Goal: Communication & Community: Answer question/provide support

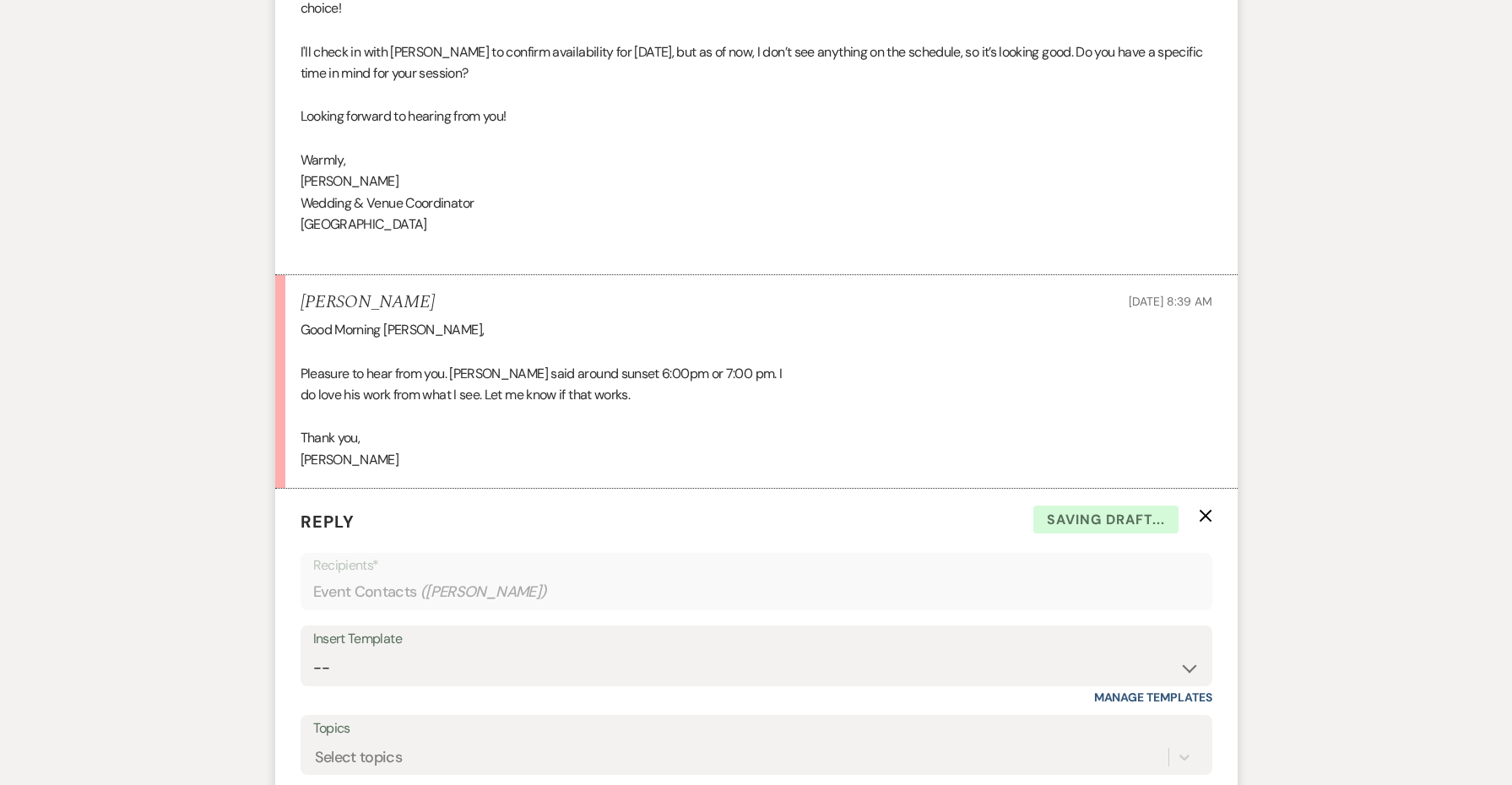
scroll to position [6088, 0]
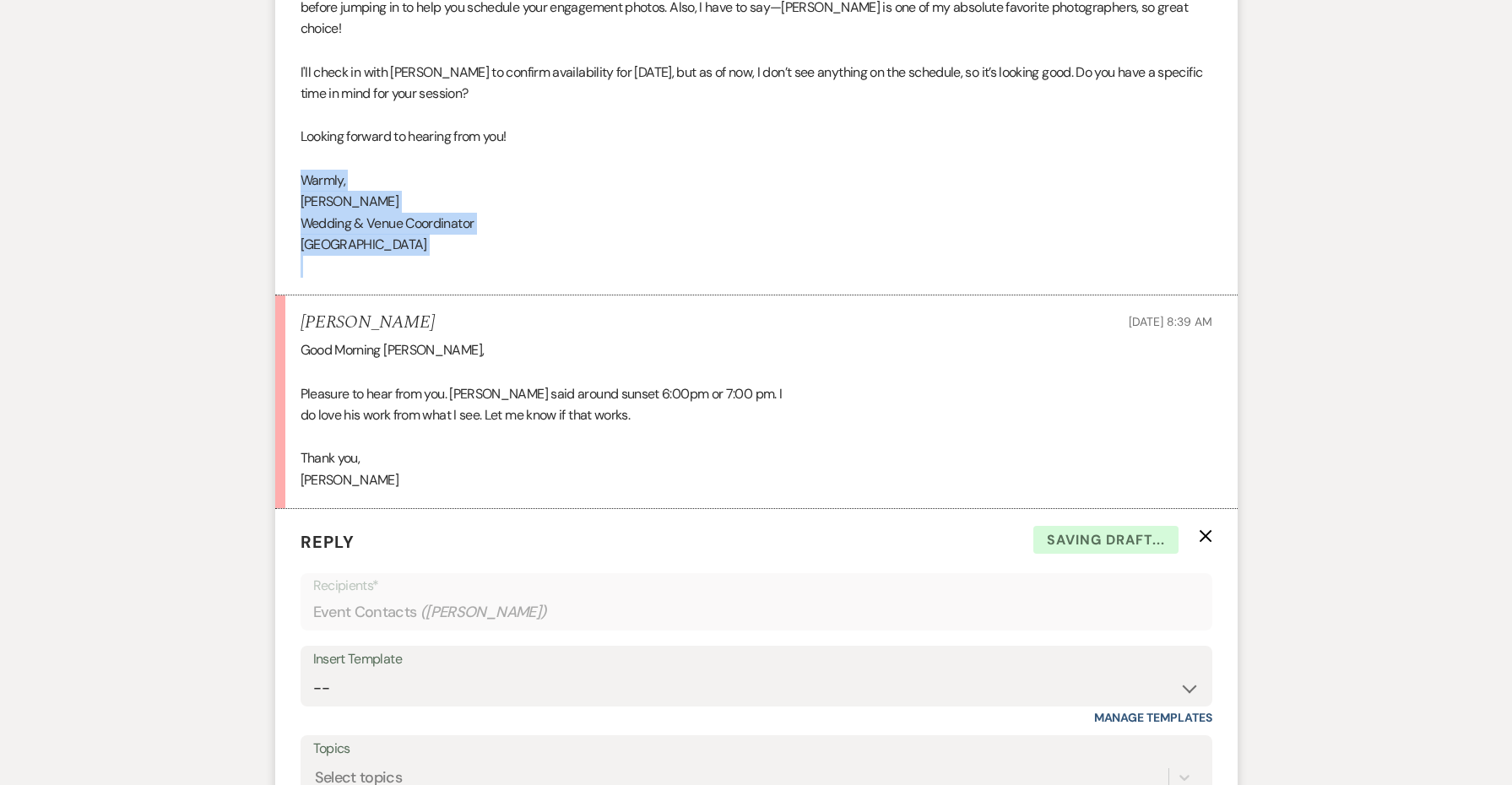
drag, startPoint x: 479, startPoint y: 163, endPoint x: 244, endPoint y: 83, distance: 248.2
copy div "Warmly, [PERSON_NAME] Wedding & Venue Coordinator [GEOGRAPHIC_DATA]"
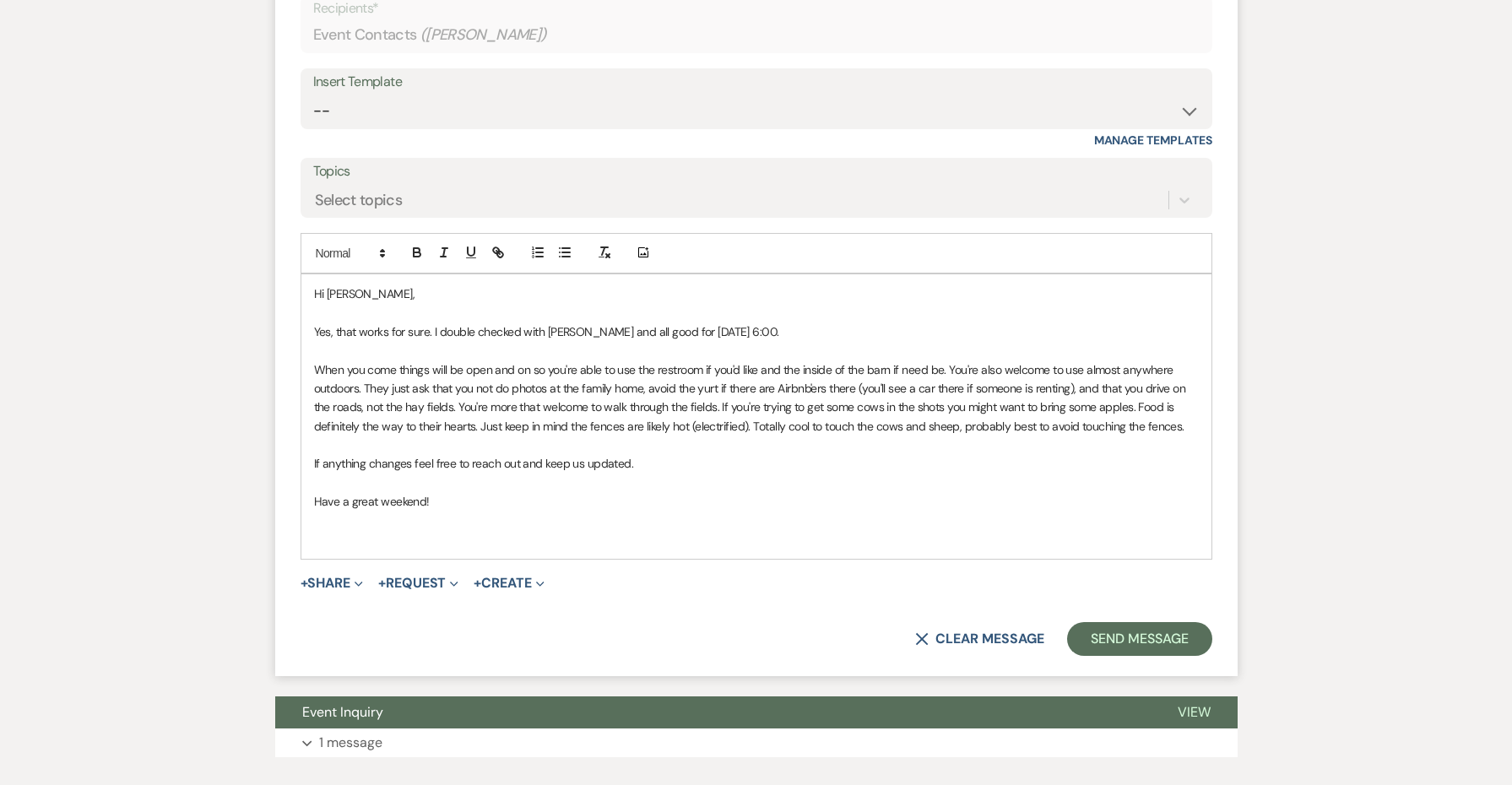
scroll to position [6664, 0]
click at [315, 530] on p at bounding box center [756, 540] width 885 height 19
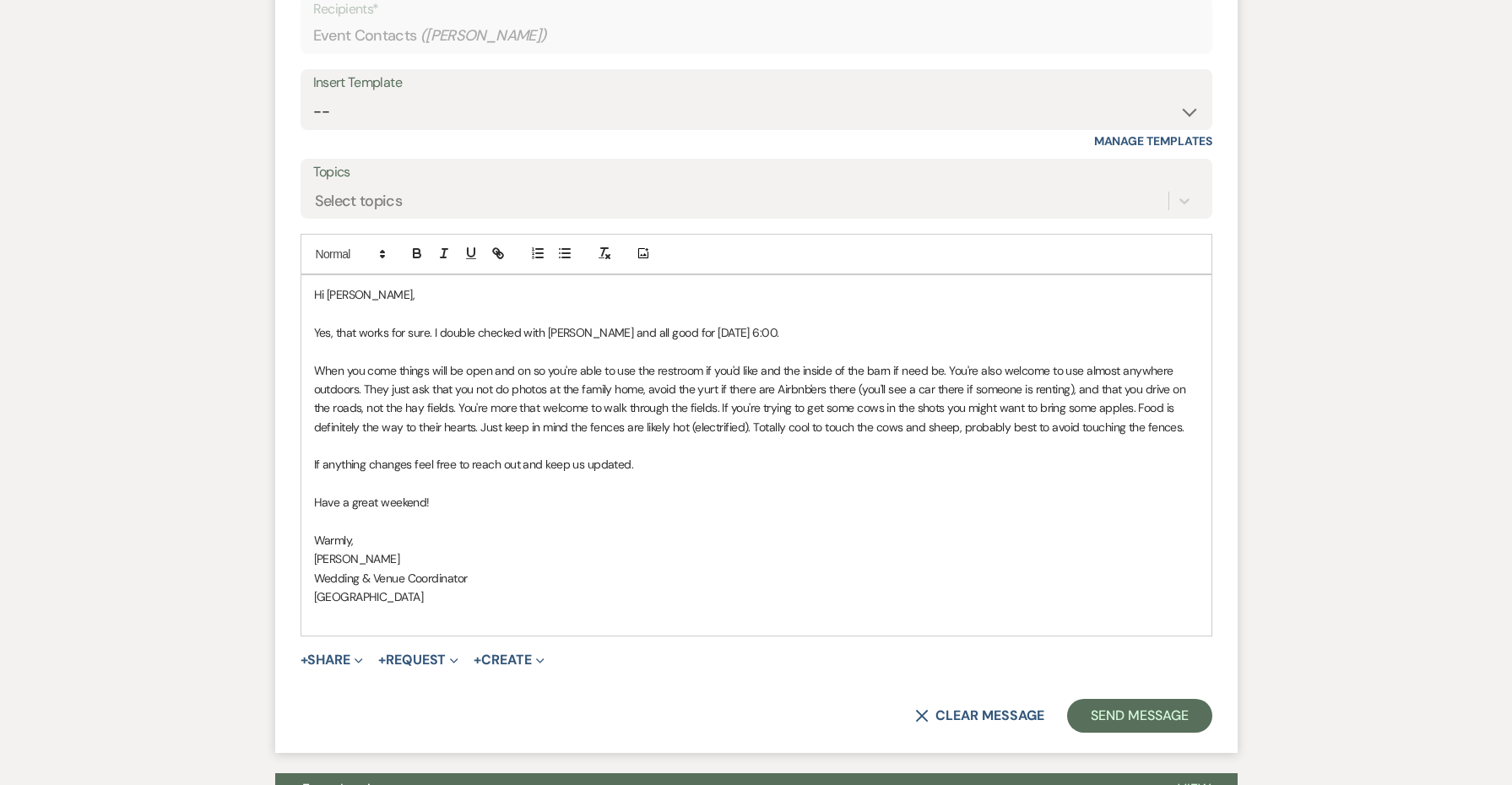
click at [328, 532] on span "Warmly," at bounding box center [333, 540] width 39 height 15
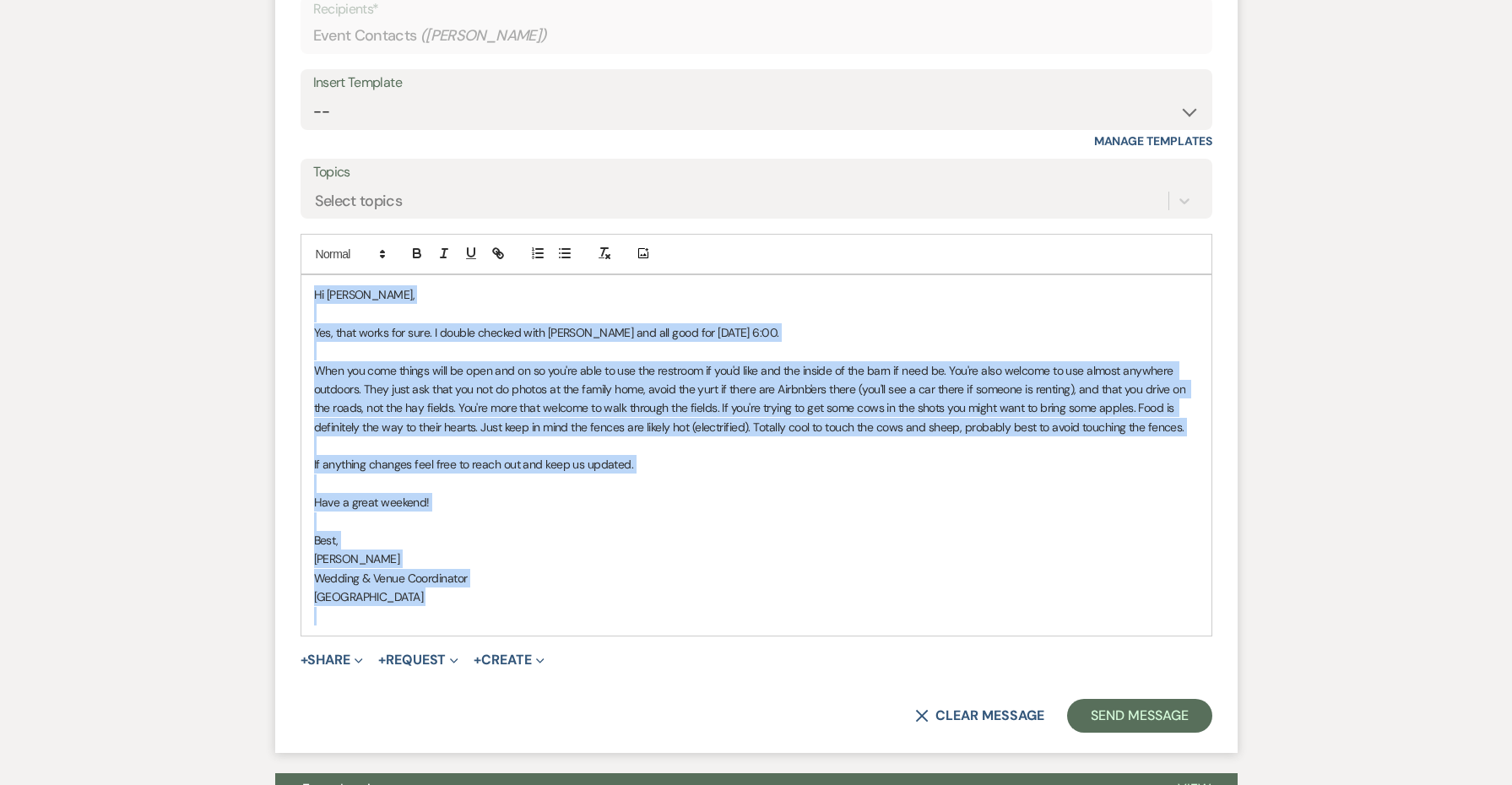
drag, startPoint x: 501, startPoint y: 511, endPoint x: 301, endPoint y: 145, distance: 417.1
click at [301, 234] on div "Add Photo Hi [PERSON_NAME], Yes, that works for sure. I double checked with [PE…" at bounding box center [756, 435] width 912 height 402
copy div "Hi [PERSON_NAME], Yes, that works for sure. I double checked with [PERSON_NAME]…"
click at [557, 569] on p "Wedding & Venue Coordinator" at bounding box center [756, 578] width 885 height 19
drag, startPoint x: 559, startPoint y: 392, endPoint x: 281, endPoint y: 185, distance: 346.6
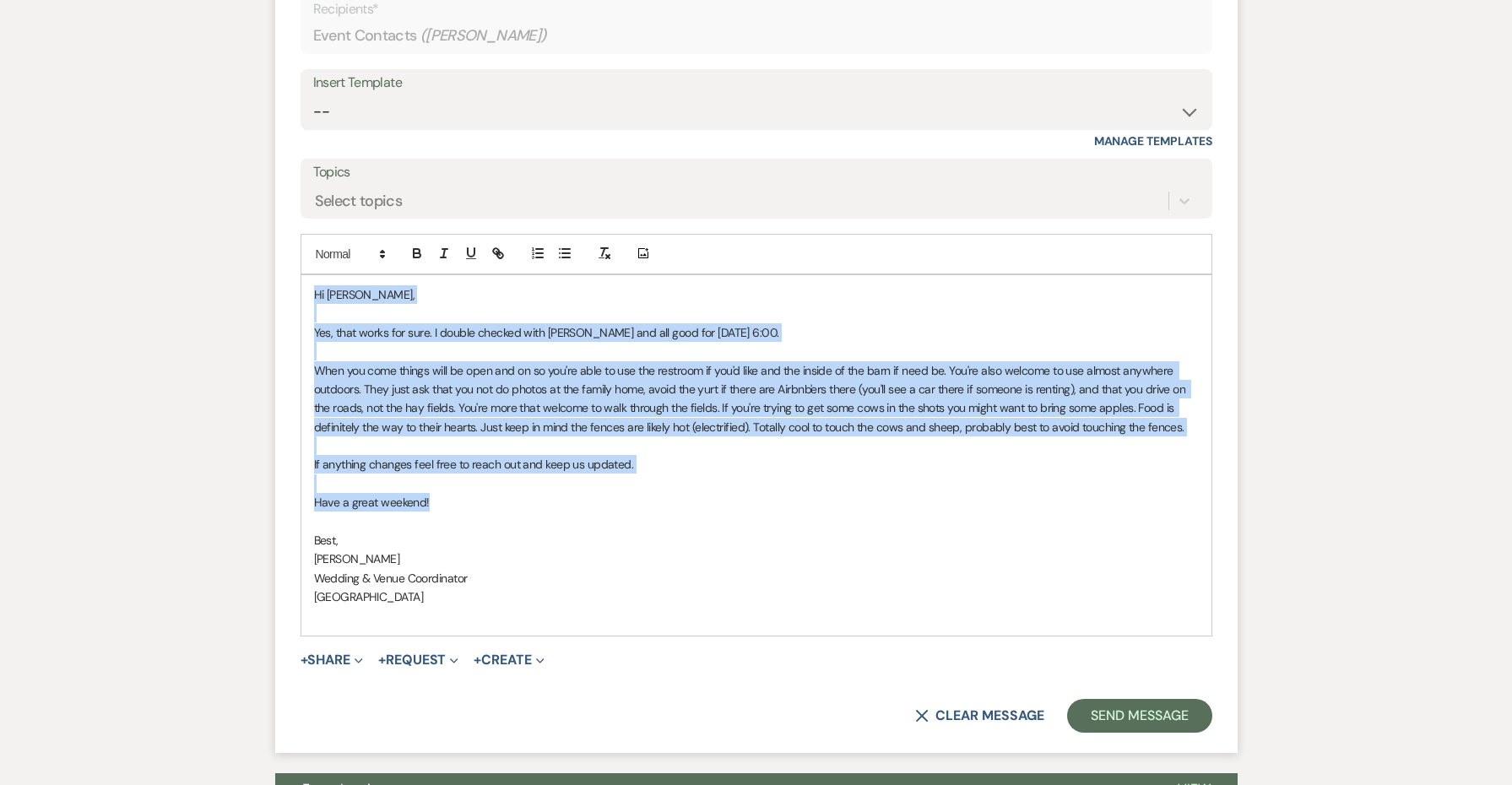
click at [281, 185] on form "Reply X Draft Recipients* Event Contacts ( [PERSON_NAME] ) Insert Template -- W…" at bounding box center [756, 343] width 962 height 821
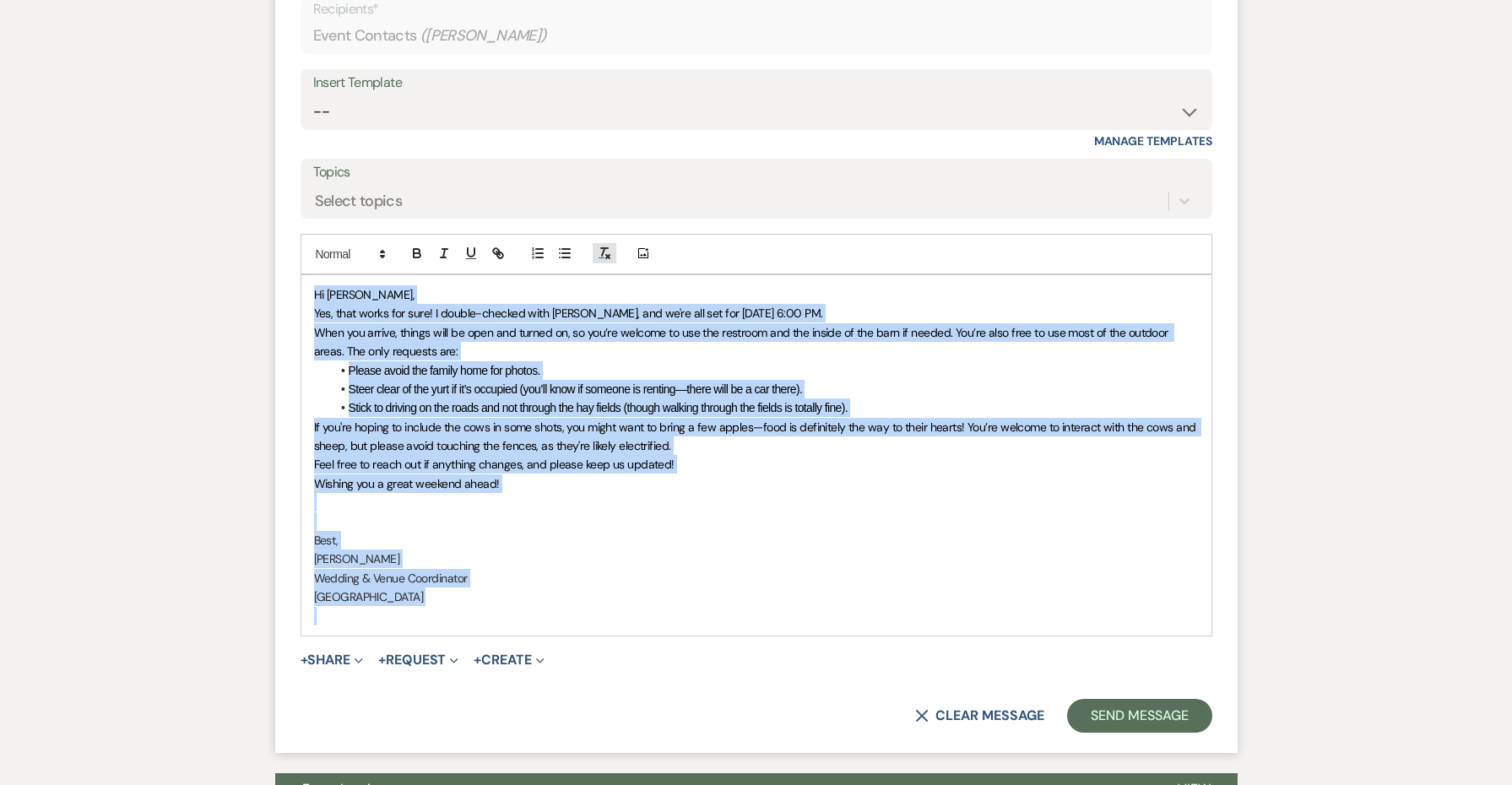
click at [603, 245] on icon "button" at bounding box center [604, 253] width 15 height 15
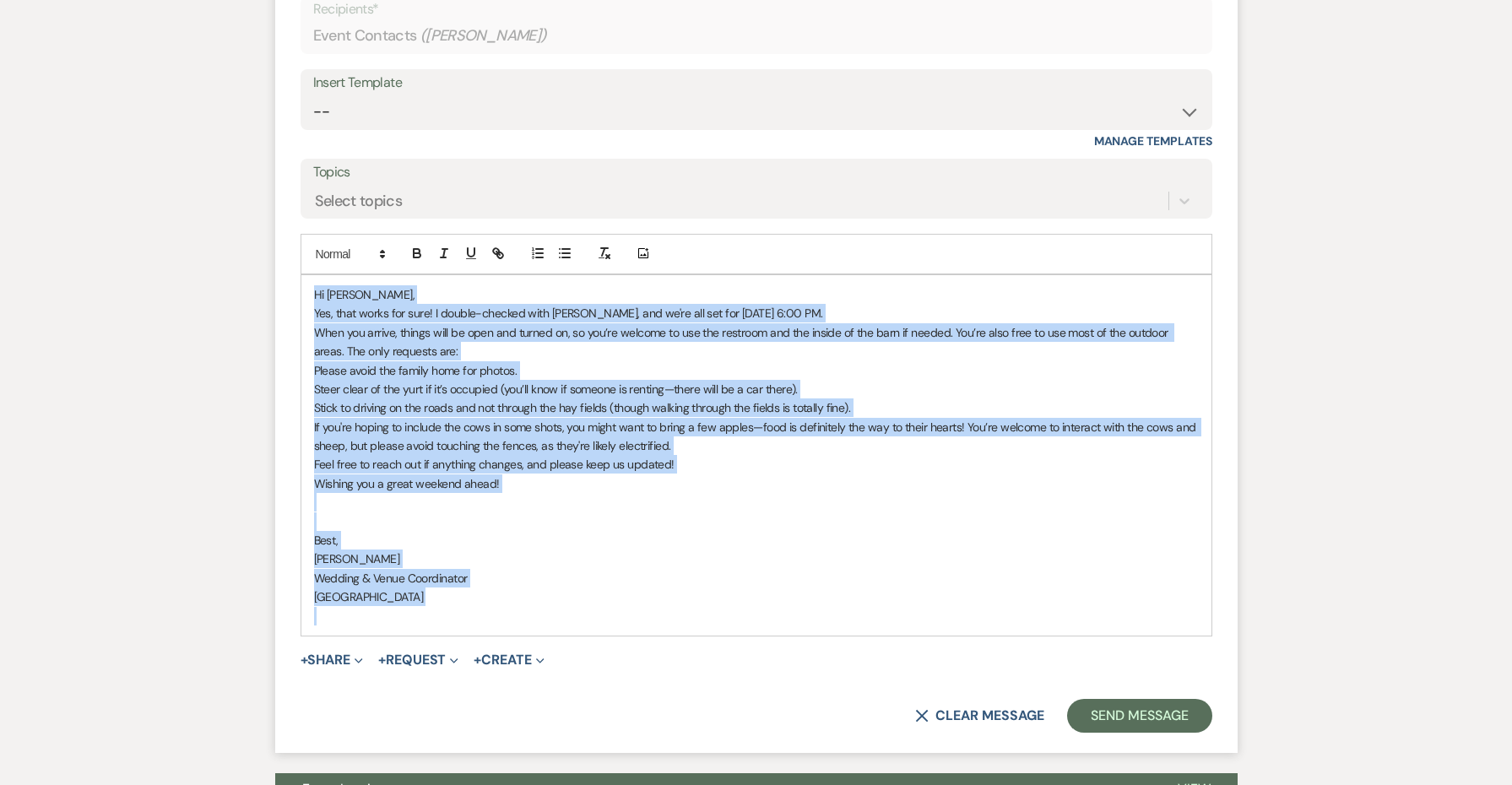
click at [605, 418] on p "If you're hoping to include the cows in some shots, you might want to bring a f…" at bounding box center [756, 436] width 885 height 38
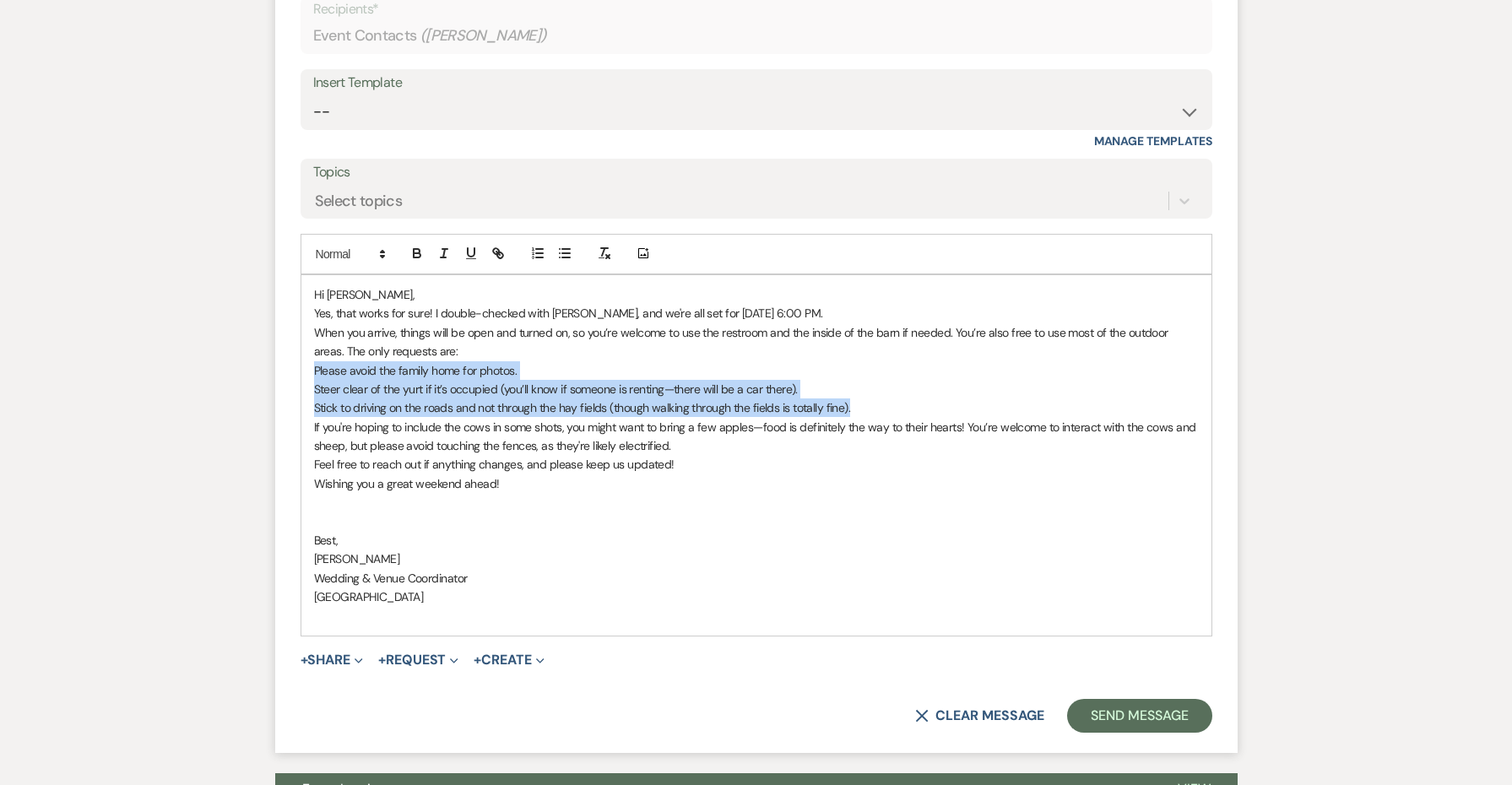
drag, startPoint x: 893, startPoint y: 312, endPoint x: 299, endPoint y: 260, distance: 596.3
click at [299, 260] on form "Reply X Saving draft... Recipients* Event Contacts ( [PERSON_NAME] ) Insert Tem…" at bounding box center [756, 343] width 962 height 821
click at [565, 249] on line "button" at bounding box center [566, 249] width 8 height 0
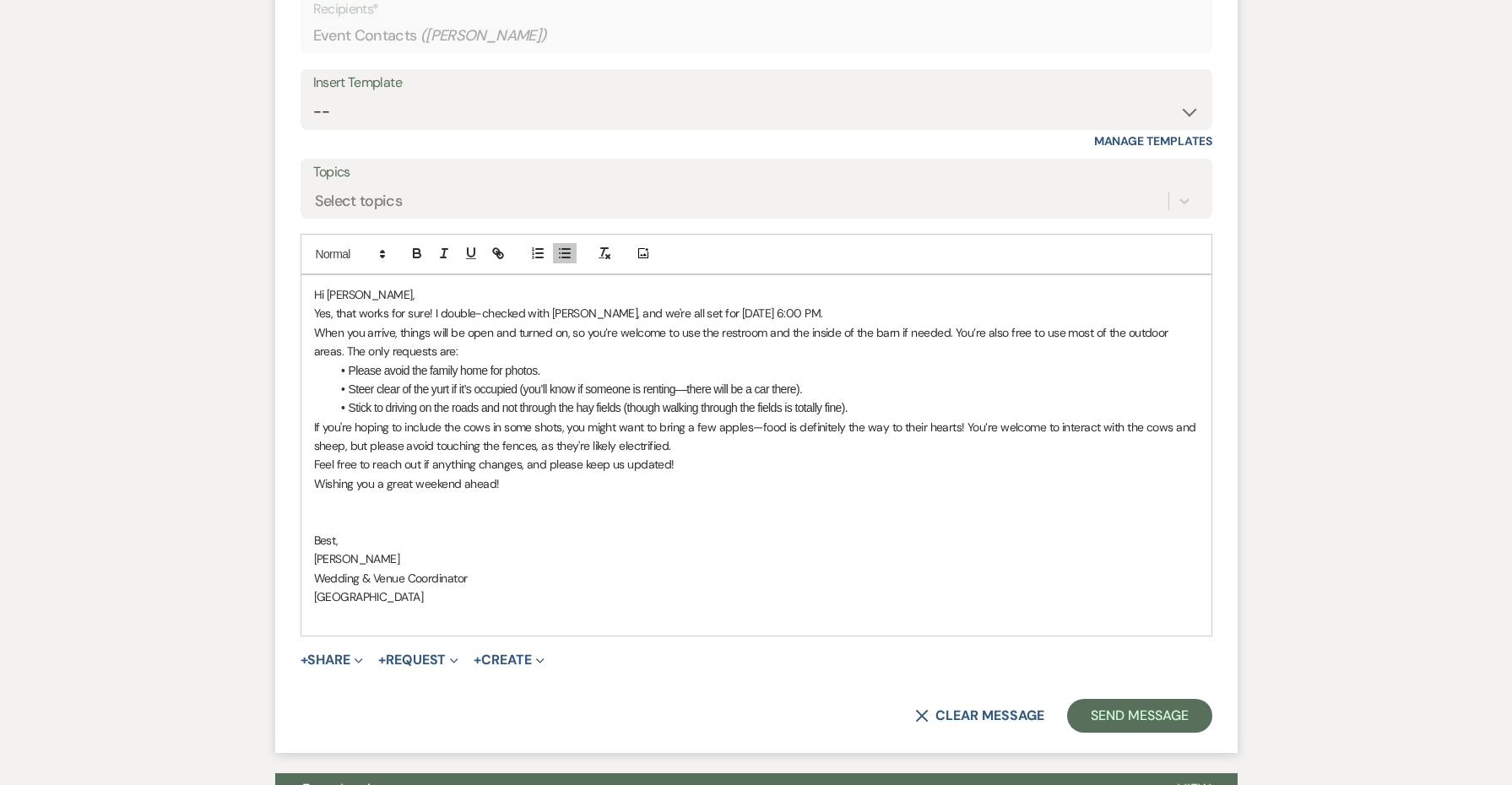
click at [520, 285] on p "Hi [PERSON_NAME]," at bounding box center [756, 295] width 885 height 19
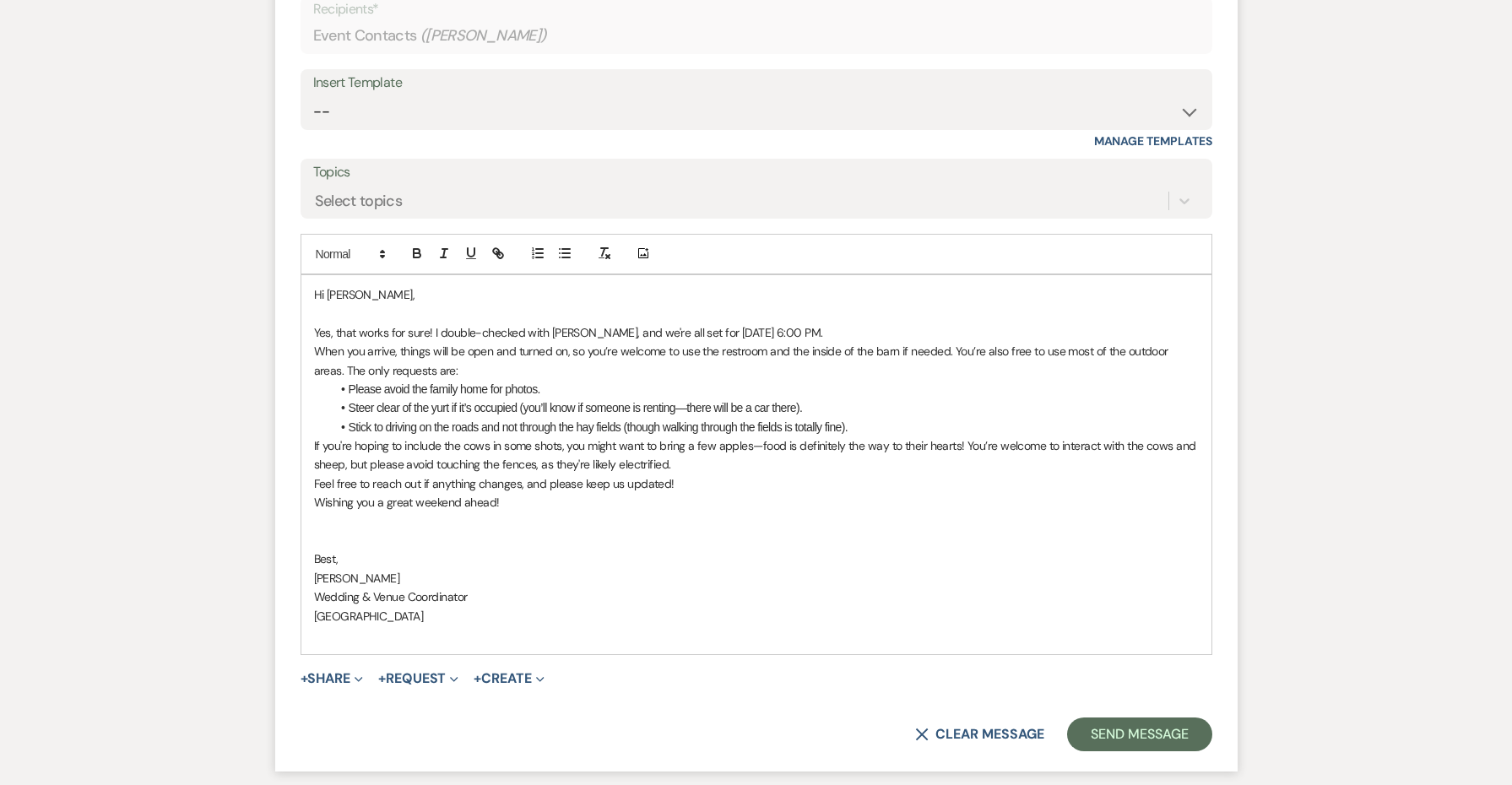
click at [892, 418] on li "Stick to driving on the roads and not through the hay fields (though walking th…" at bounding box center [764, 427] width 868 height 19
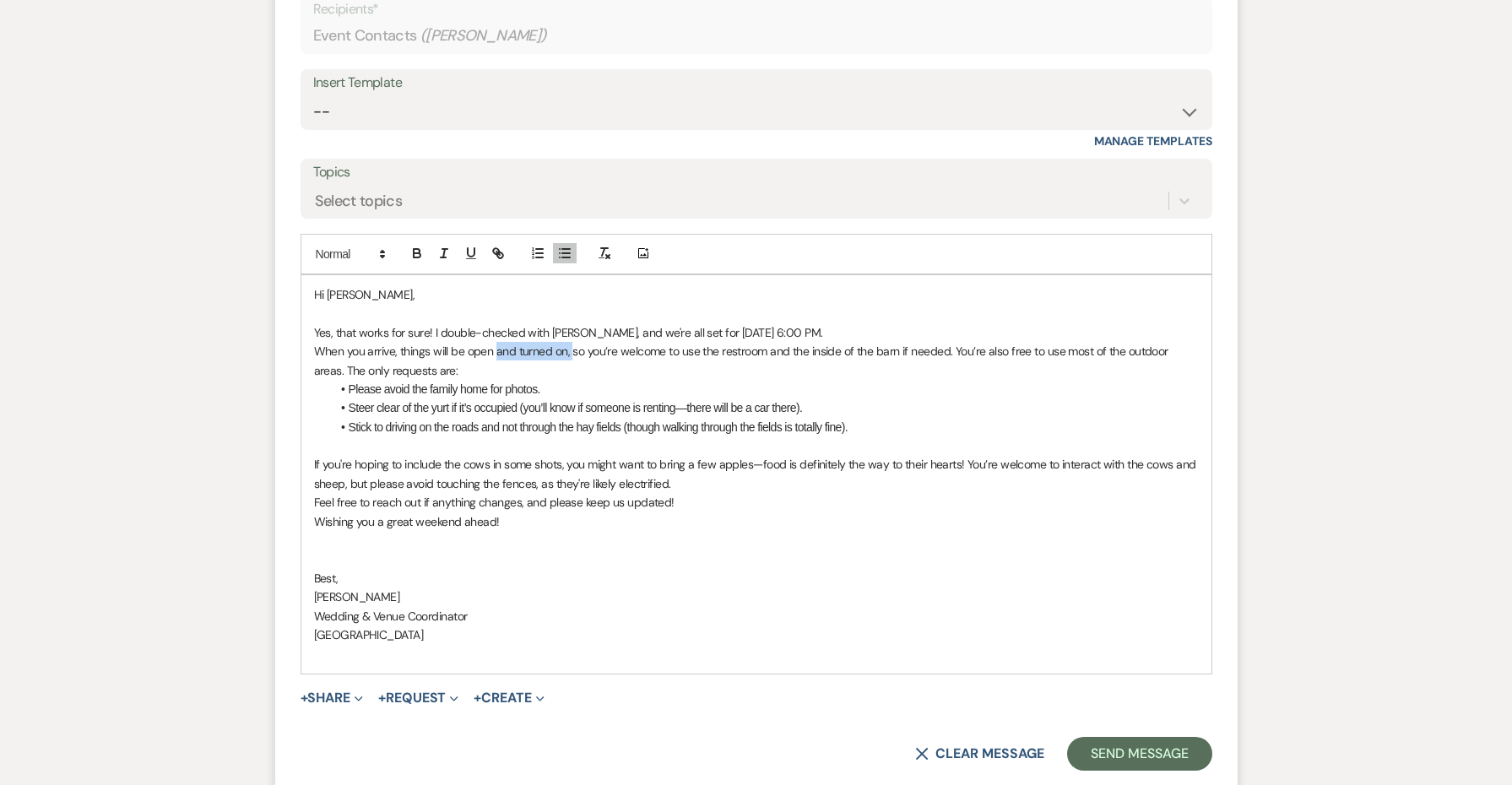
drag, startPoint x: 570, startPoint y: 248, endPoint x: 497, endPoint y: 246, distance: 73.0
click at [497, 342] on p "When you arrive, things will be open and turned on, so you’re welcome to use th…" at bounding box center [756, 360] width 885 height 38
click at [418, 342] on p "When you arrive, things will be open so you’re welcome to use the restroom and …" at bounding box center [756, 360] width 885 height 38
click at [811, 323] on p "Yes, that works for sure! I double-checked with [PERSON_NAME], and we're all se…" at bounding box center [756, 332] width 885 height 19
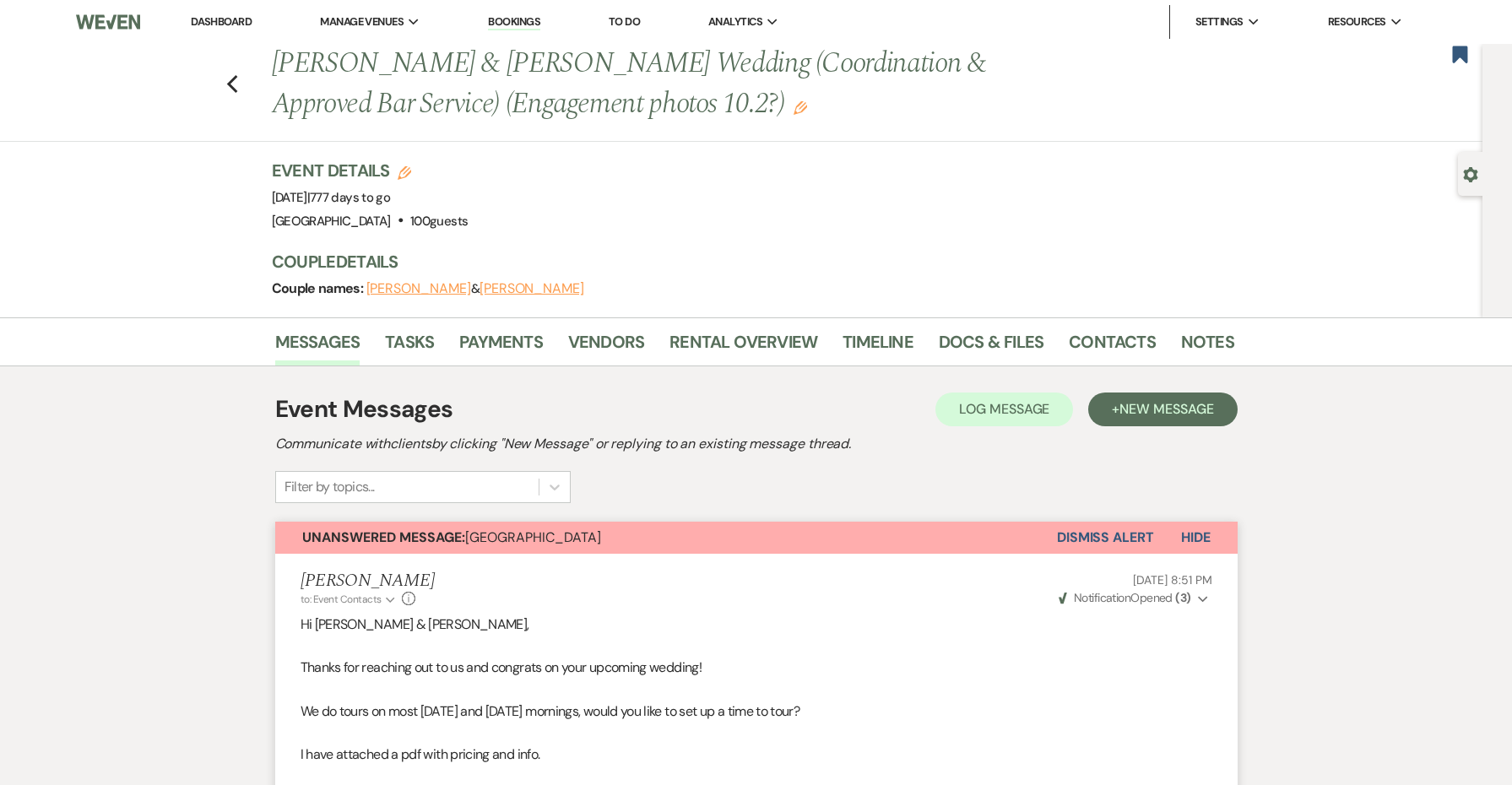
scroll to position [0, 0]
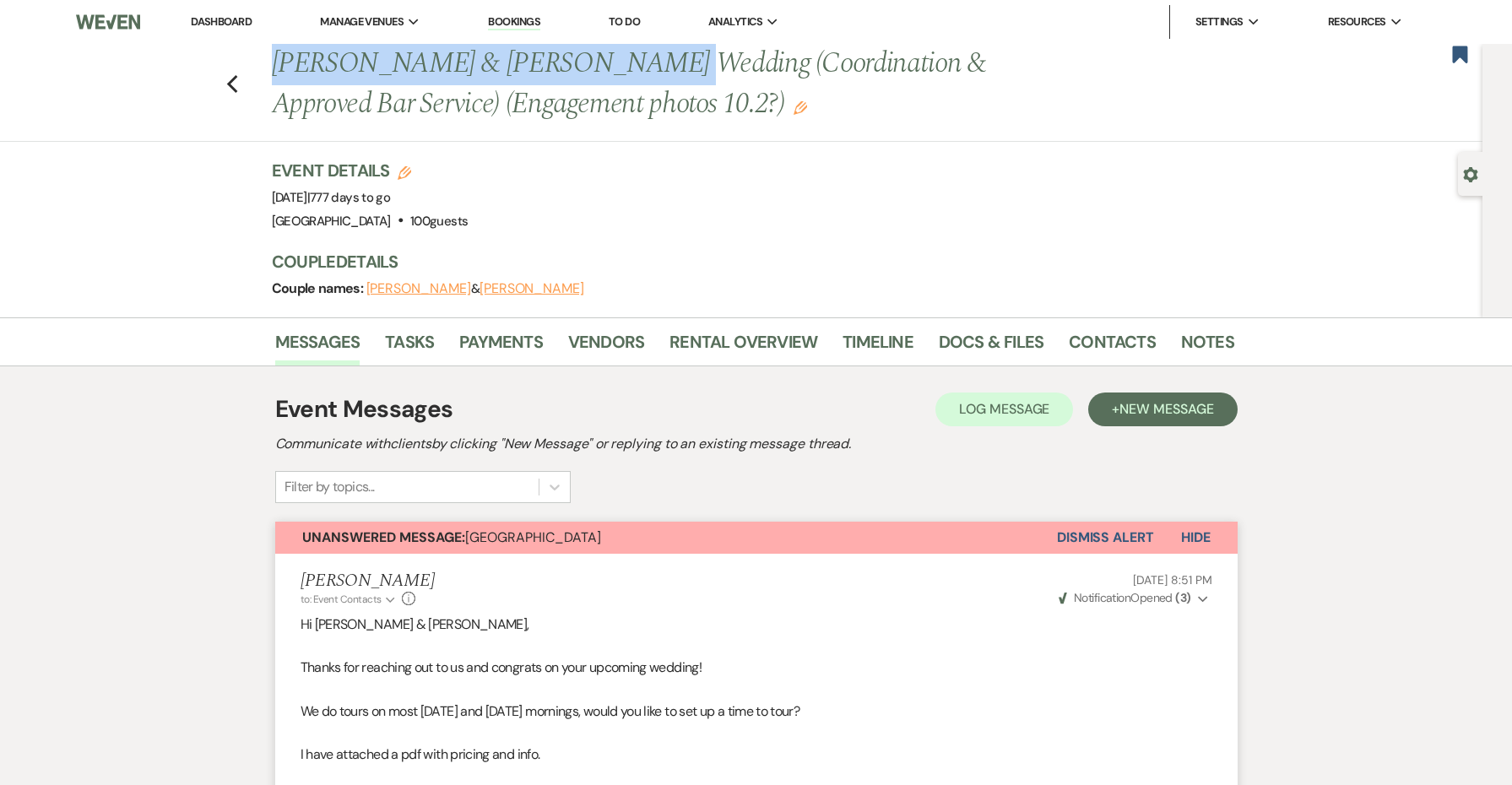
drag, startPoint x: 615, startPoint y: 67, endPoint x: 267, endPoint y: 55, distance: 348.2
click at [267, 55] on div "Previous [PERSON_NAME] & [PERSON_NAME] Wedding (Coordination & Approved Bar Ser…" at bounding box center [744, 84] width 962 height 80
copy h1 "[PERSON_NAME] & [PERSON_NAME]"
click at [793, 109] on icon "Edit" at bounding box center [800, 108] width 14 height 14
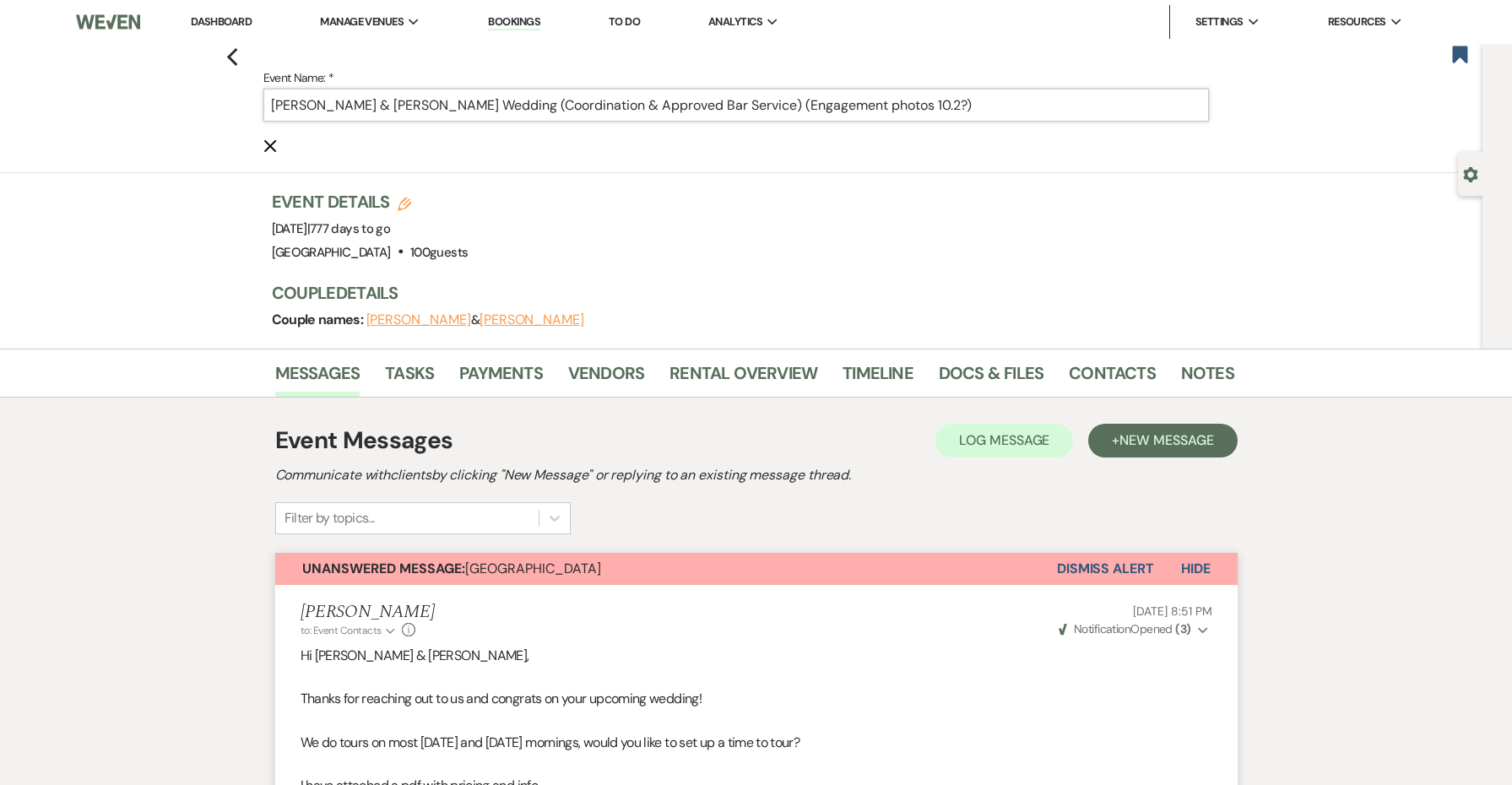
click at [950, 103] on input "[PERSON_NAME] & [PERSON_NAME] Wedding (Coordination & Approved Bar Service) (En…" at bounding box center [736, 105] width 945 height 33
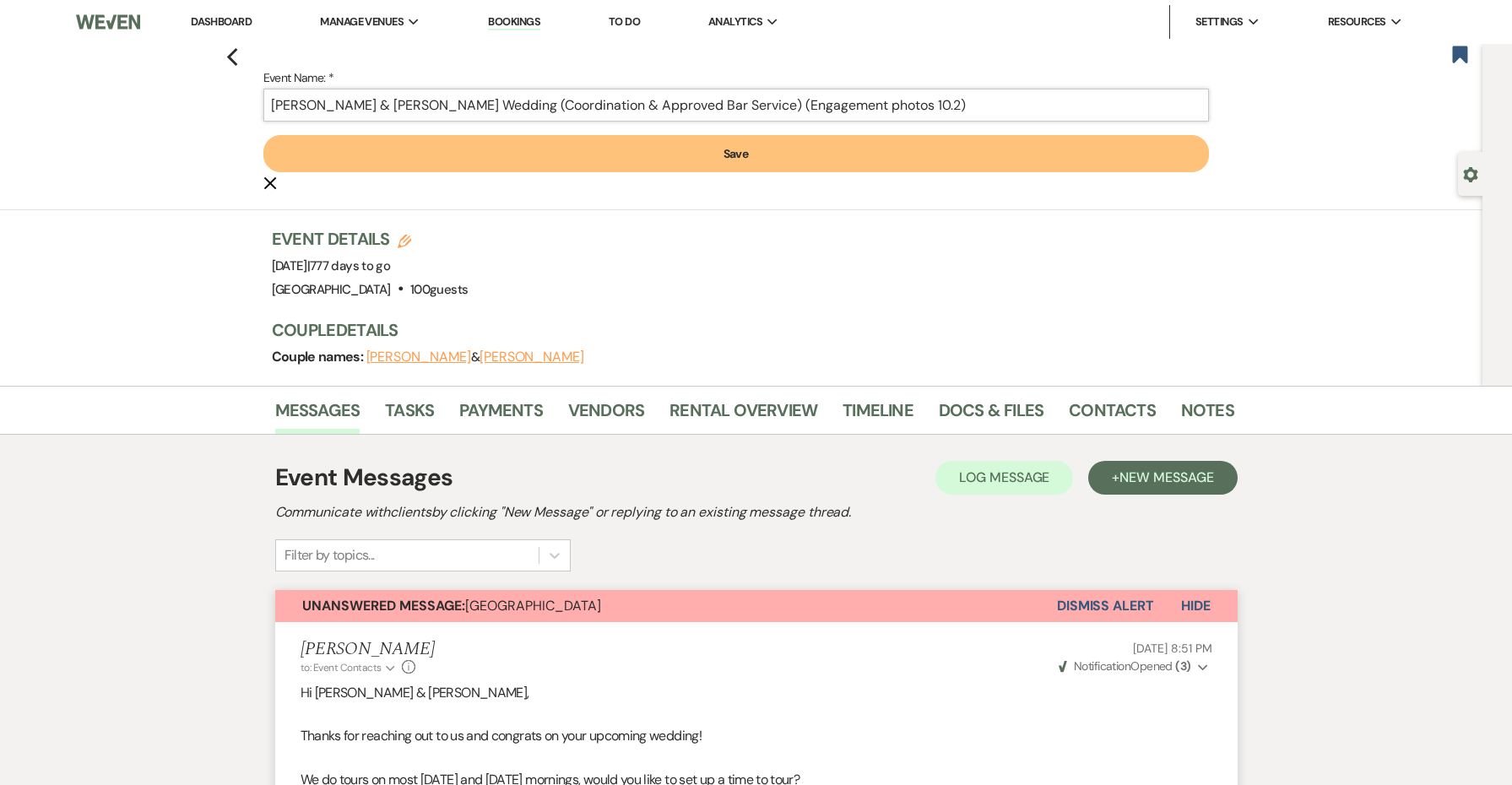
type input "[PERSON_NAME] & [PERSON_NAME] Wedding (Coordination & Approved Bar Service) (En…"
click at [944, 138] on button "Save" at bounding box center [736, 153] width 945 height 37
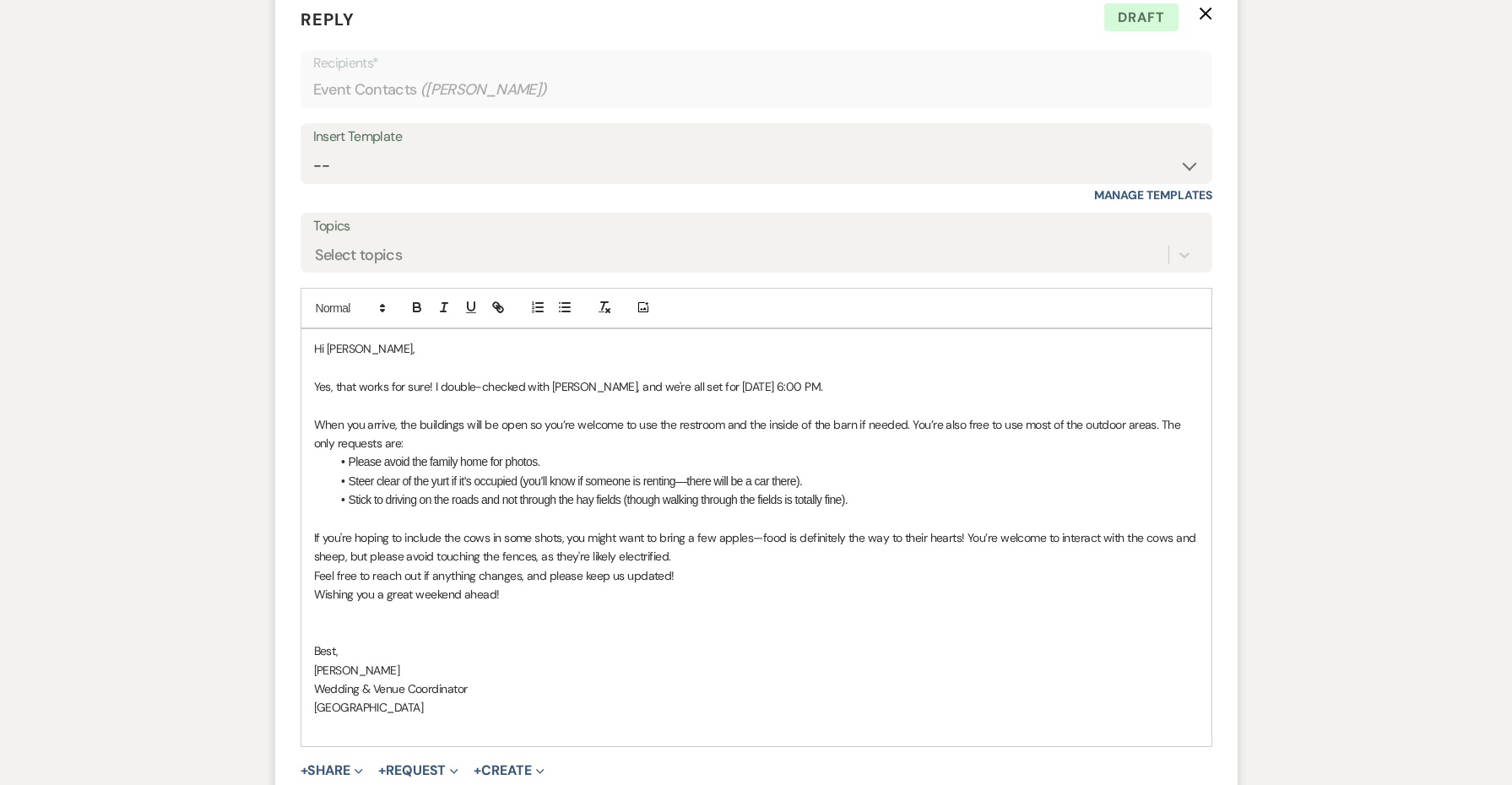
scroll to position [6745, 0]
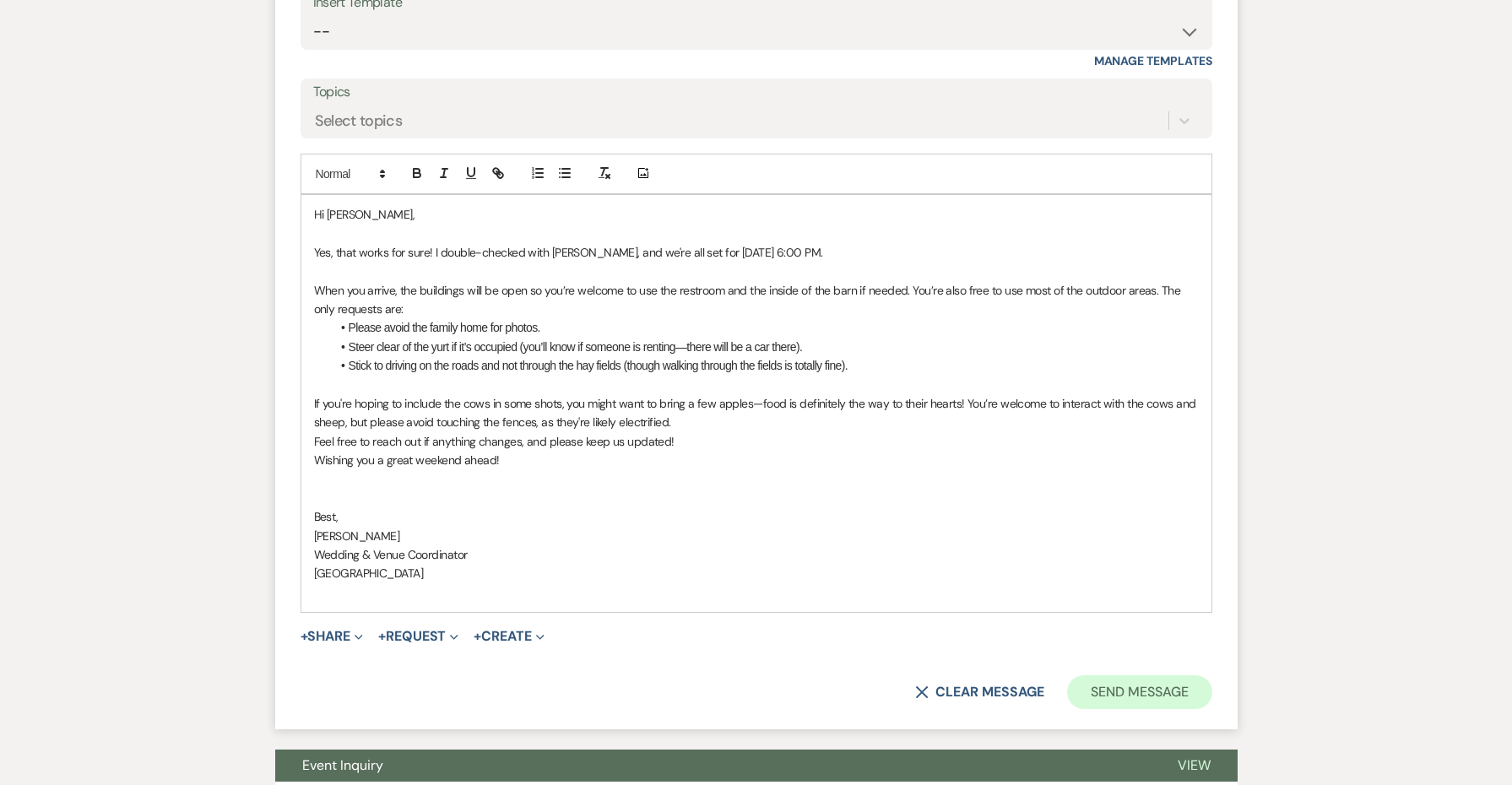
click at [1127, 675] on button "Send Message" at bounding box center [1138, 692] width 144 height 34
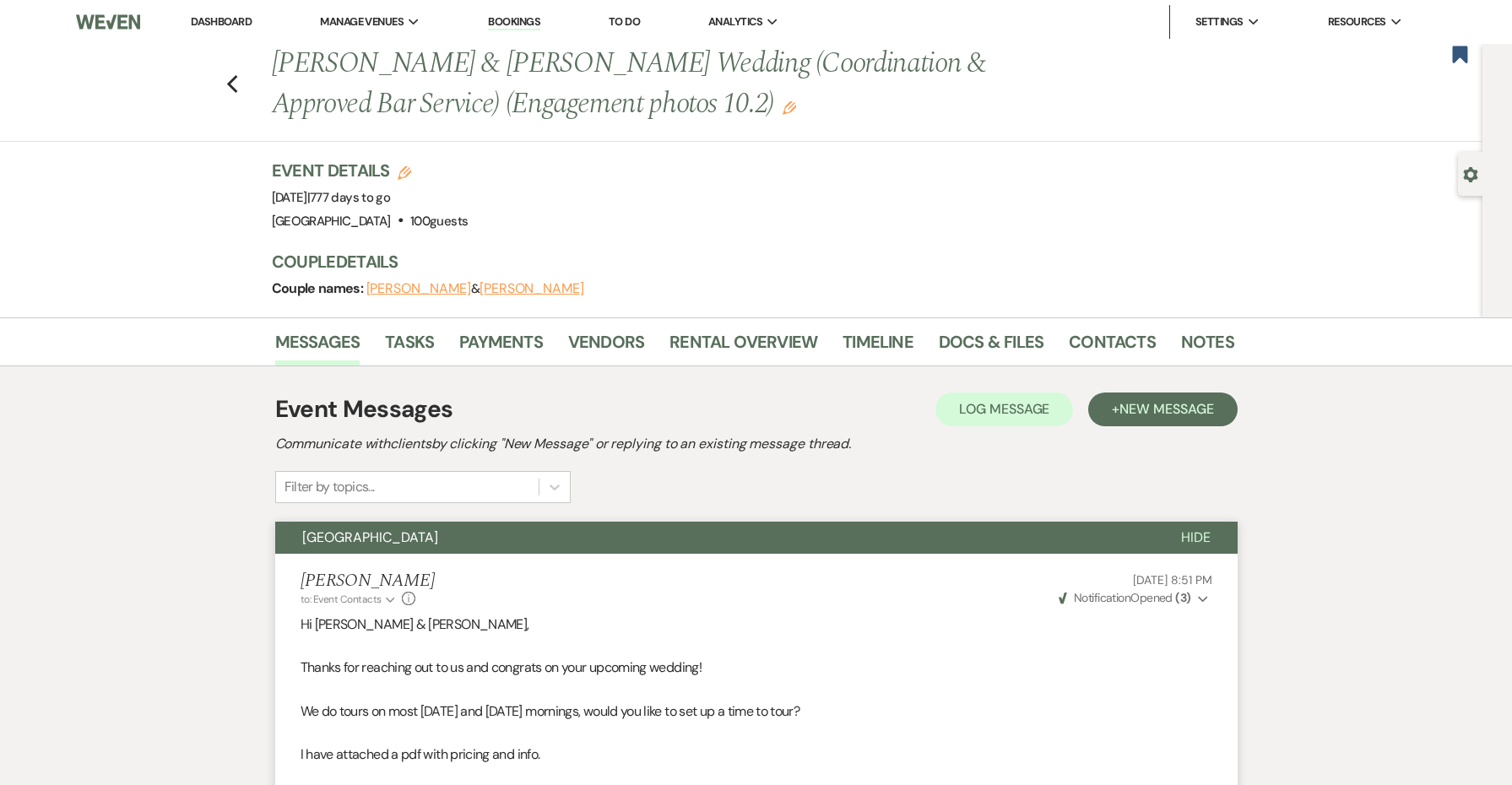
scroll to position [0, 0]
click at [233, 85] on icon "Previous" at bounding box center [232, 85] width 13 height 21
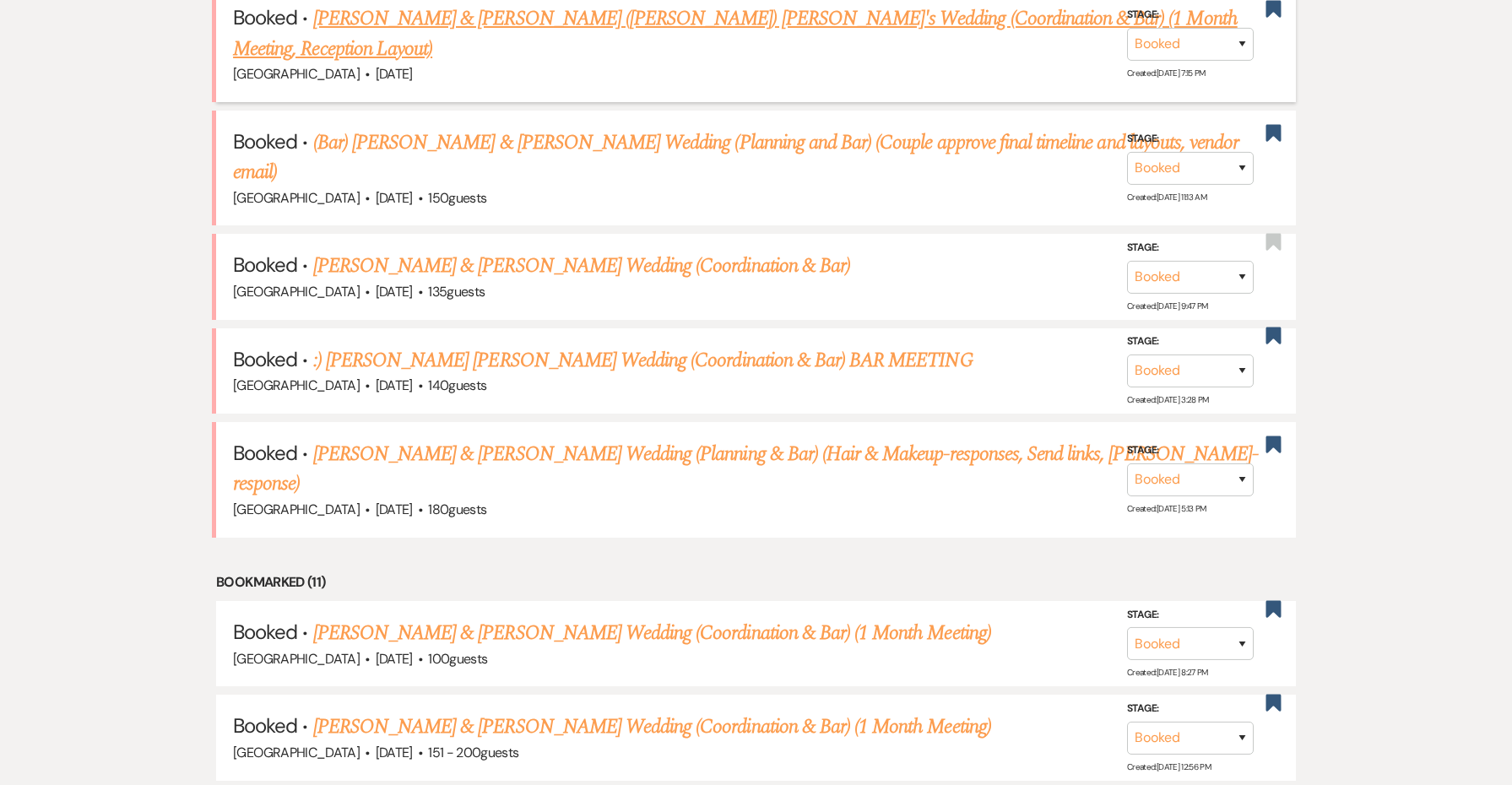
scroll to position [1000, 0]
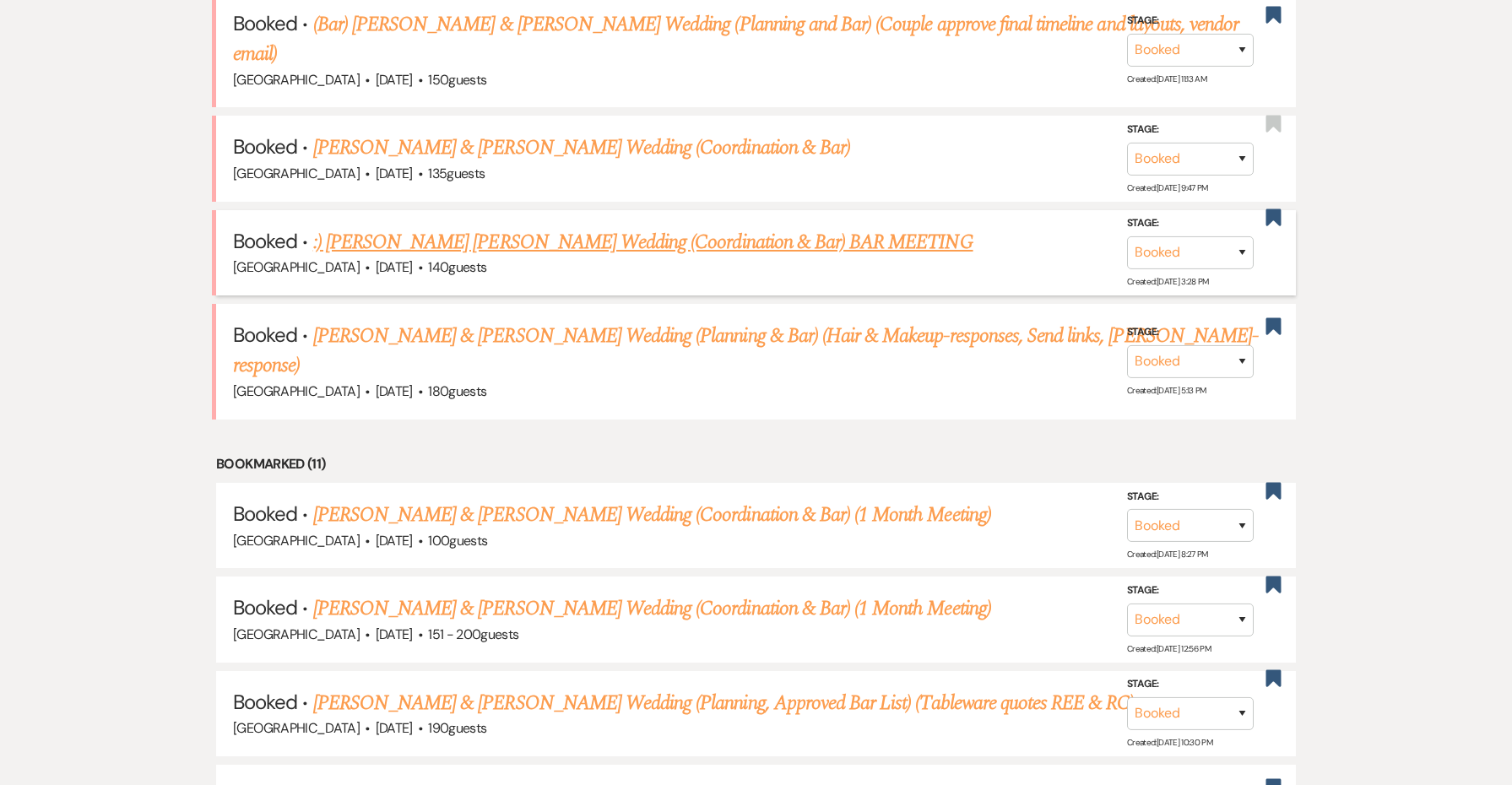
click at [536, 227] on link ":) [PERSON_NAME] [PERSON_NAME] Wedding (Coordination & Bar) BAR MEETING" at bounding box center [643, 243] width 660 height 31
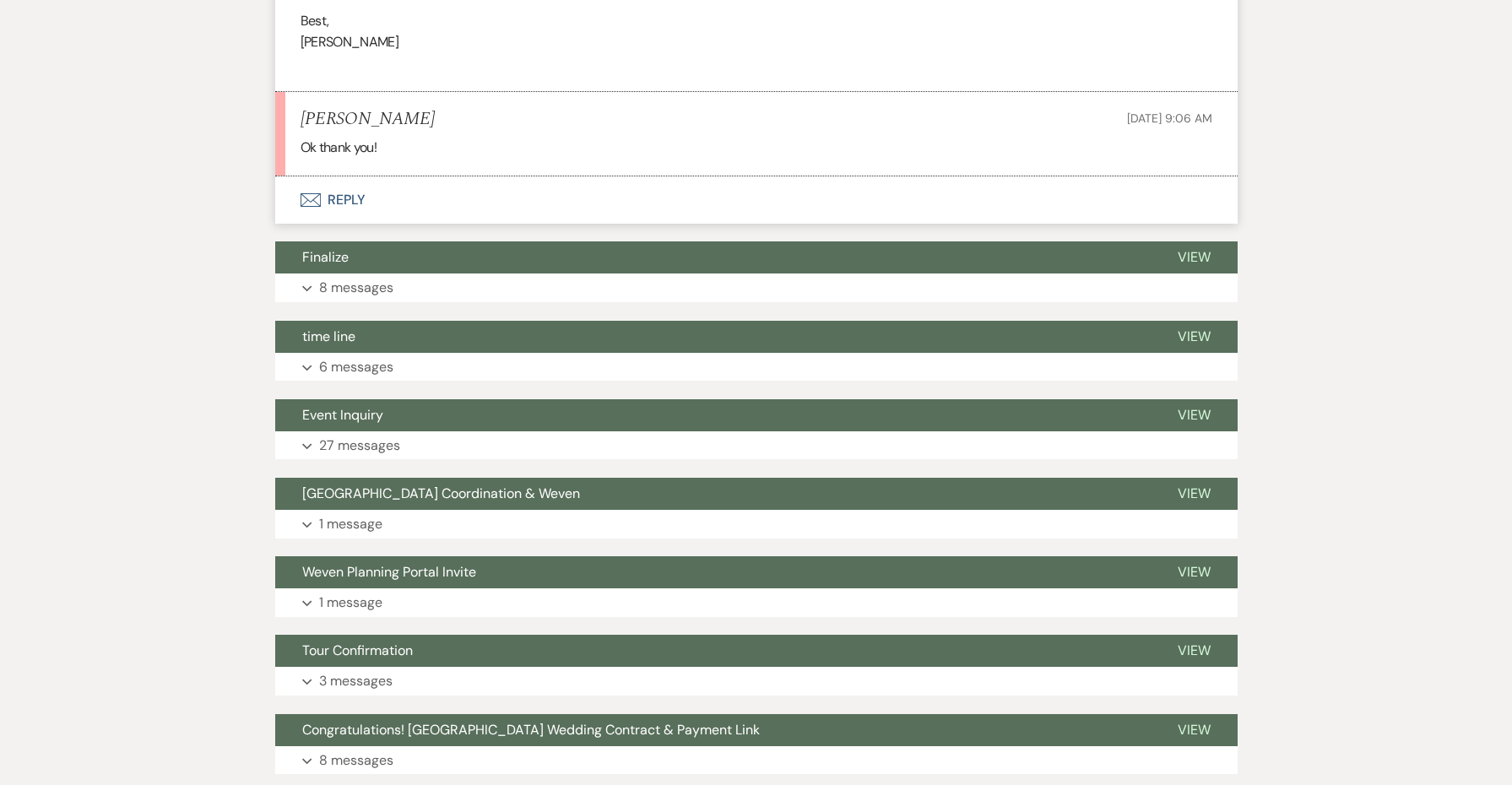
scroll to position [2039, 0]
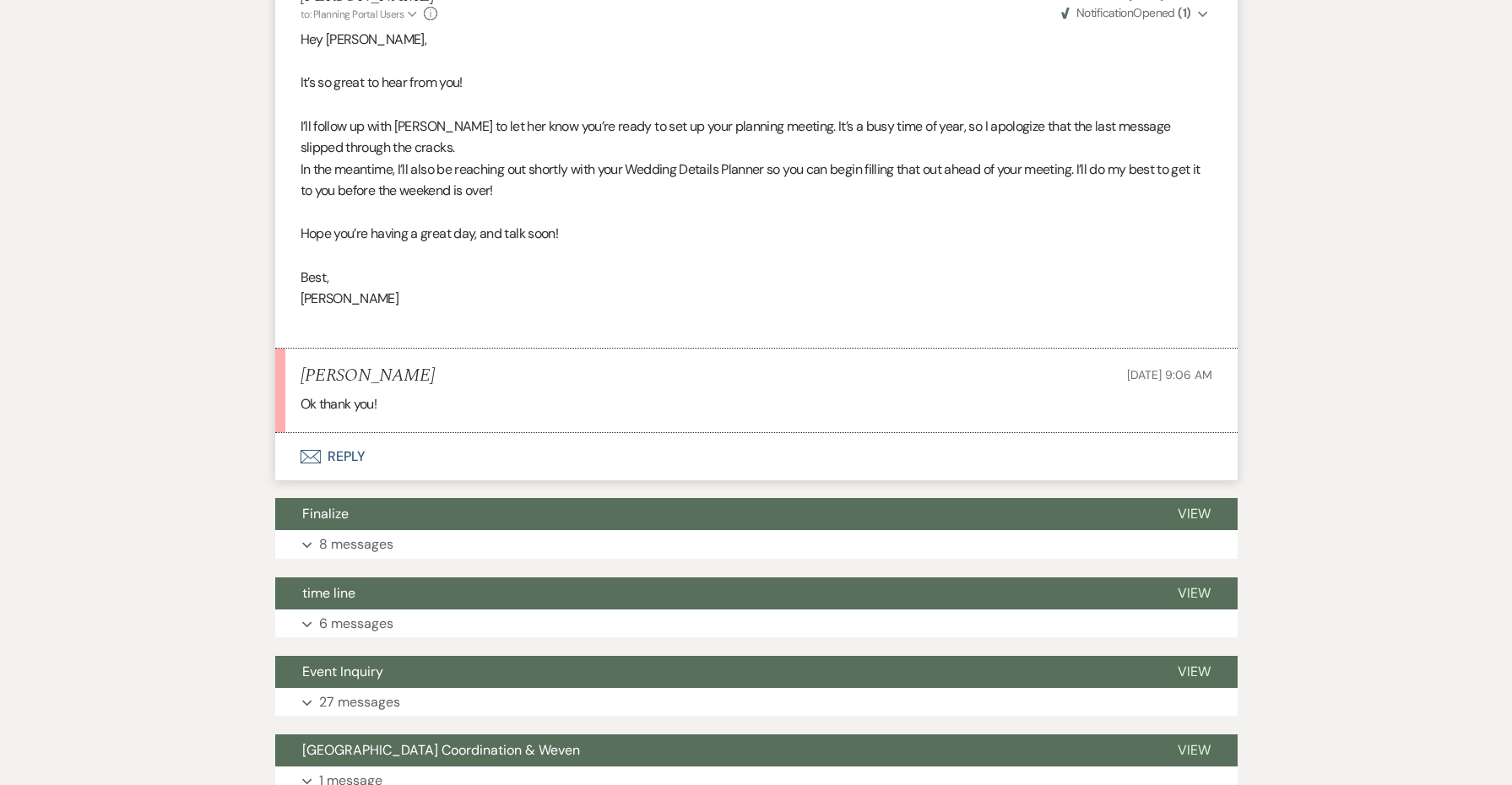
click at [353, 433] on button "Envelope Reply" at bounding box center [756, 456] width 962 height 47
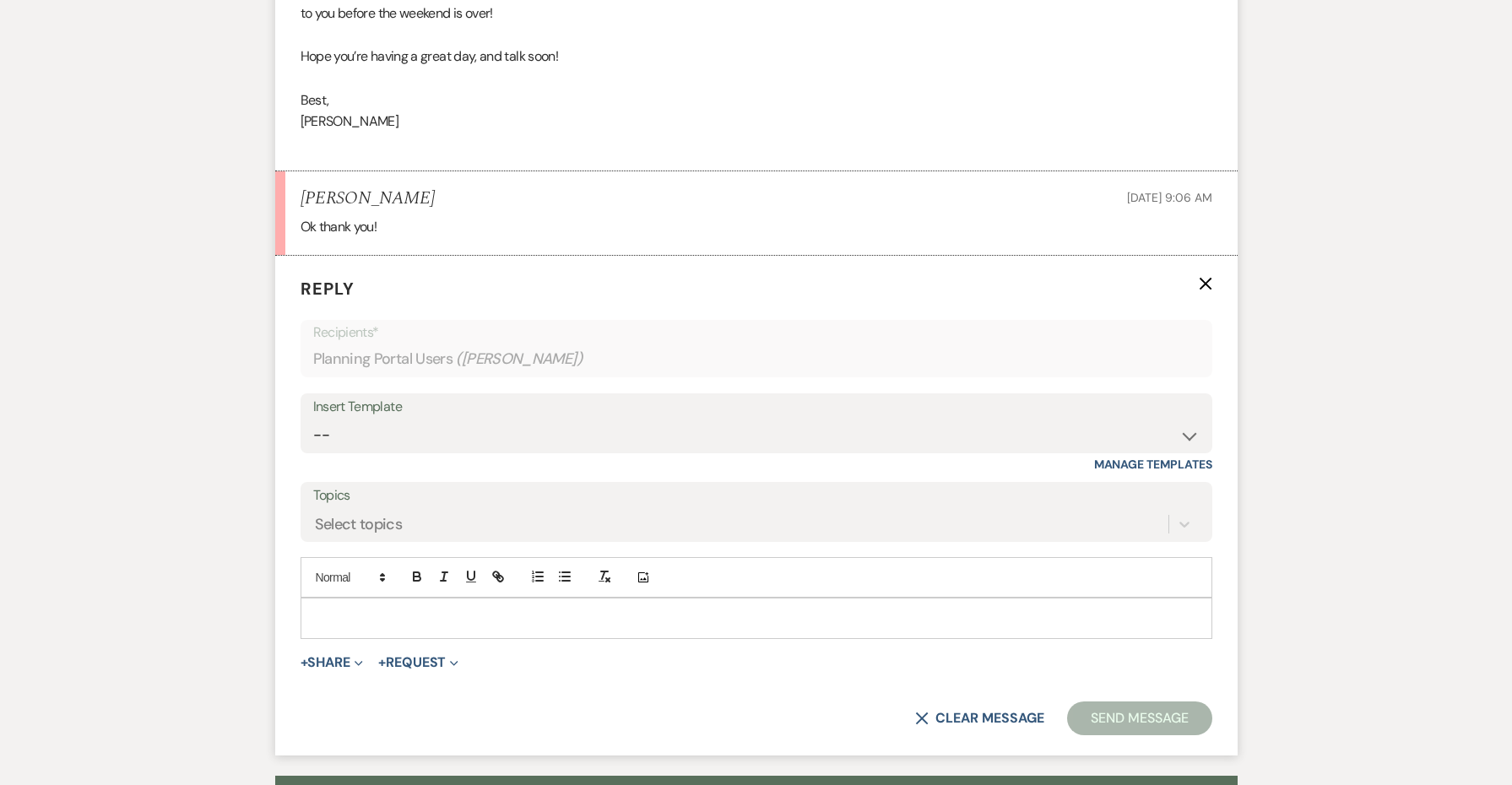
scroll to position [2250, 0]
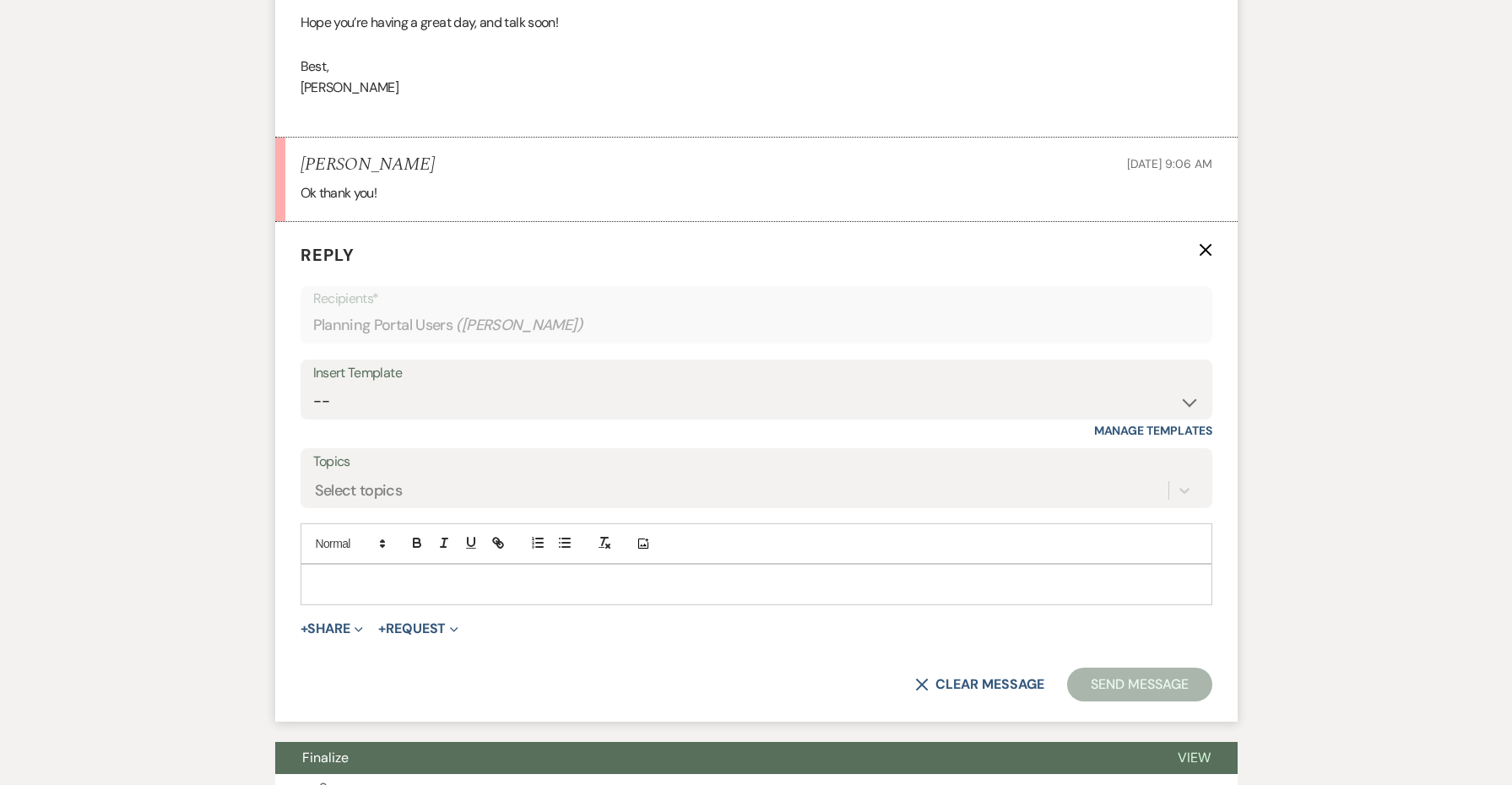
click at [358, 565] on div at bounding box center [756, 583] width 910 height 38
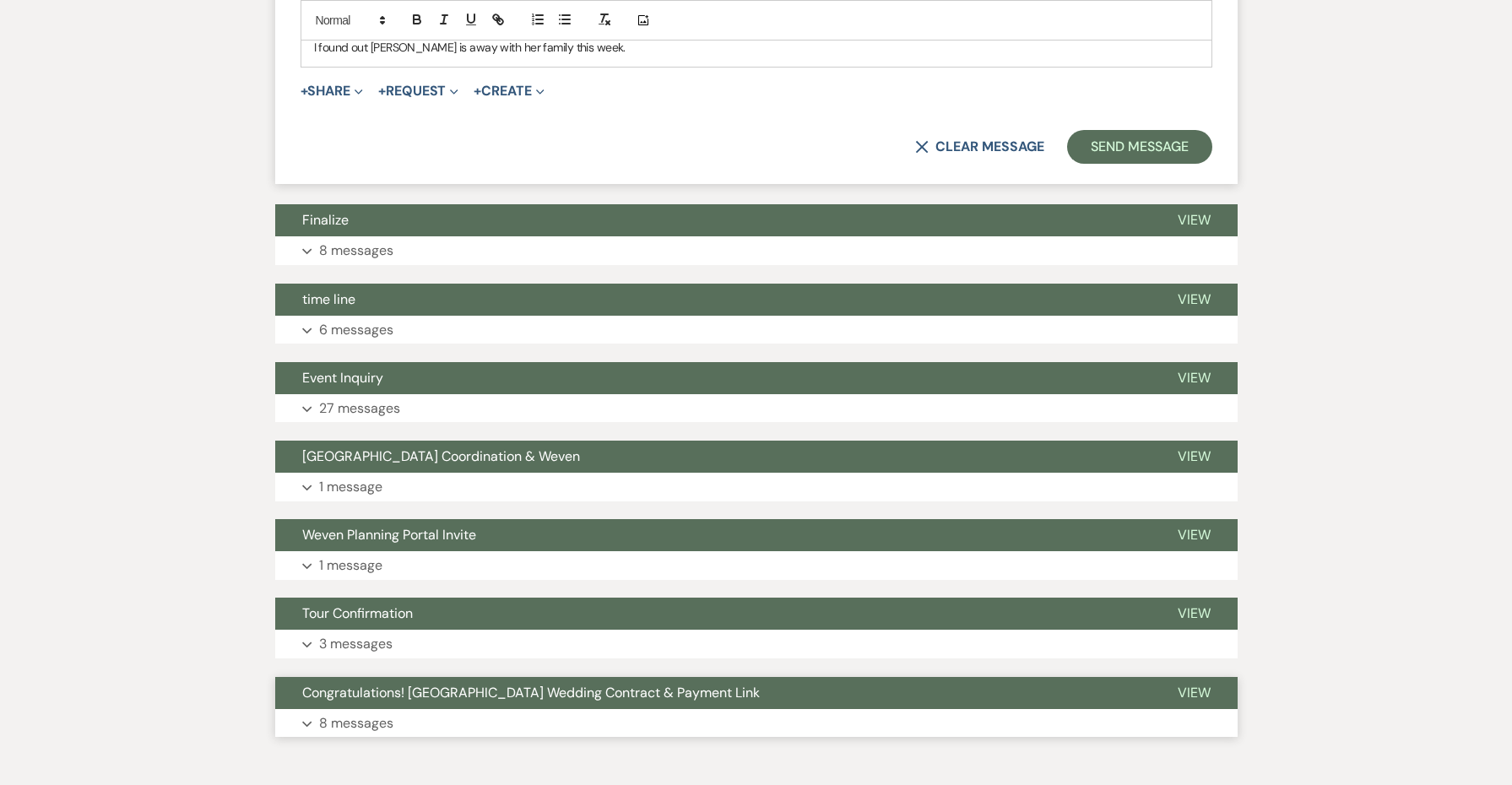
scroll to position [2634, 0]
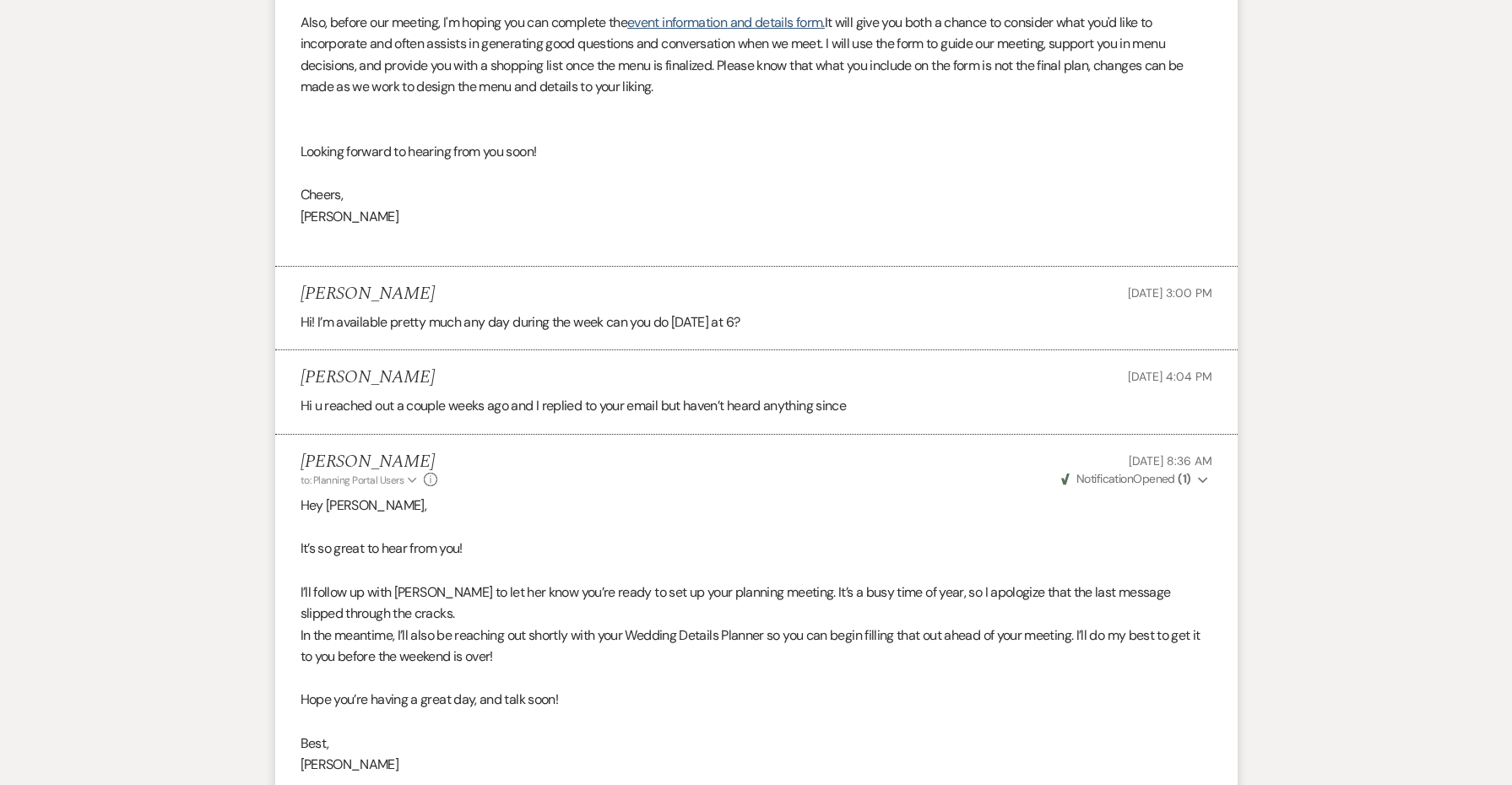
click at [634, 206] on p "[PERSON_NAME]" at bounding box center [756, 217] width 912 height 22
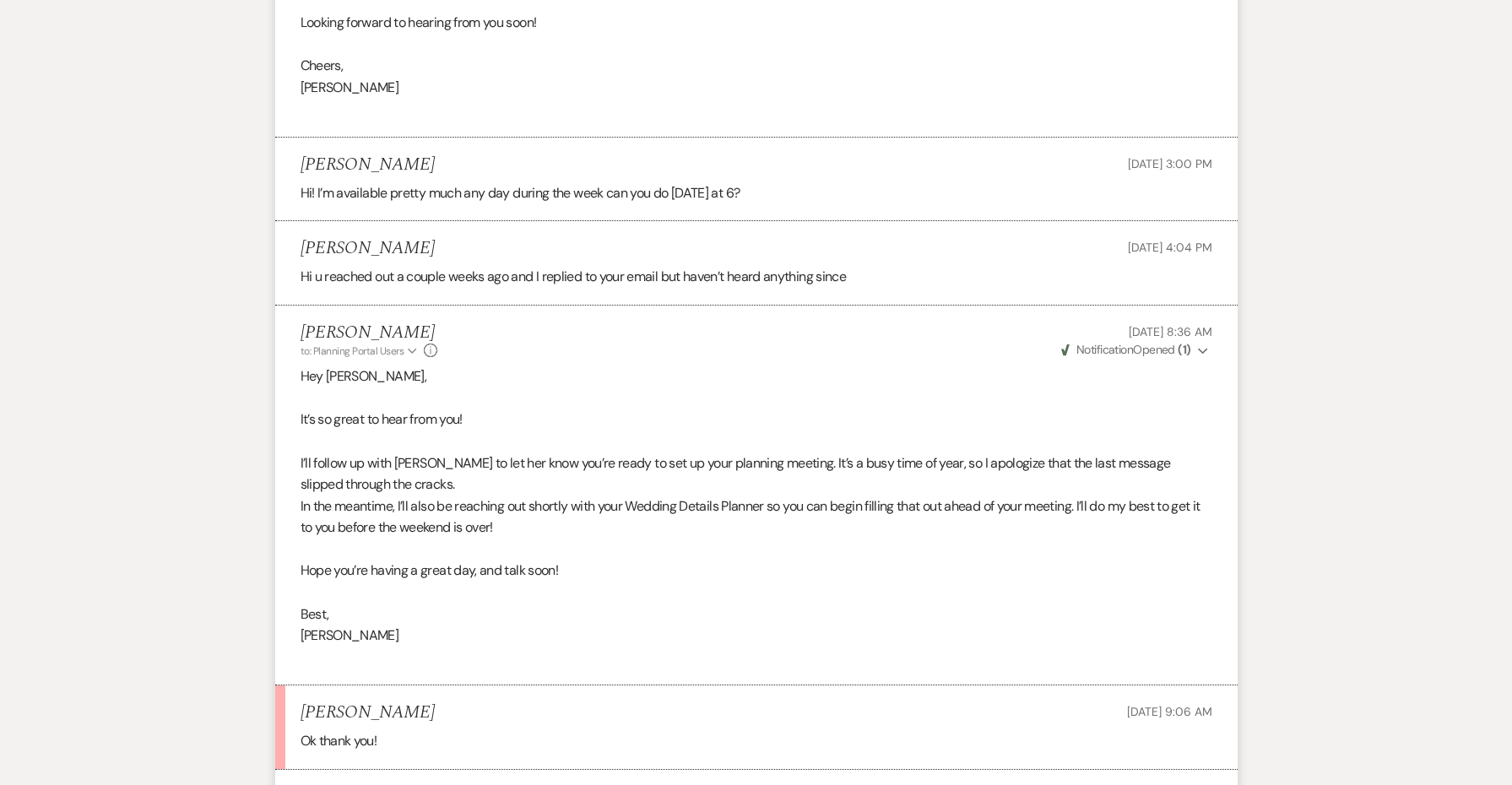
scroll to position [1764, 0]
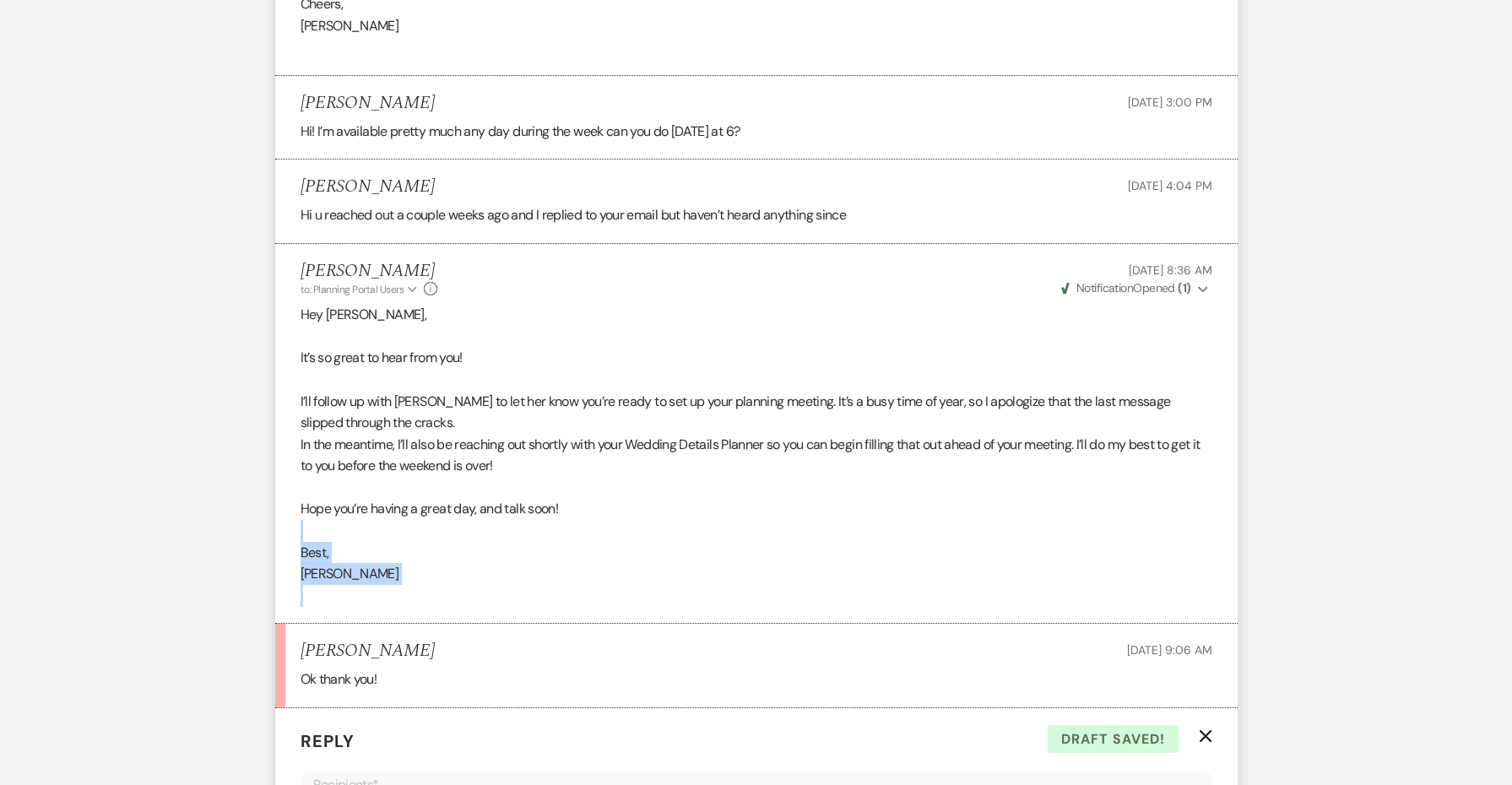
drag, startPoint x: 396, startPoint y: 539, endPoint x: 248, endPoint y: 465, distance: 165.5
click at [248, 465] on div "Messages Tasks Payments Vendors Rental Overview Timeline Docs & Files Contacts …" at bounding box center [756, 220] width 1512 height 3280
copy div "Best, [PERSON_NAME]"
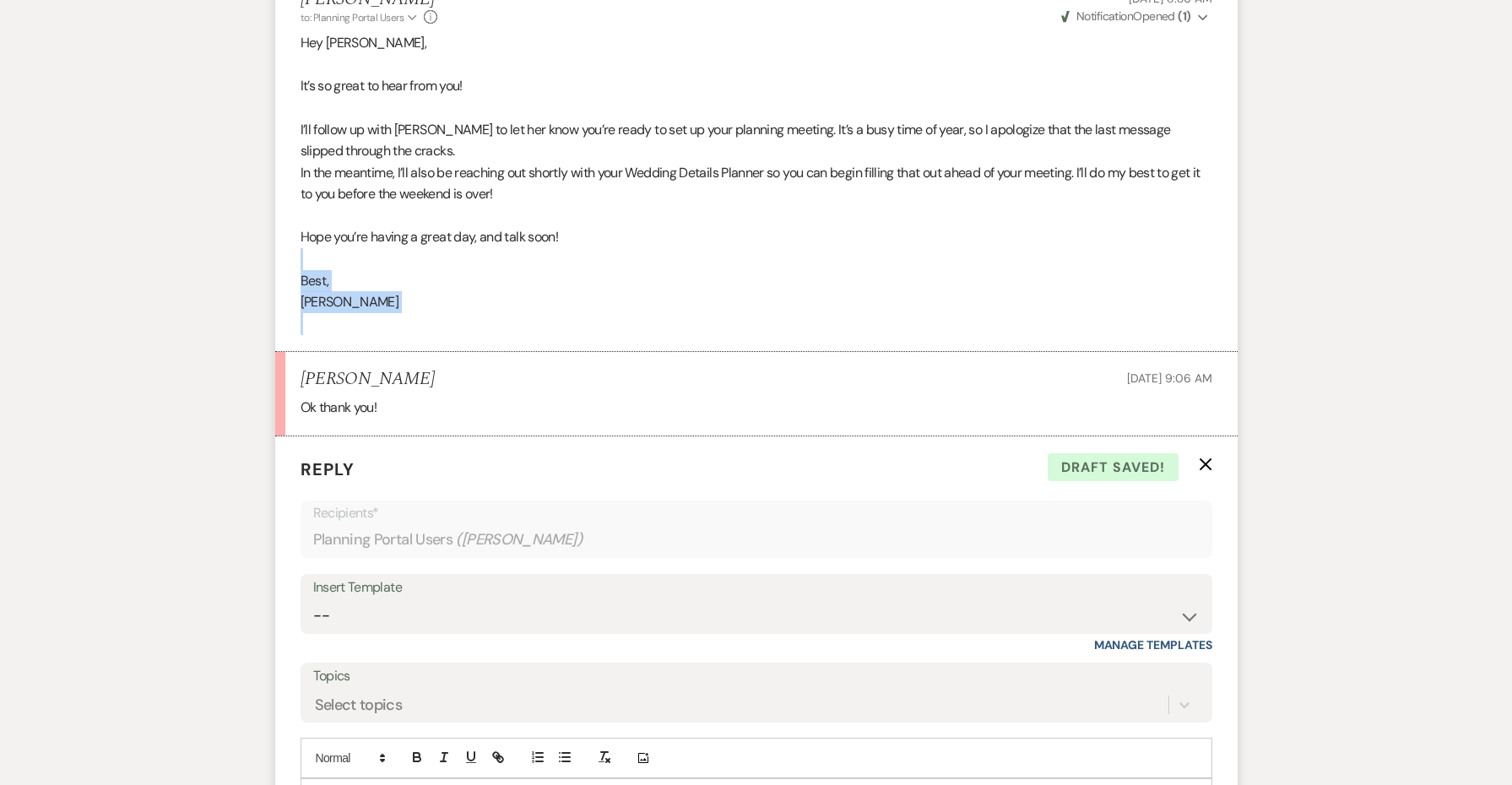
scroll to position [2630, 0]
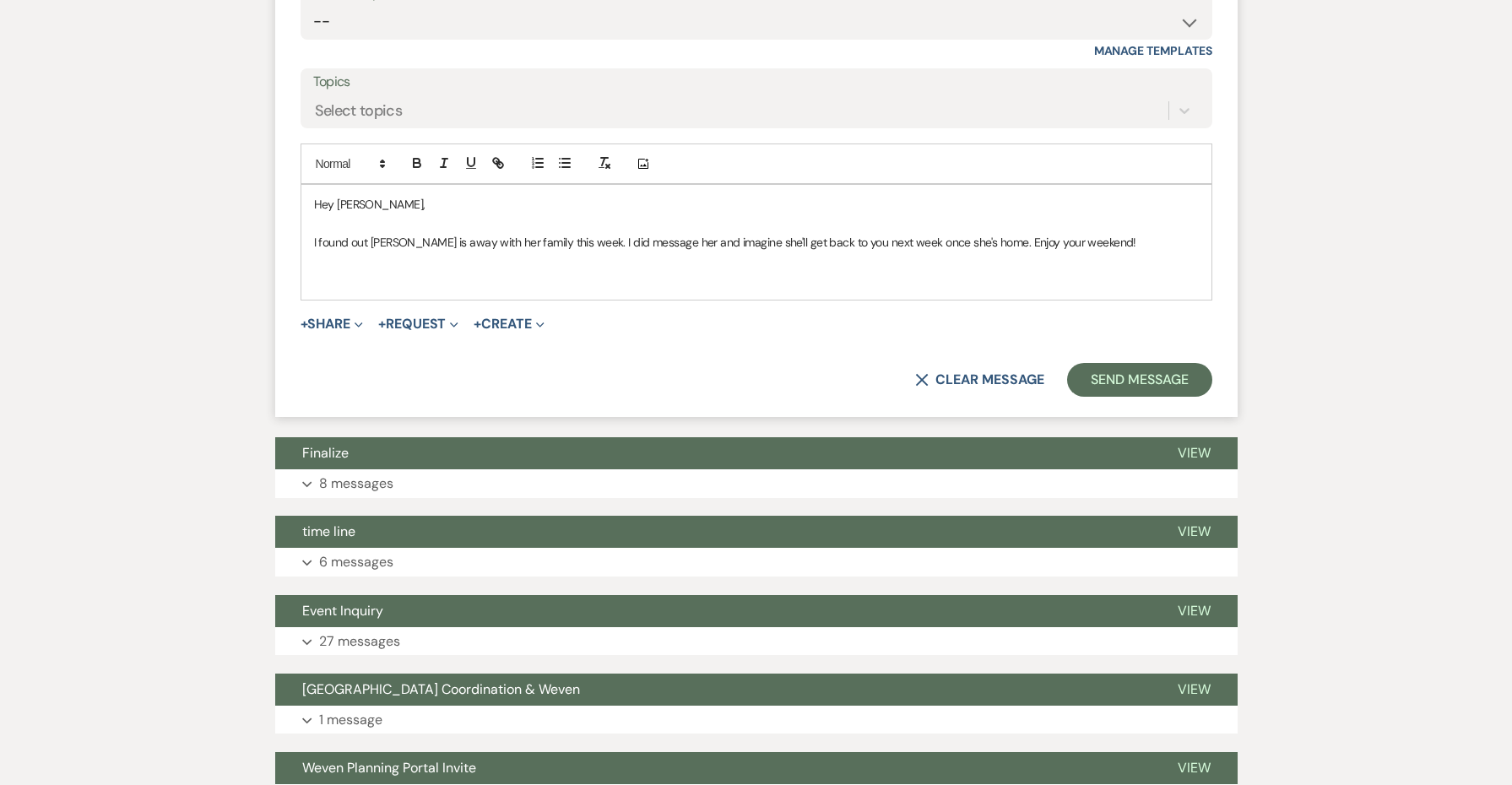
click at [334, 207] on div "Hey [PERSON_NAME], I found out [PERSON_NAME] is away with her family this week.…" at bounding box center [756, 242] width 910 height 114
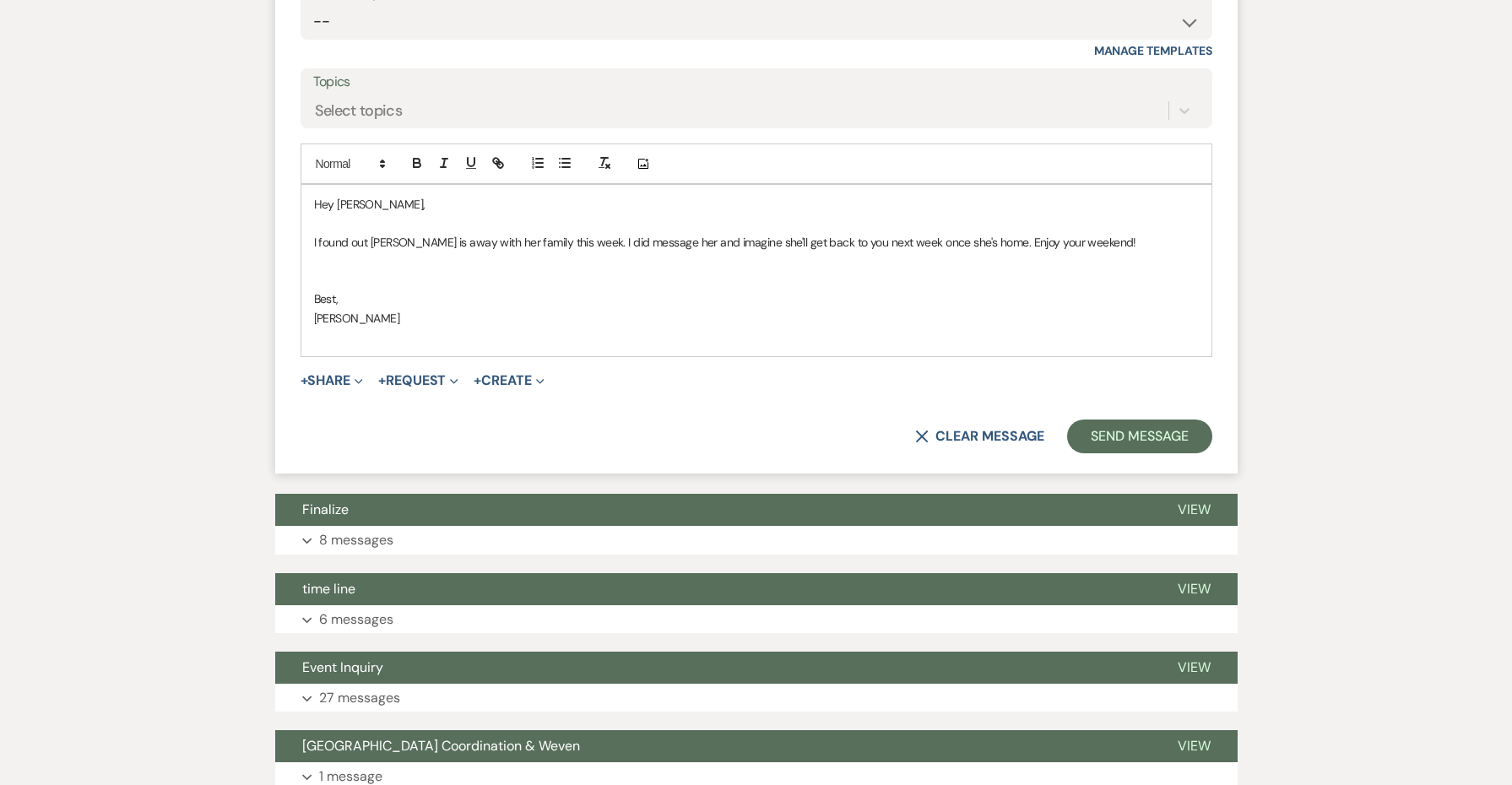
click at [625, 271] on p at bounding box center [756, 280] width 885 height 19
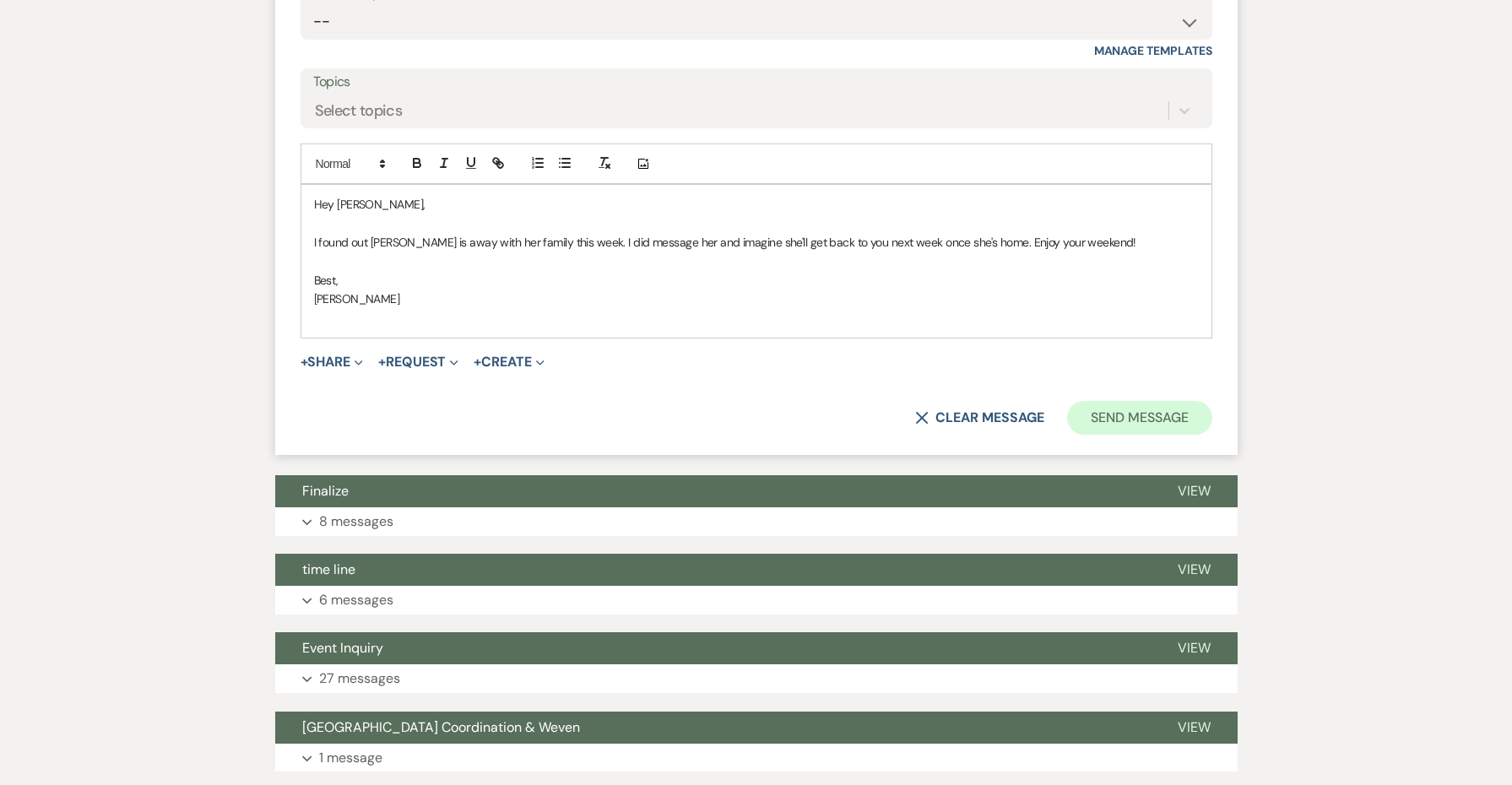
click at [1182, 401] on button "Send Message" at bounding box center [1138, 418] width 144 height 34
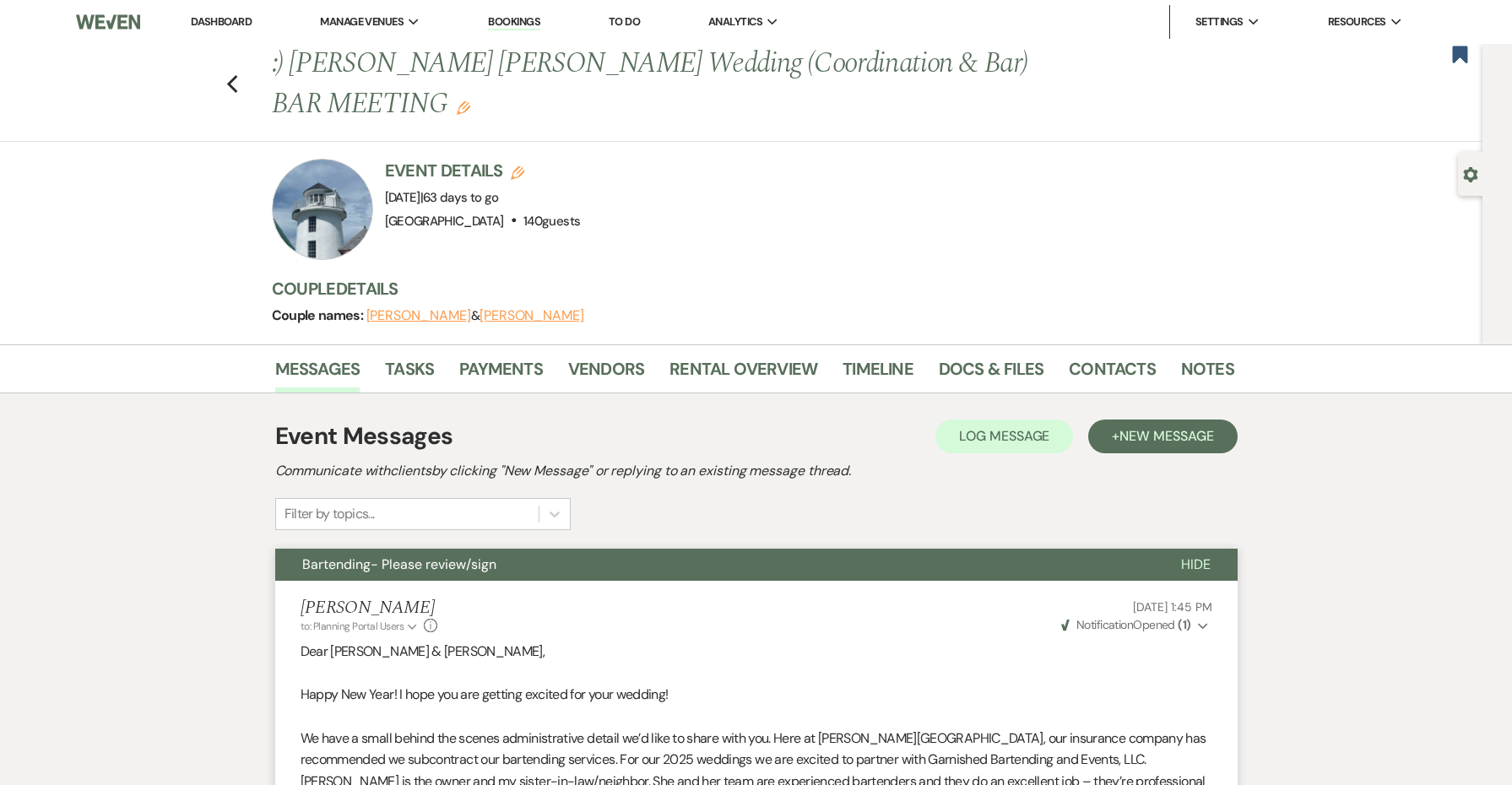
scroll to position [0, 0]
click at [227, 85] on icon "Previous" at bounding box center [232, 85] width 13 height 21
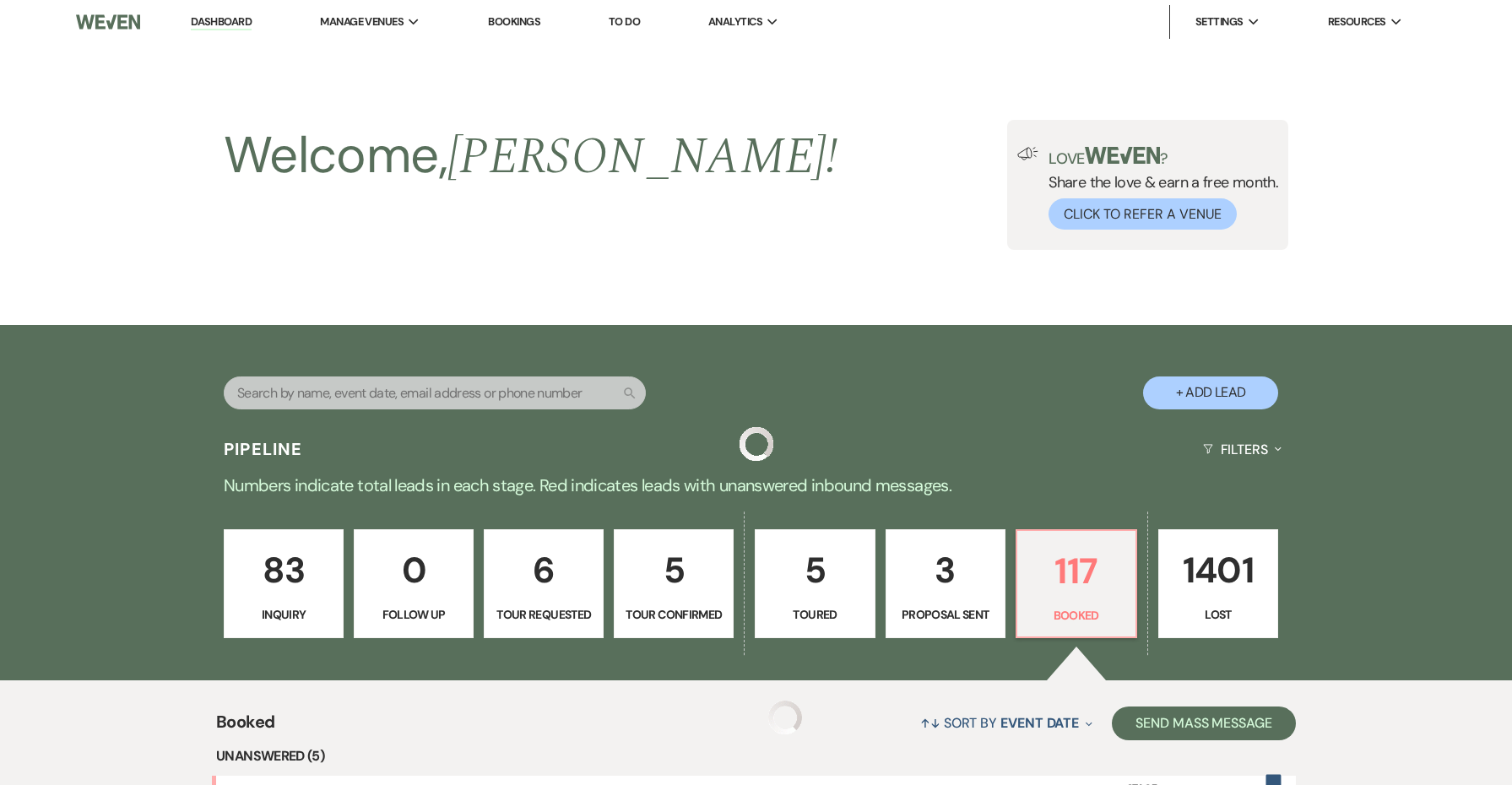
scroll to position [1000, 0]
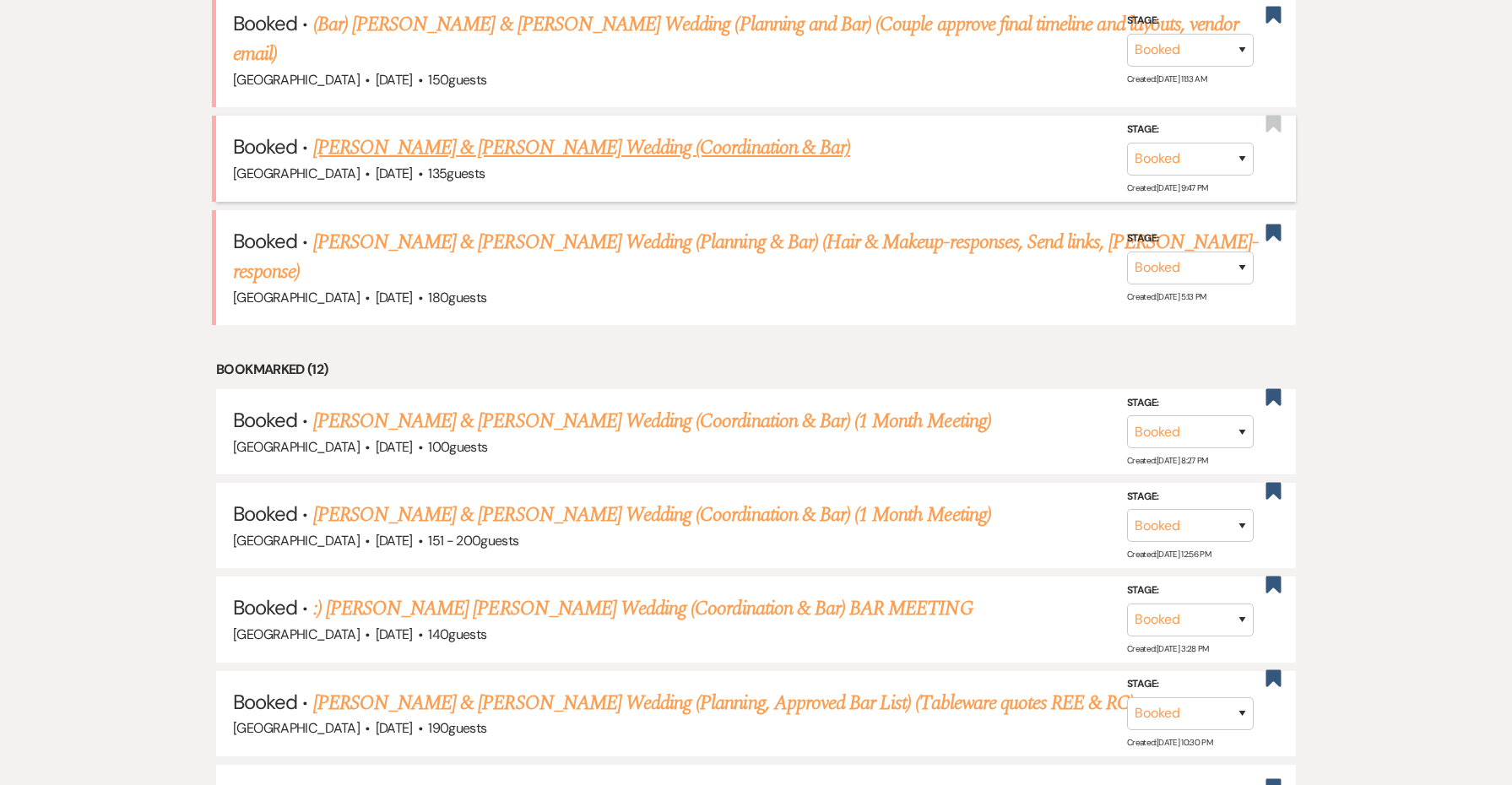
click at [538, 147] on link "[PERSON_NAME] & [PERSON_NAME] Wedding (Coordination & Bar)" at bounding box center [581, 148] width 537 height 31
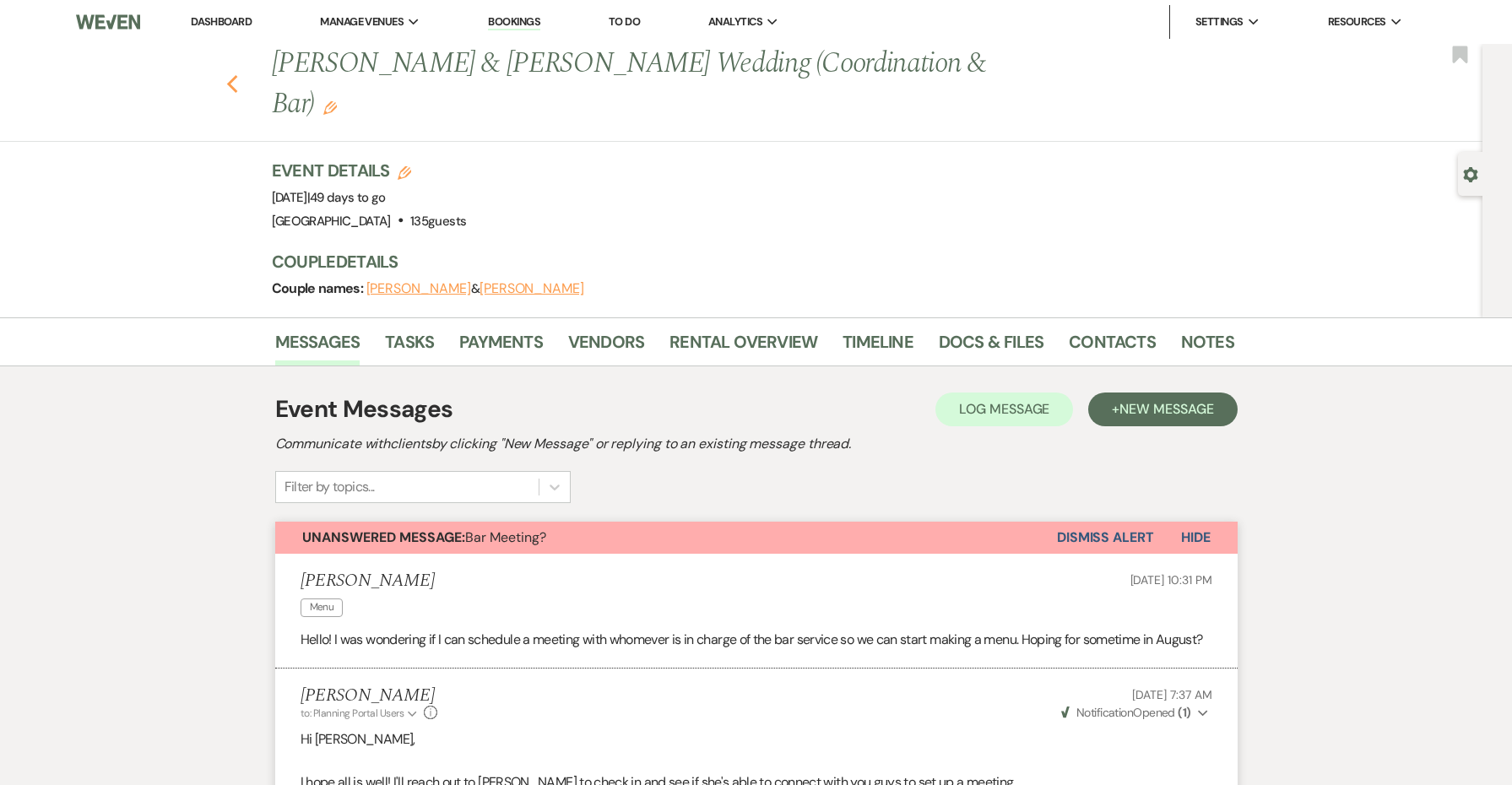
click at [232, 74] on icon "Previous" at bounding box center [232, 85] width 13 height 21
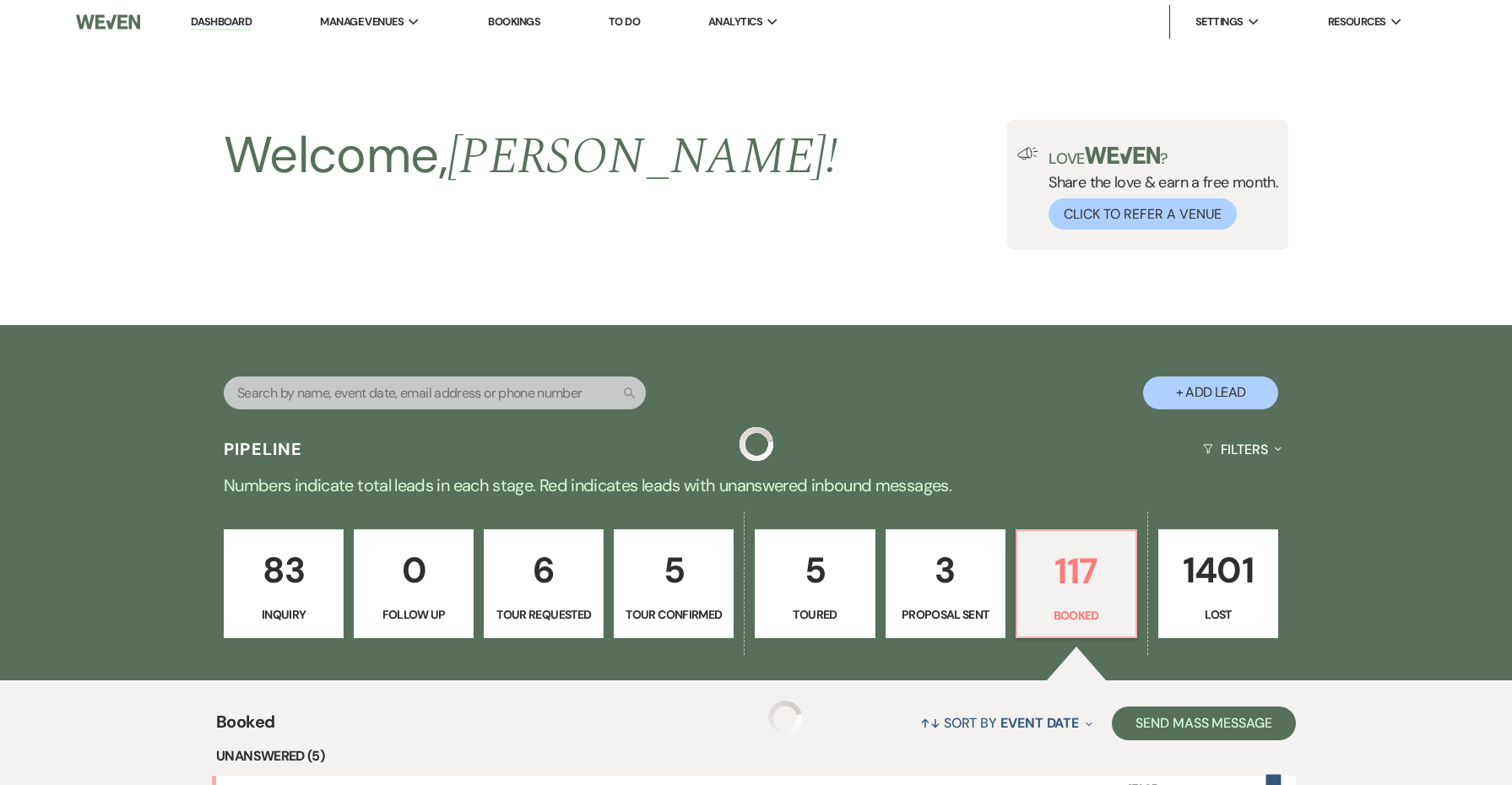
scroll to position [1000, 0]
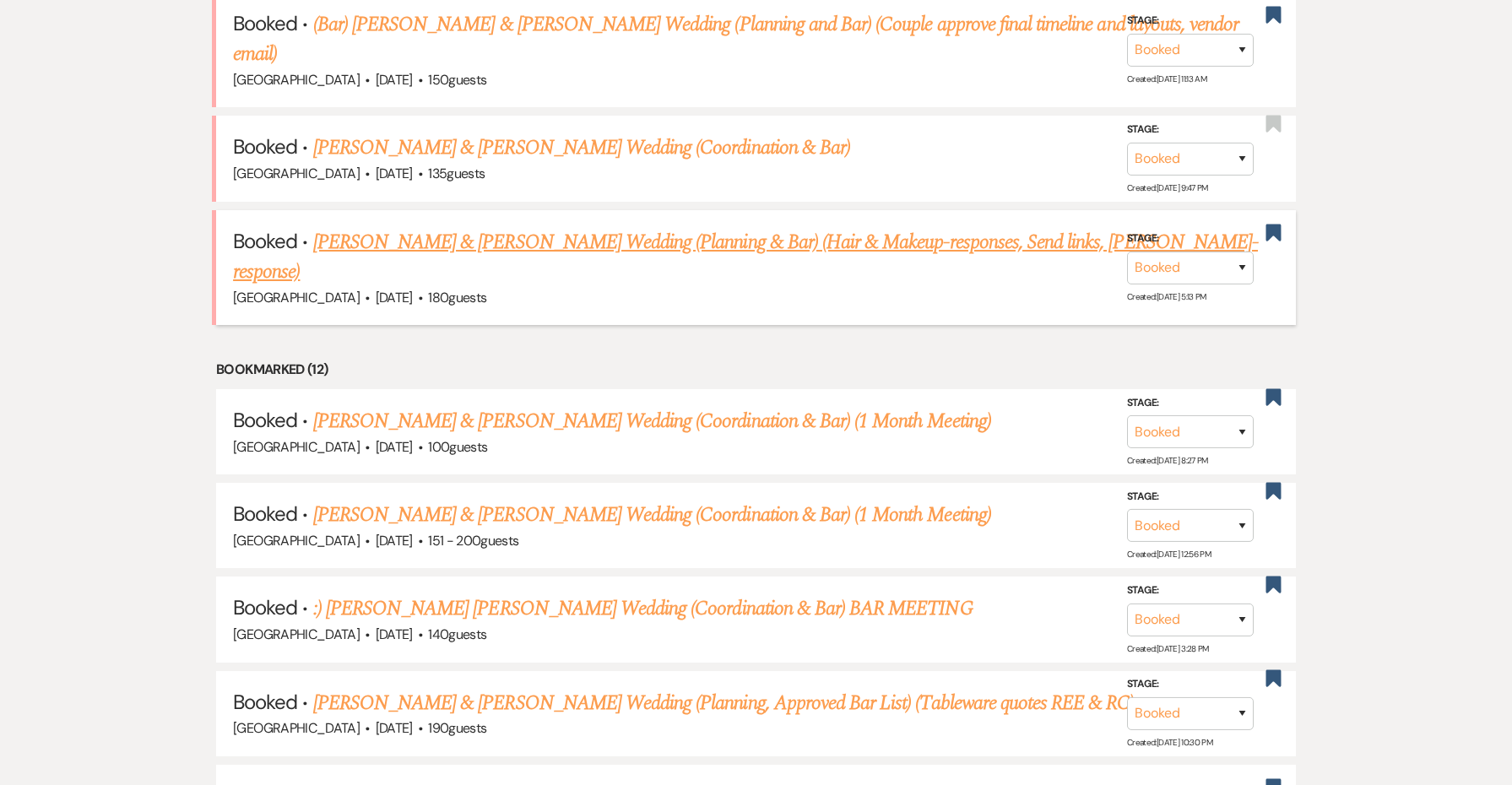
click at [424, 234] on link "[PERSON_NAME] & [PERSON_NAME] Wedding (Planning & Bar) (Hair & Makeup-responses…" at bounding box center [745, 257] width 1025 height 61
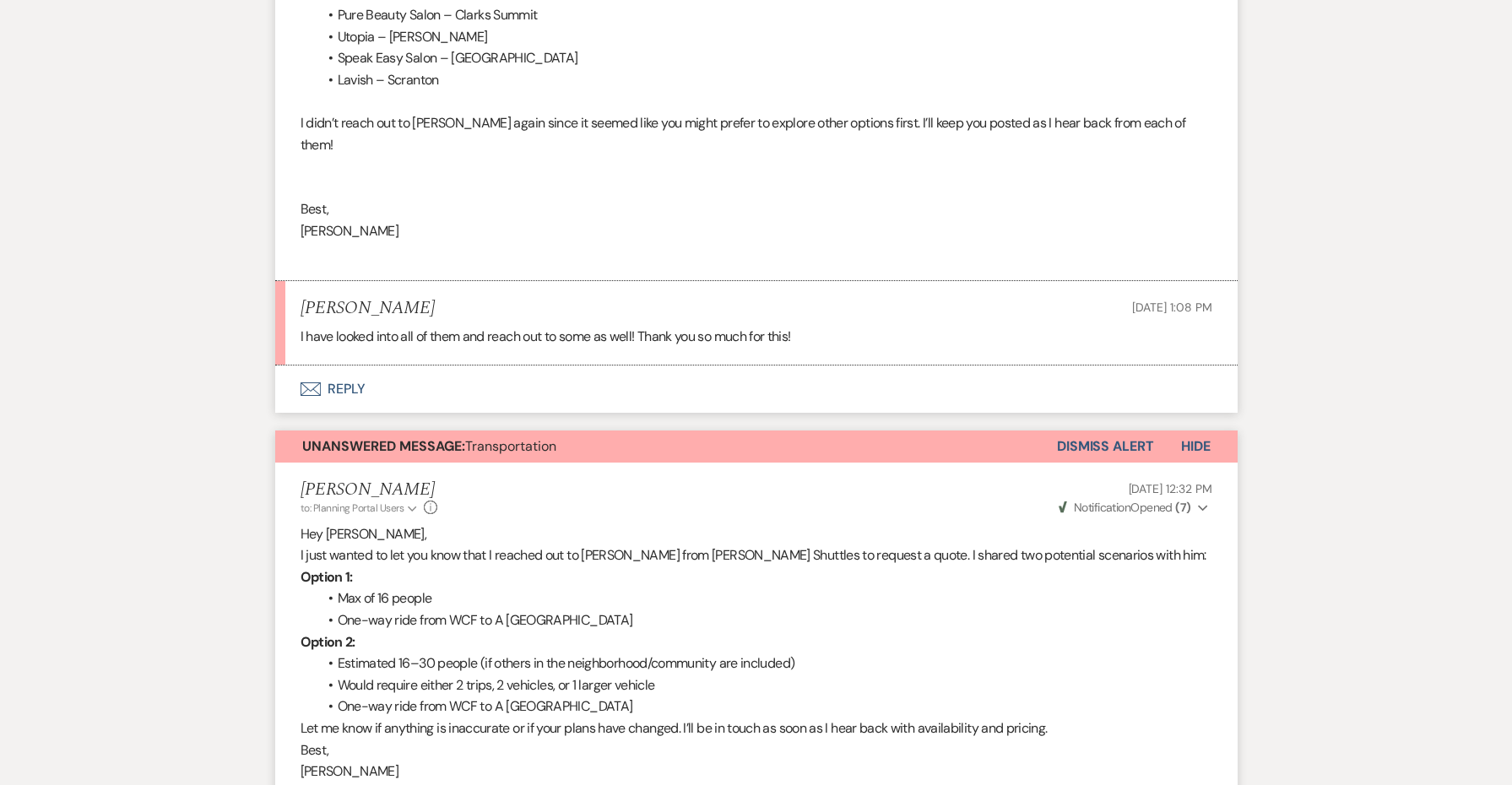
scroll to position [3503, 0]
click at [344, 366] on button "Envelope Reply" at bounding box center [756, 389] width 962 height 47
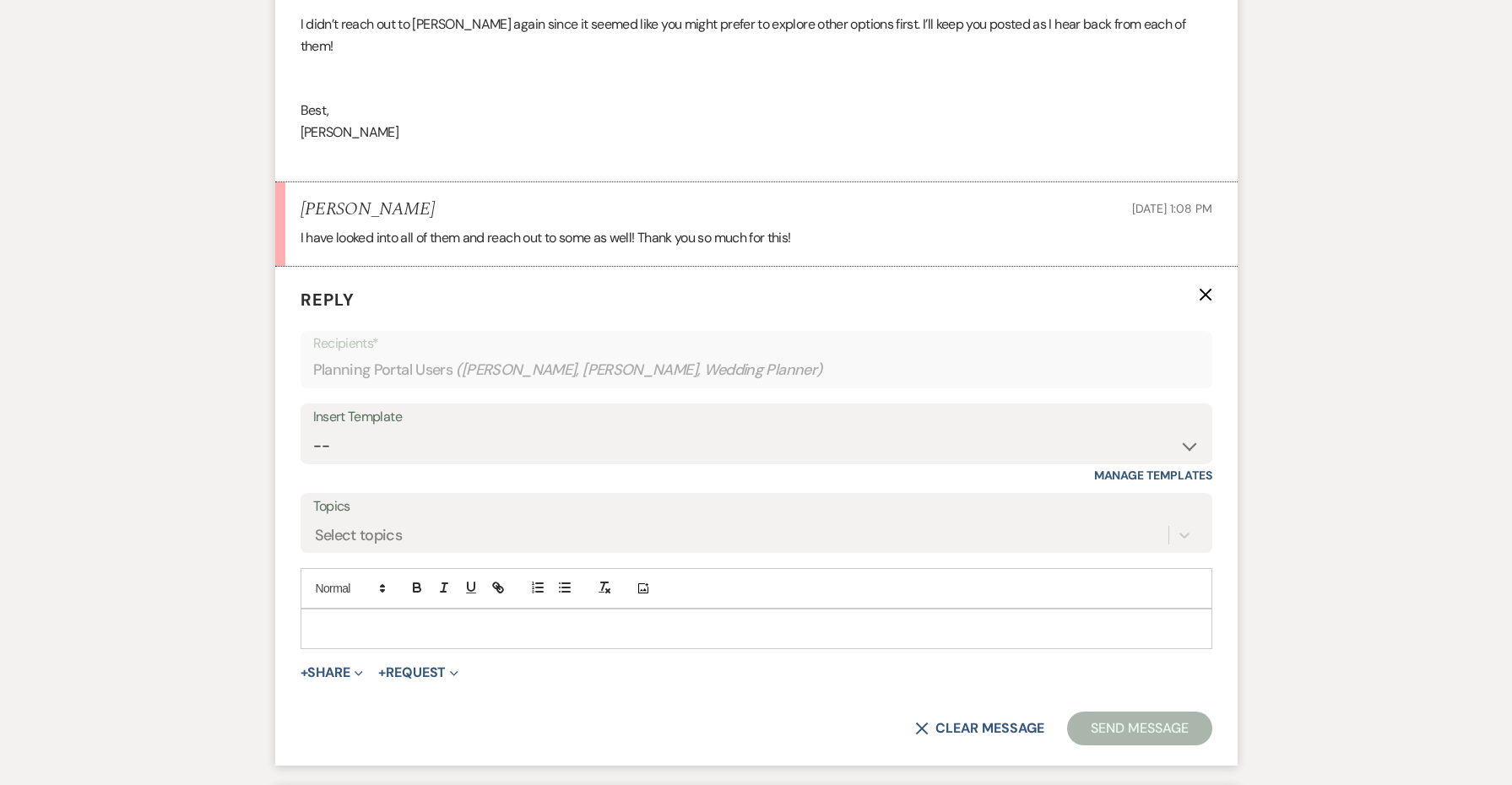
scroll to position [3622, 0]
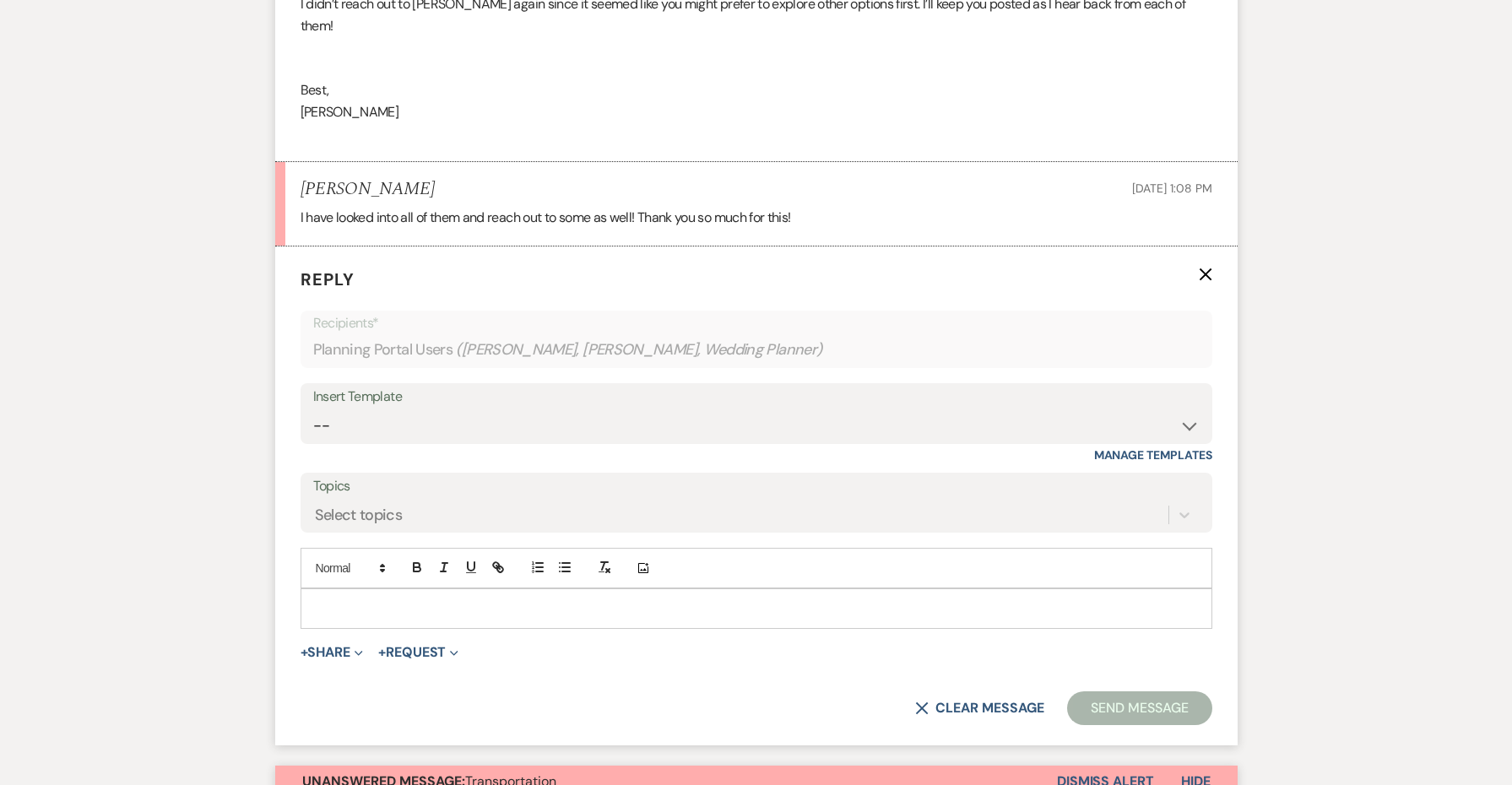
click at [347, 525] on form "Reply X Recipients* Planning Portal Users ( [PERSON_NAME], [PERSON_NAME], Weddi…" at bounding box center [756, 495] width 962 height 500
click at [344, 599] on p at bounding box center [756, 608] width 885 height 19
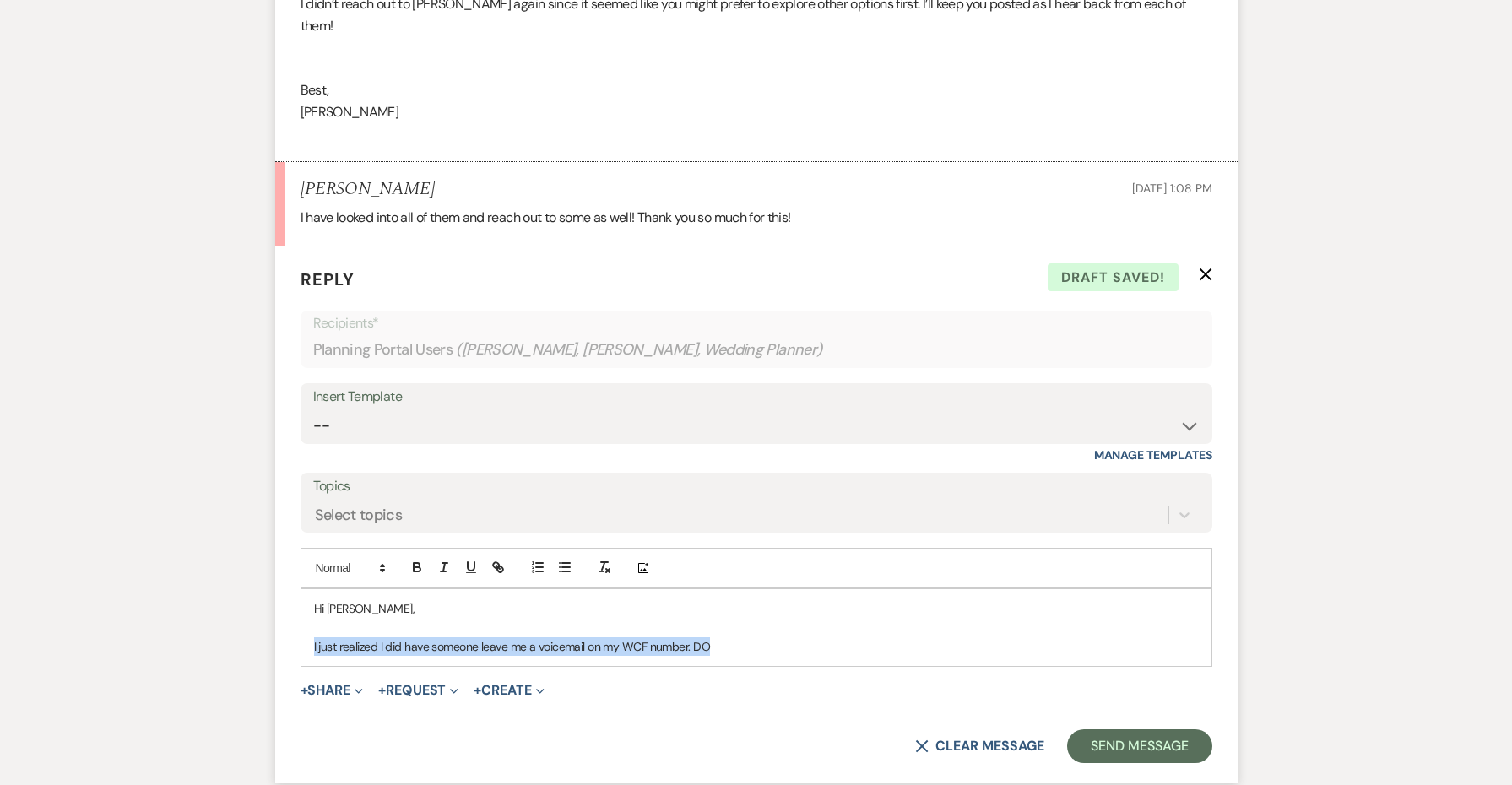
drag, startPoint x: 724, startPoint y: 542, endPoint x: 261, endPoint y: 538, distance: 463.0
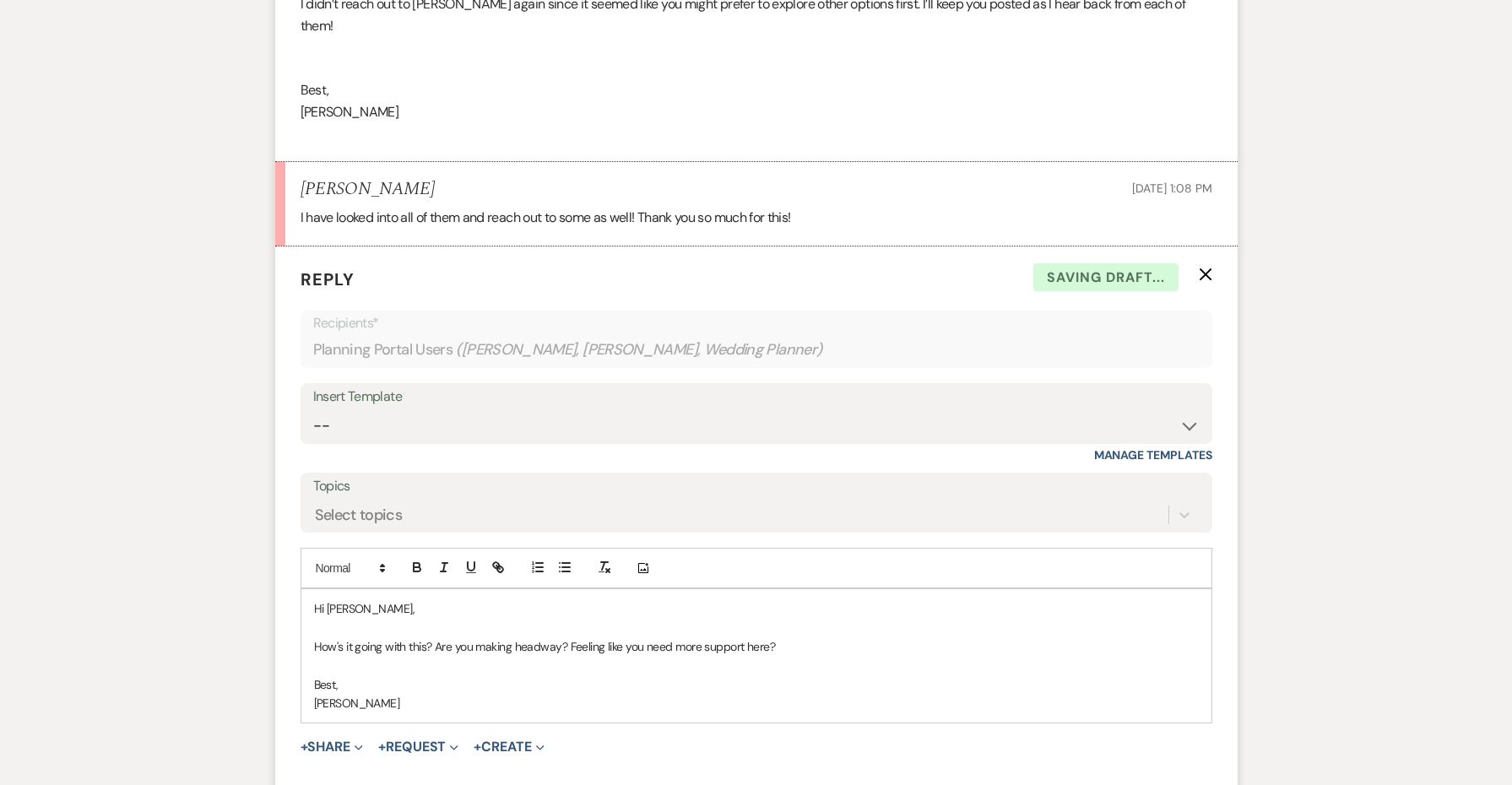
click at [571, 637] on p "How's it going with this? Are you making headway? Feeling like you need more su…" at bounding box center [756, 647] width 885 height 19
click at [578, 637] on p "How's it going with this? Are you making headway? Feeling like you need more su…" at bounding box center [756, 647] width 885 height 19
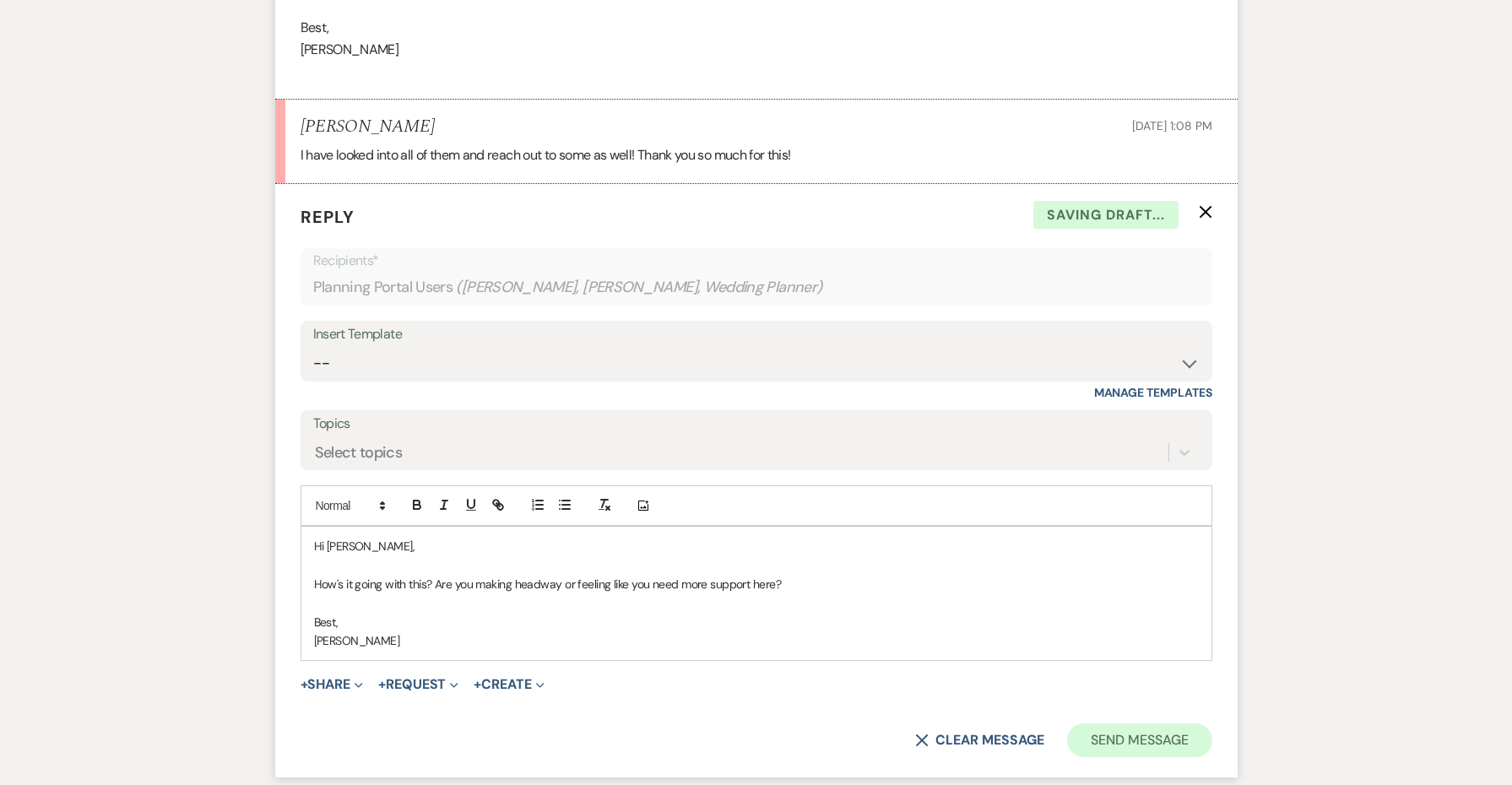
click at [1116, 723] on button "Send Message" at bounding box center [1138, 740] width 144 height 34
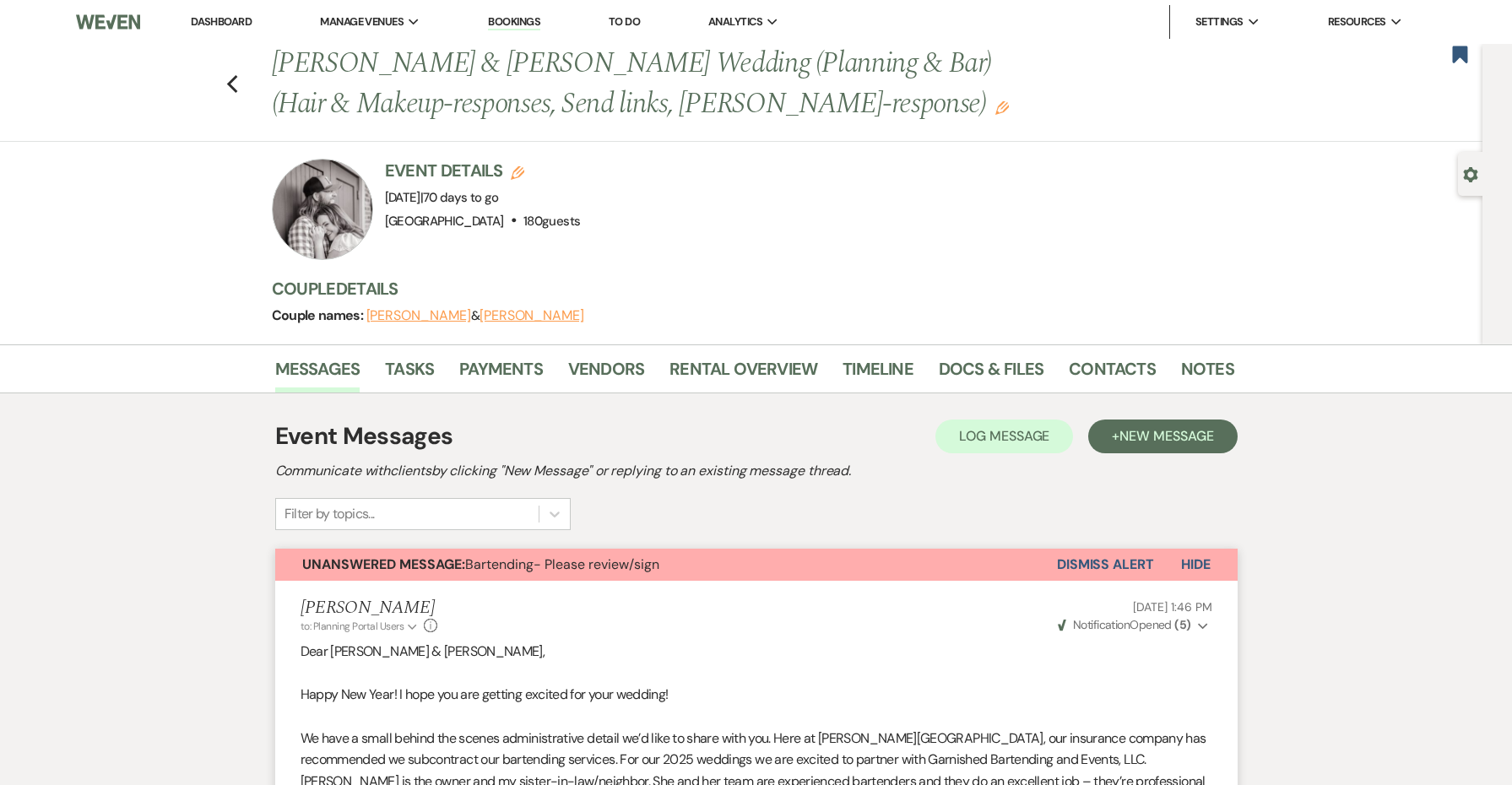
scroll to position [0, 0]
click at [235, 84] on icon "Previous" at bounding box center [232, 85] width 13 height 21
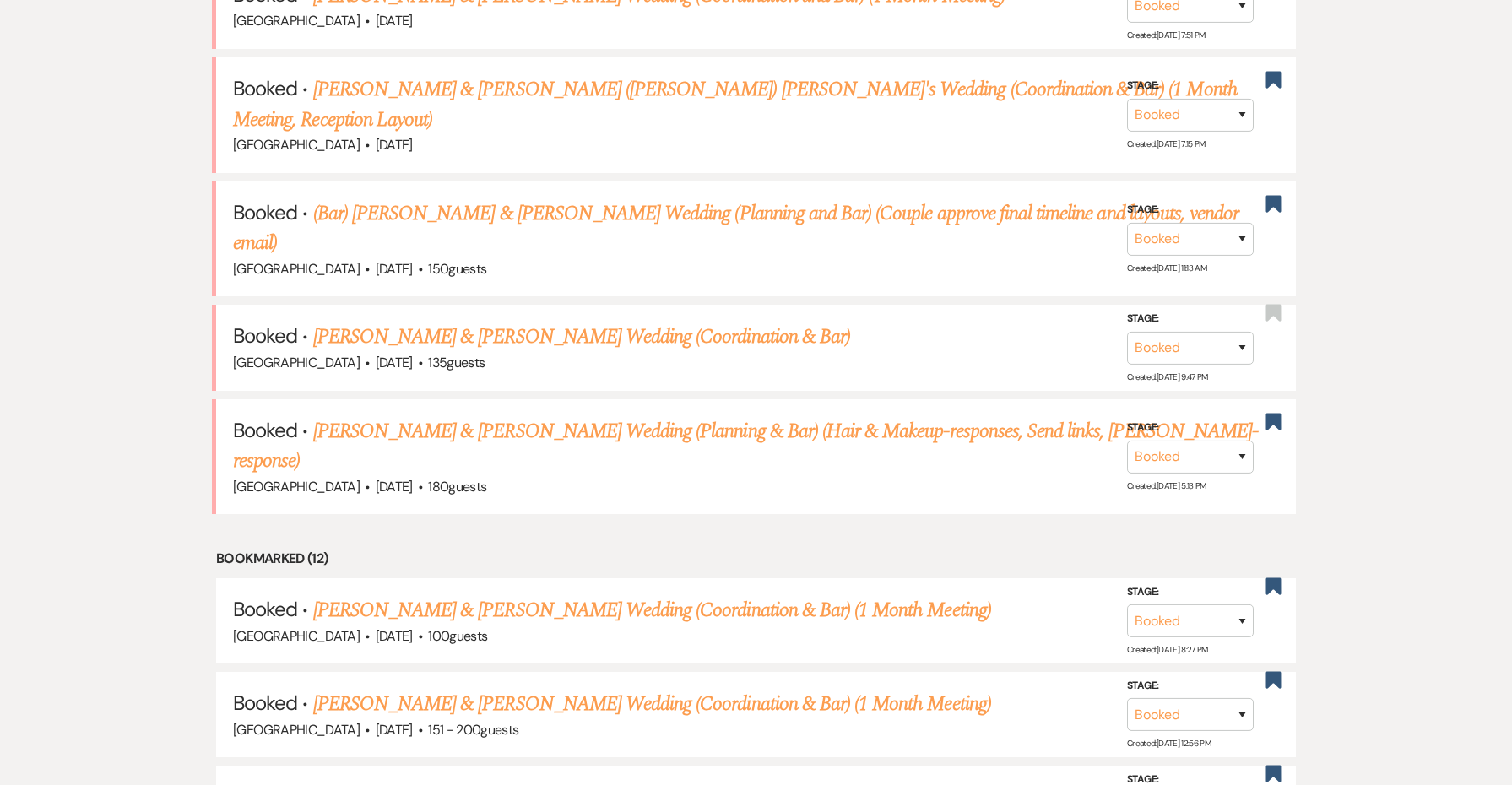
scroll to position [809, 0]
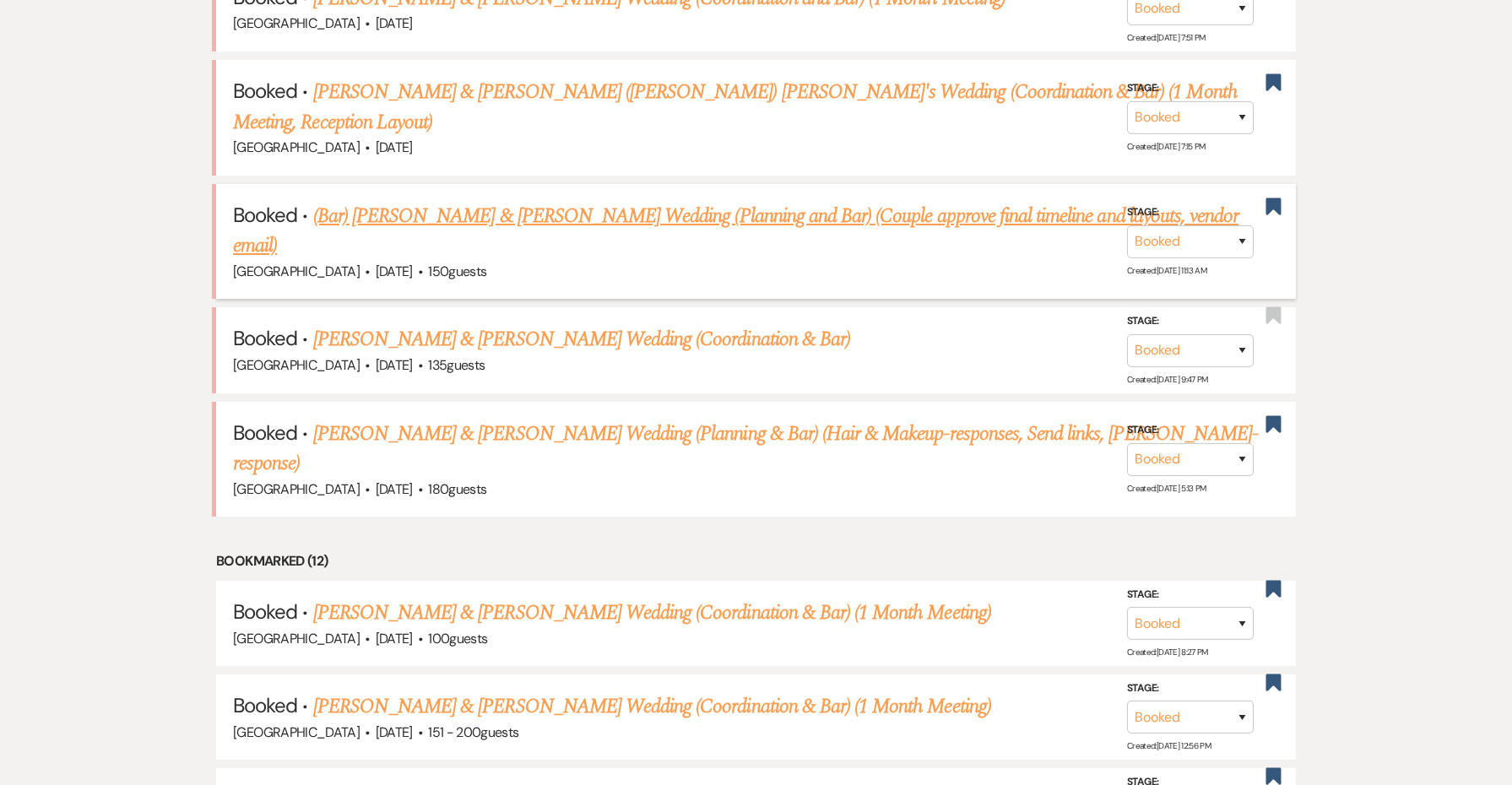
click at [385, 214] on link "(Bar) [PERSON_NAME] & [PERSON_NAME] Wedding (Planning and Bar) (Couple approve …" at bounding box center [736, 231] width 1005 height 61
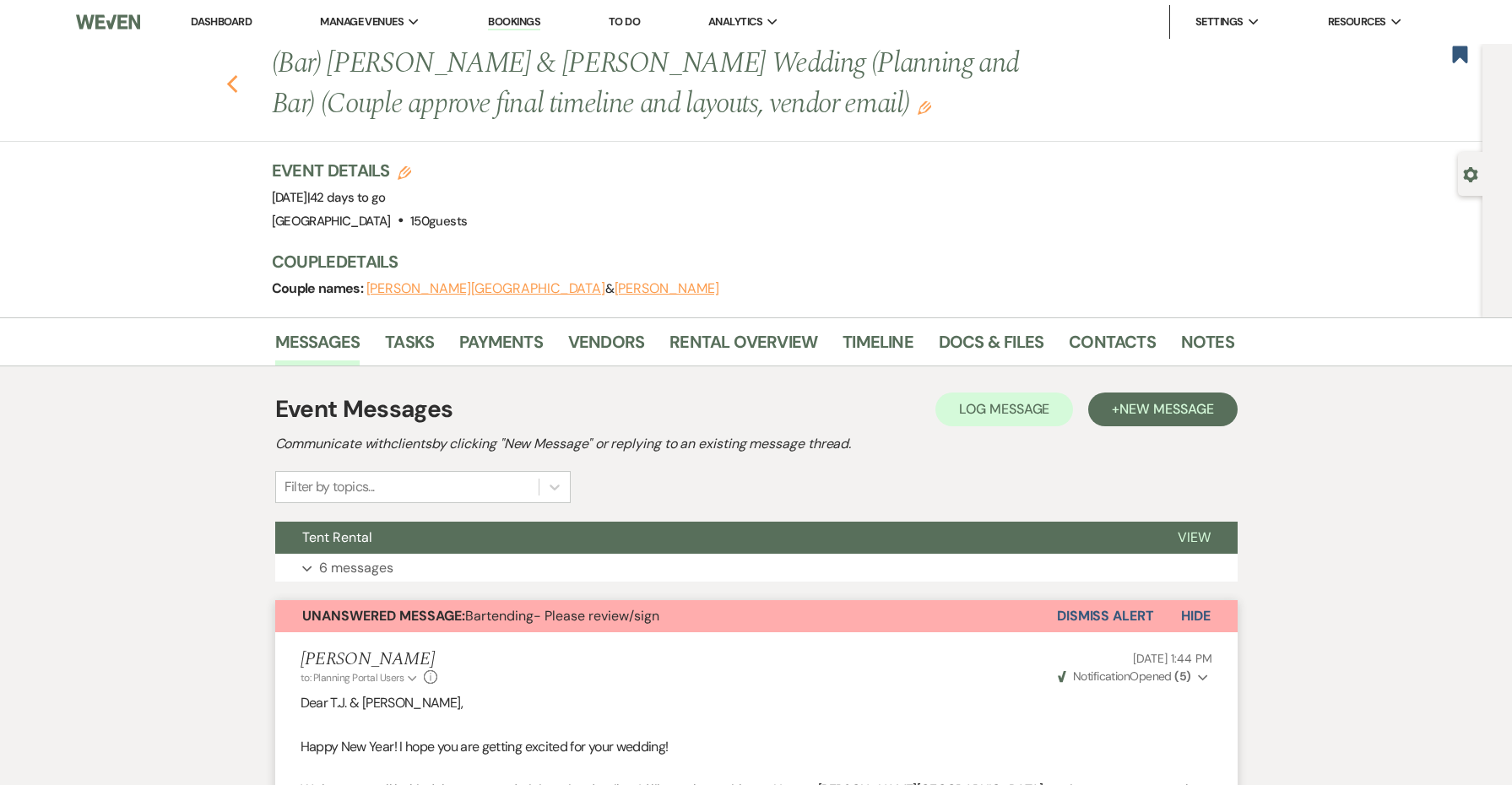
click at [236, 81] on icon "Previous" at bounding box center [232, 85] width 13 height 21
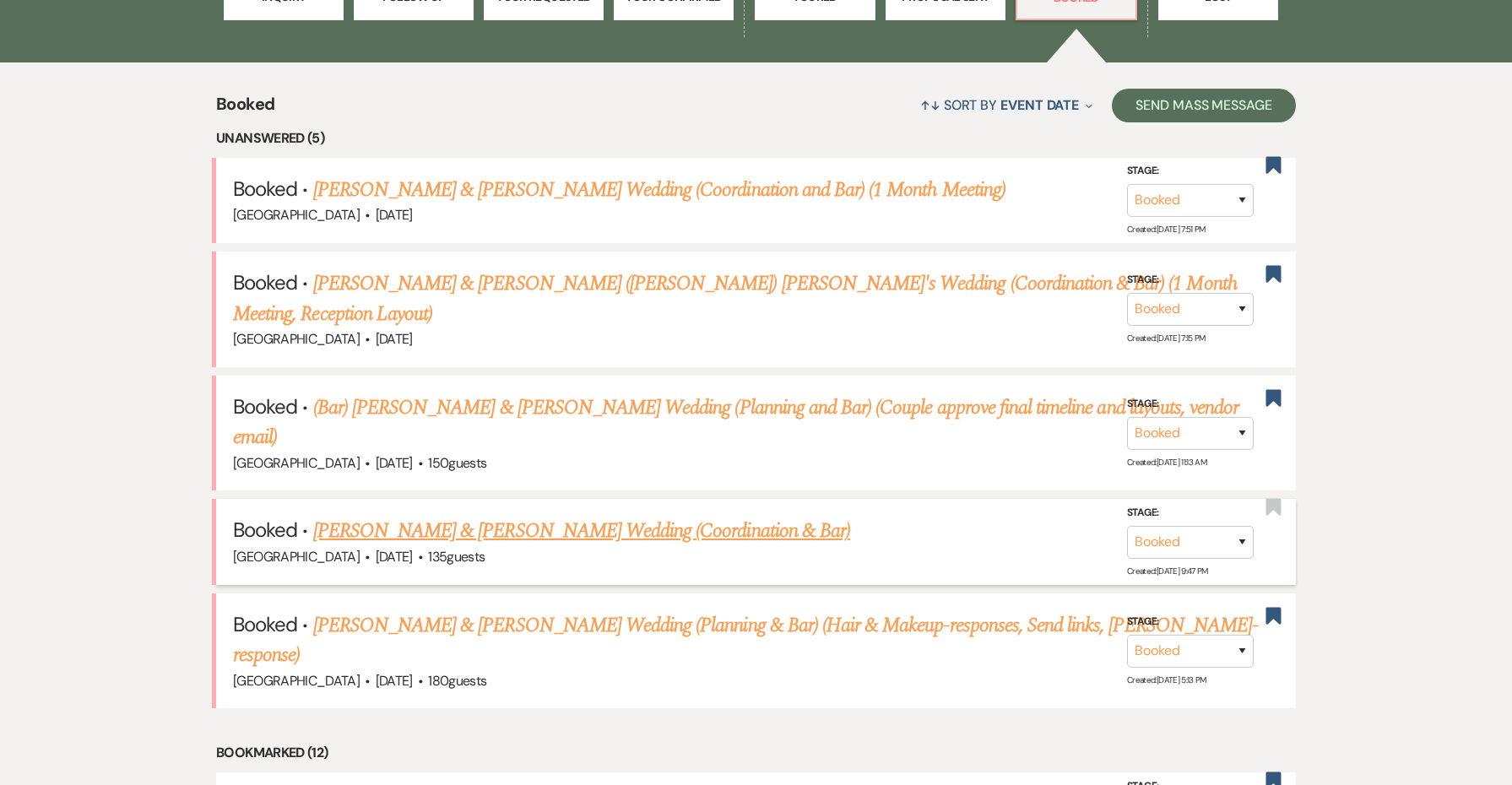
scroll to position [573, 0]
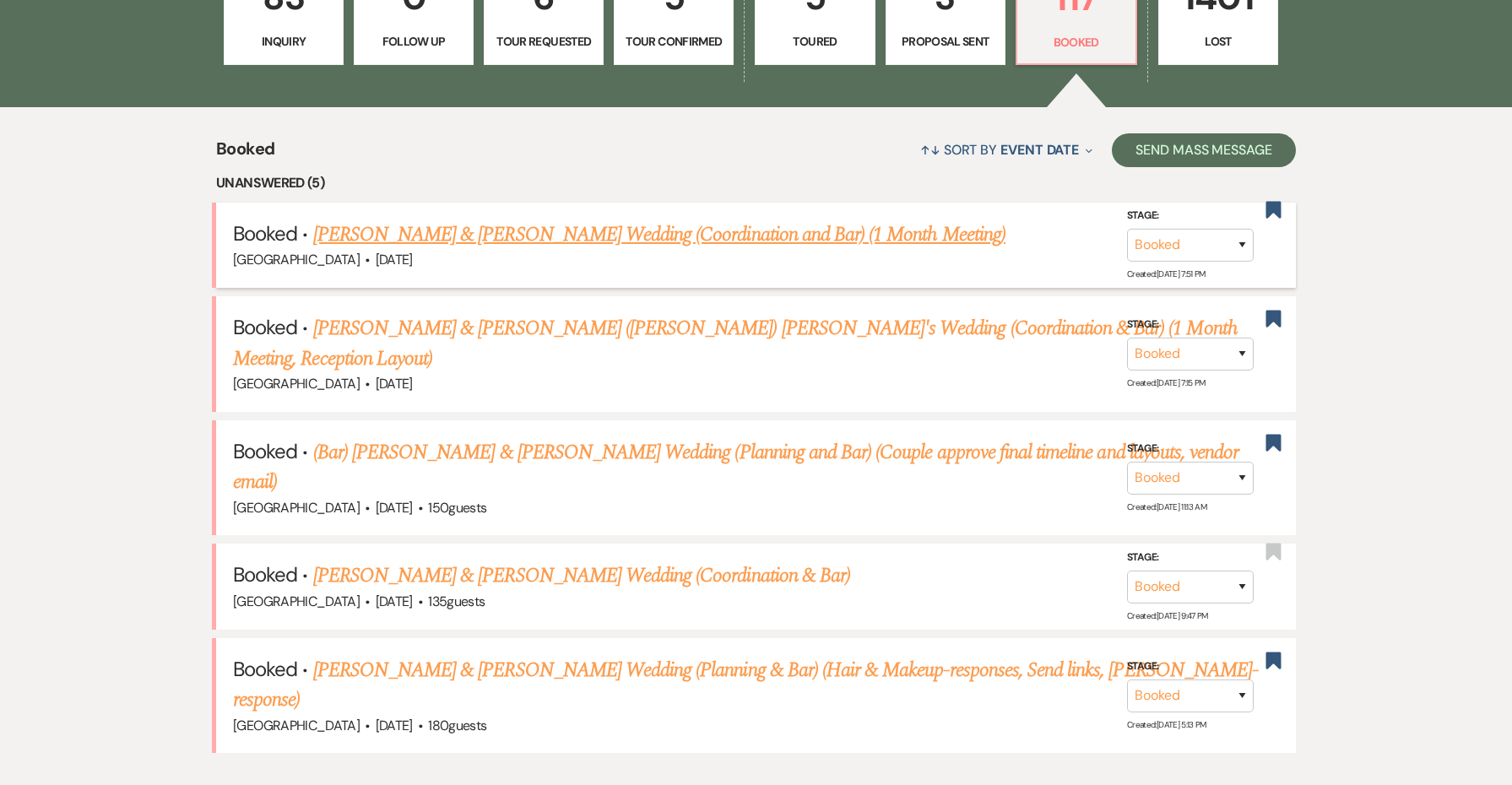
click at [374, 239] on link "[PERSON_NAME] & [PERSON_NAME] Wedding (Coordination and Bar) (1 Month Meeting)" at bounding box center [659, 235] width 692 height 31
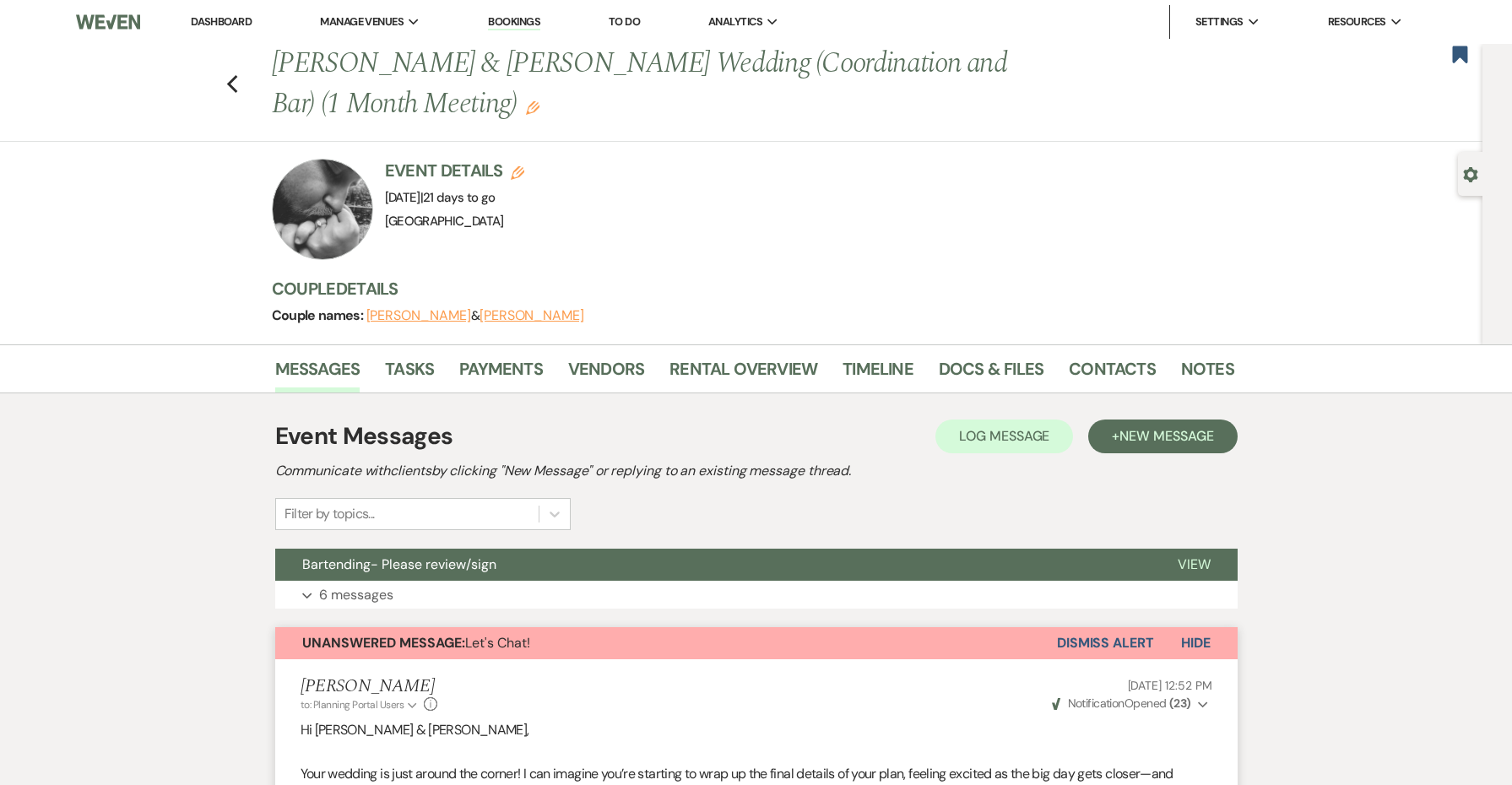
click at [1139, 627] on button "Dismiss Alert" at bounding box center [1106, 643] width 97 height 32
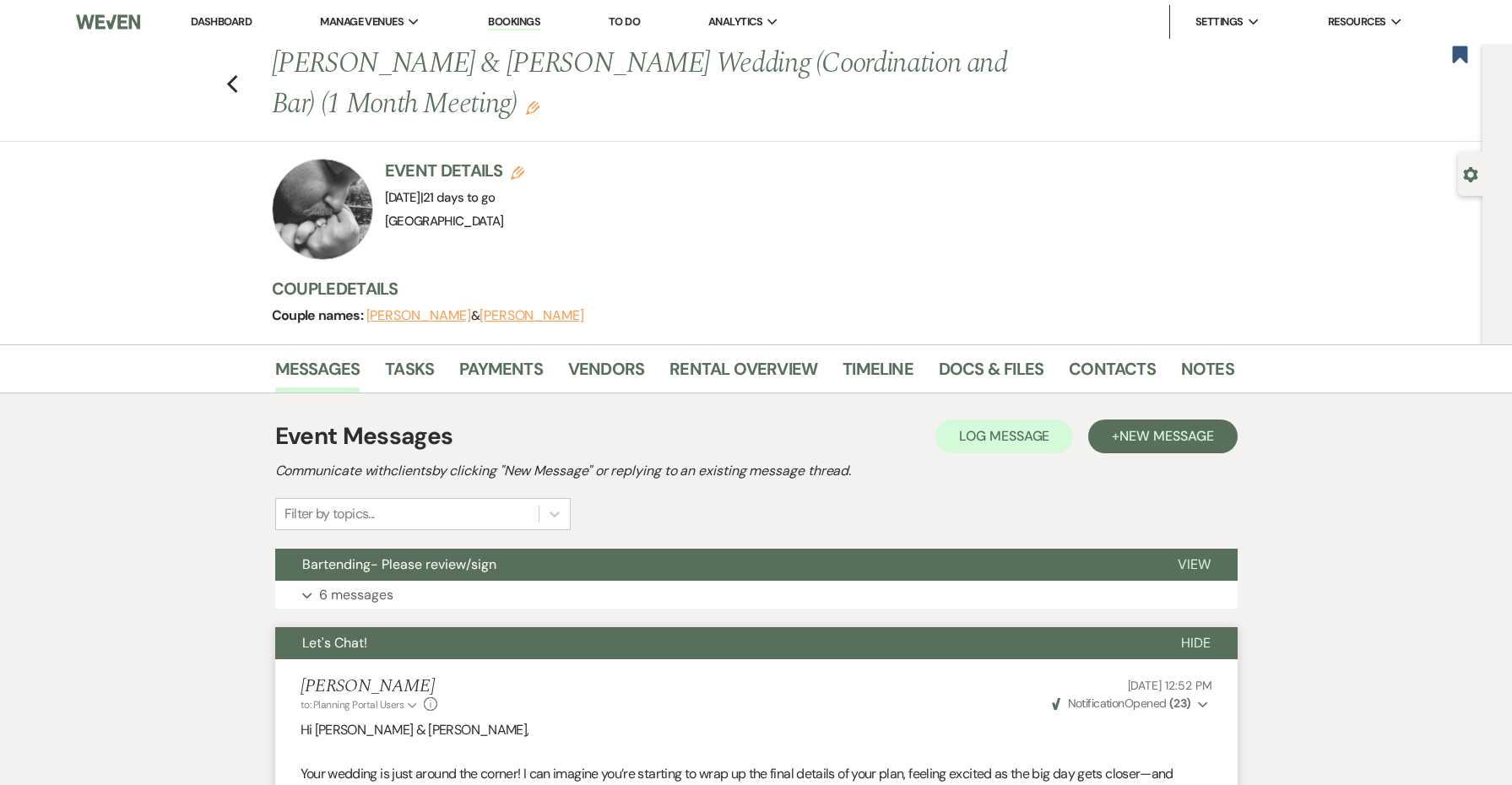
click at [1082, 644] on button "Let's Chat!" at bounding box center [715, 643] width 879 height 32
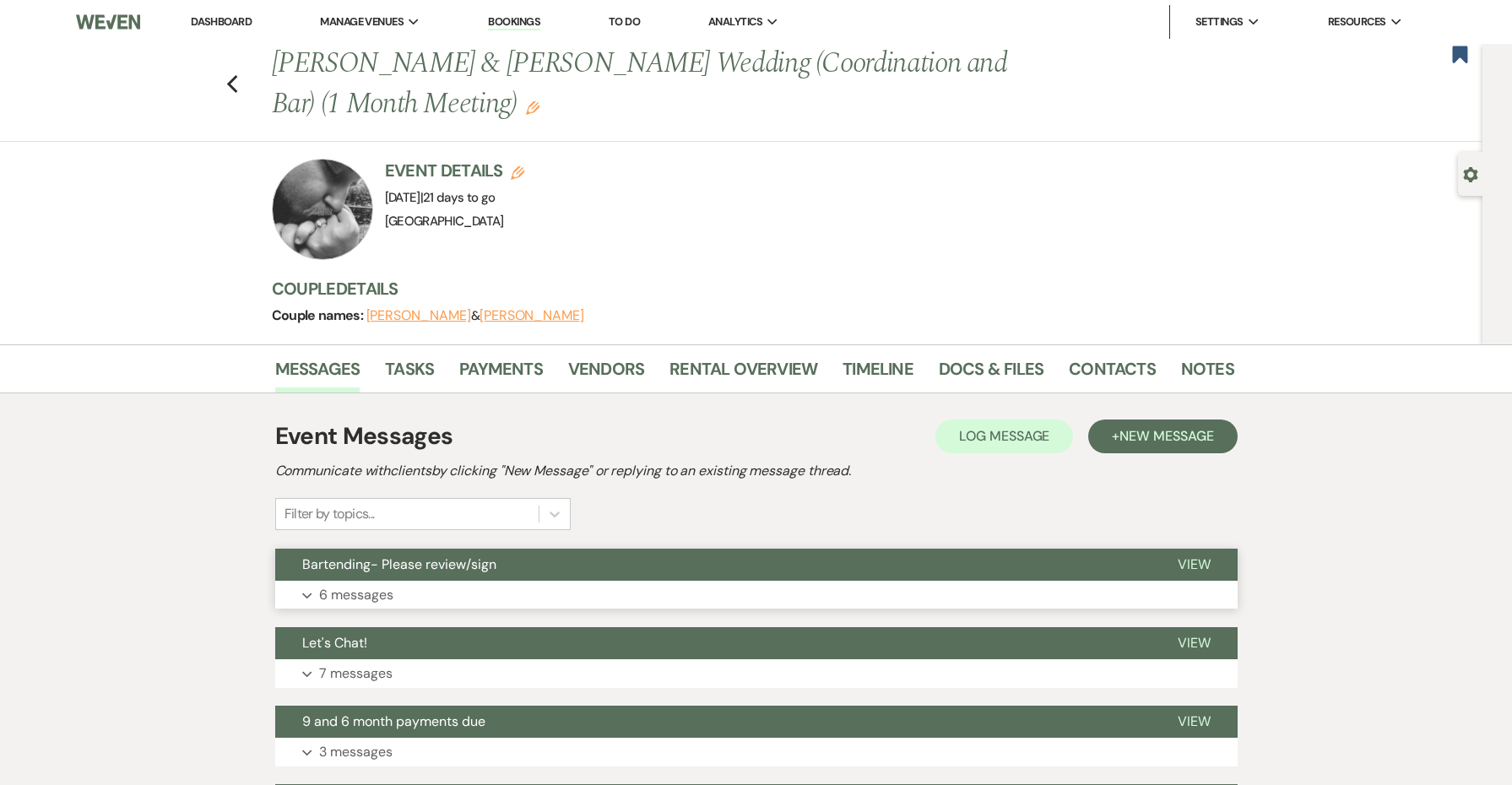
click at [996, 583] on button "Expand 6 messages" at bounding box center [756, 595] width 962 height 29
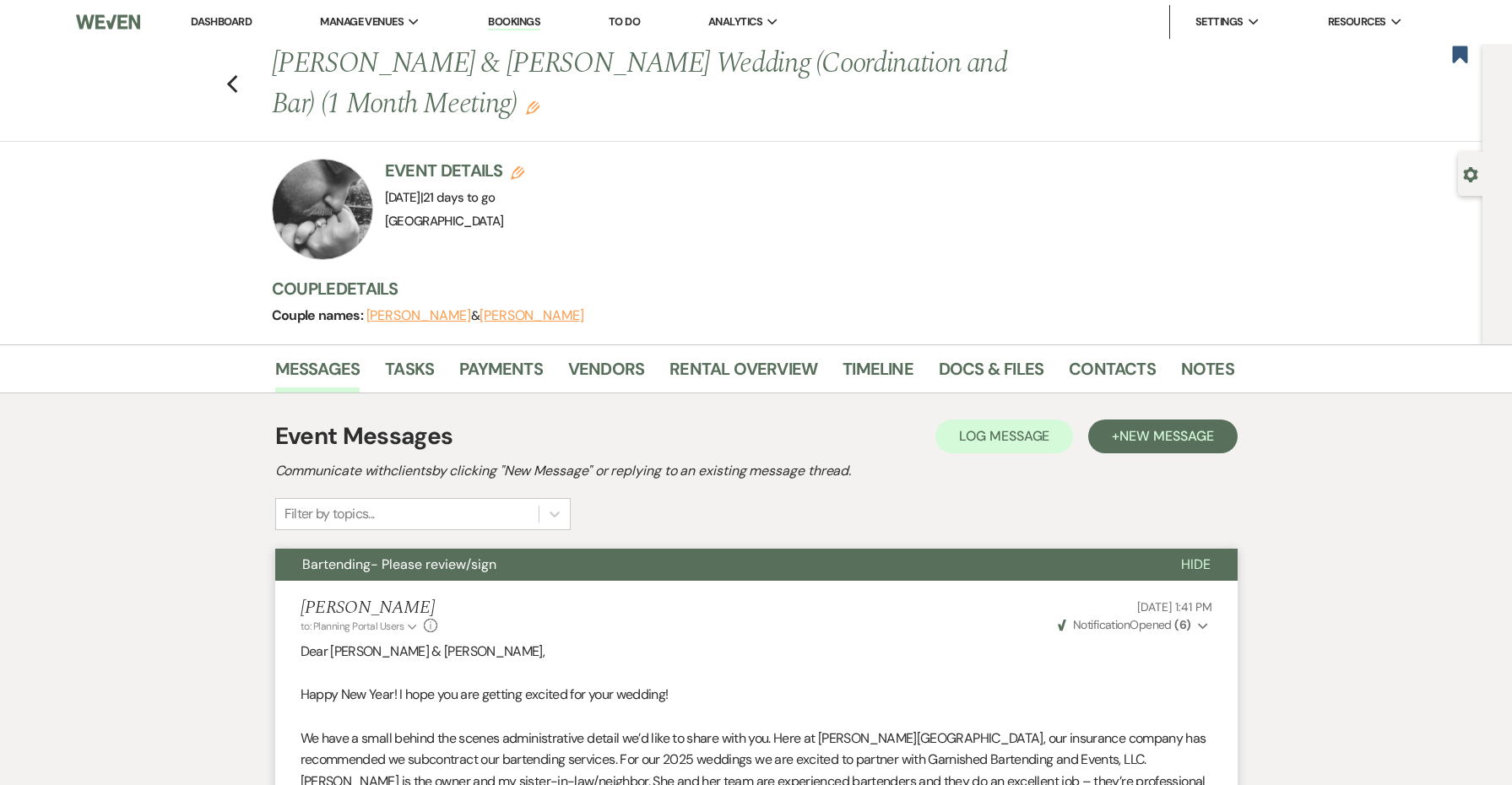
click at [363, 566] on span "Bartending- Please review/sign" at bounding box center [399, 564] width 194 height 18
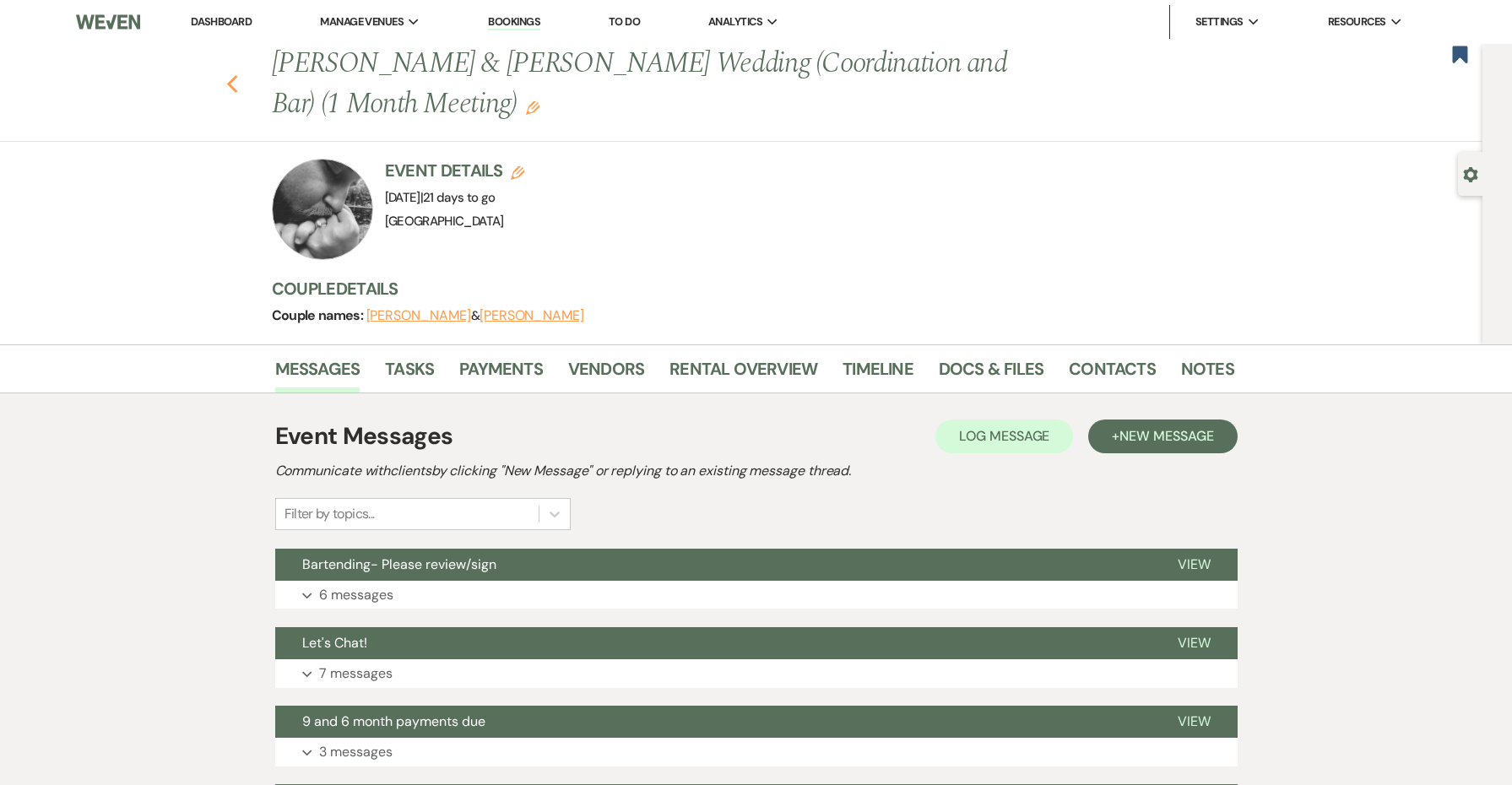
click at [235, 77] on use "button" at bounding box center [232, 85] width 11 height 19
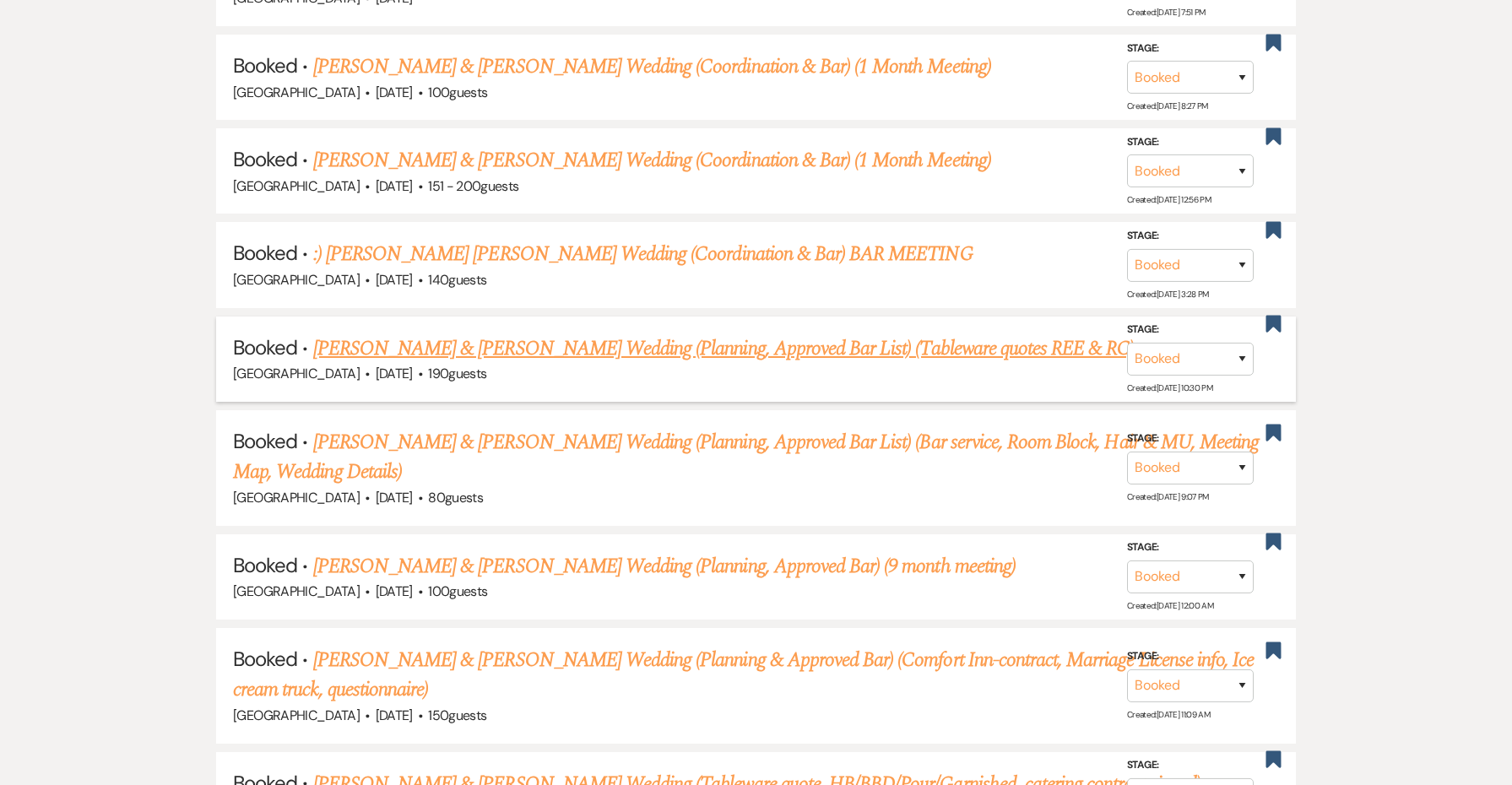
scroll to position [1385, 0]
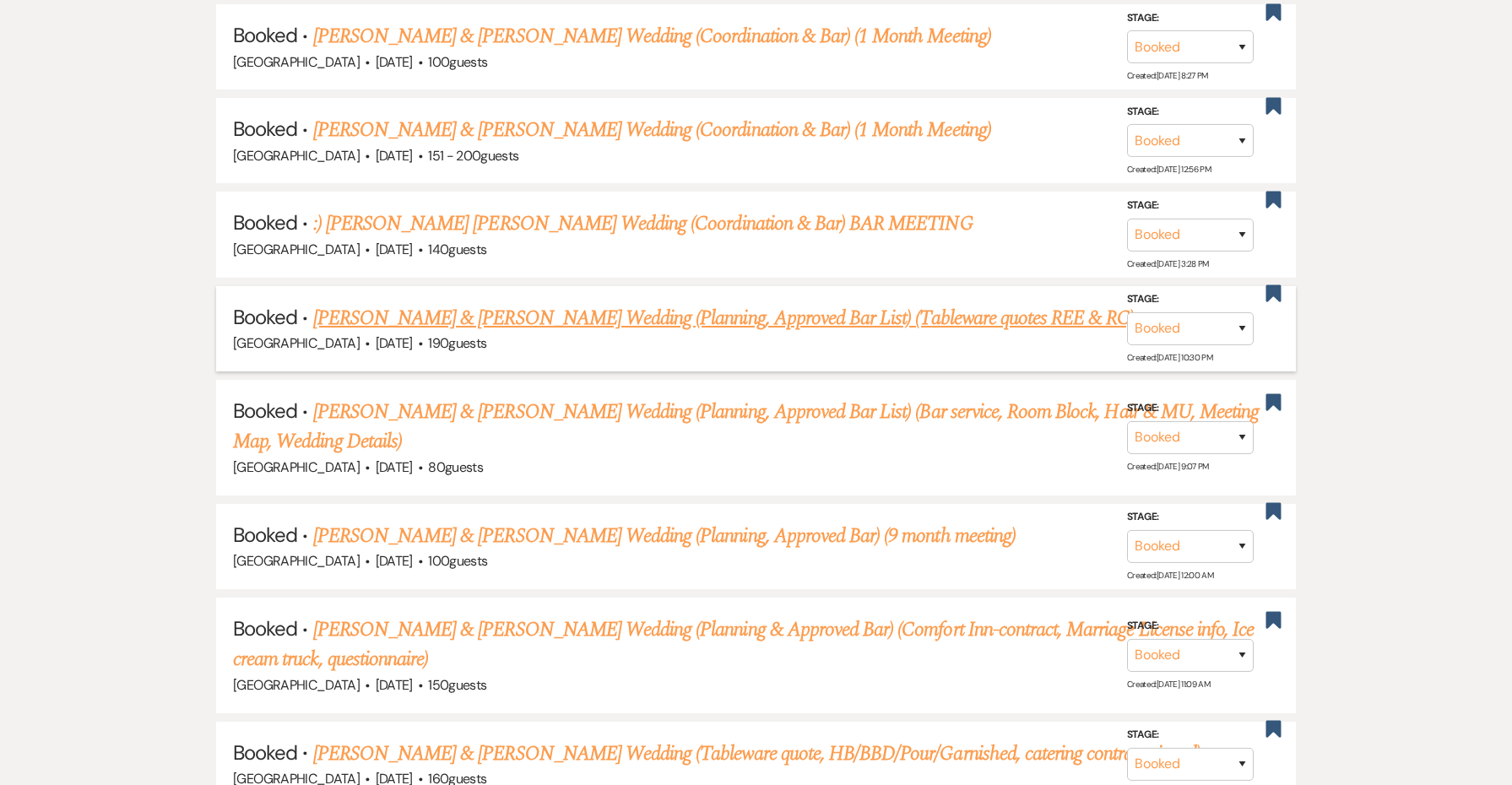
click at [384, 303] on link "[PERSON_NAME] & [PERSON_NAME] Wedding (Planning, Approved Bar List) (Tableware …" at bounding box center [723, 319] width 821 height 31
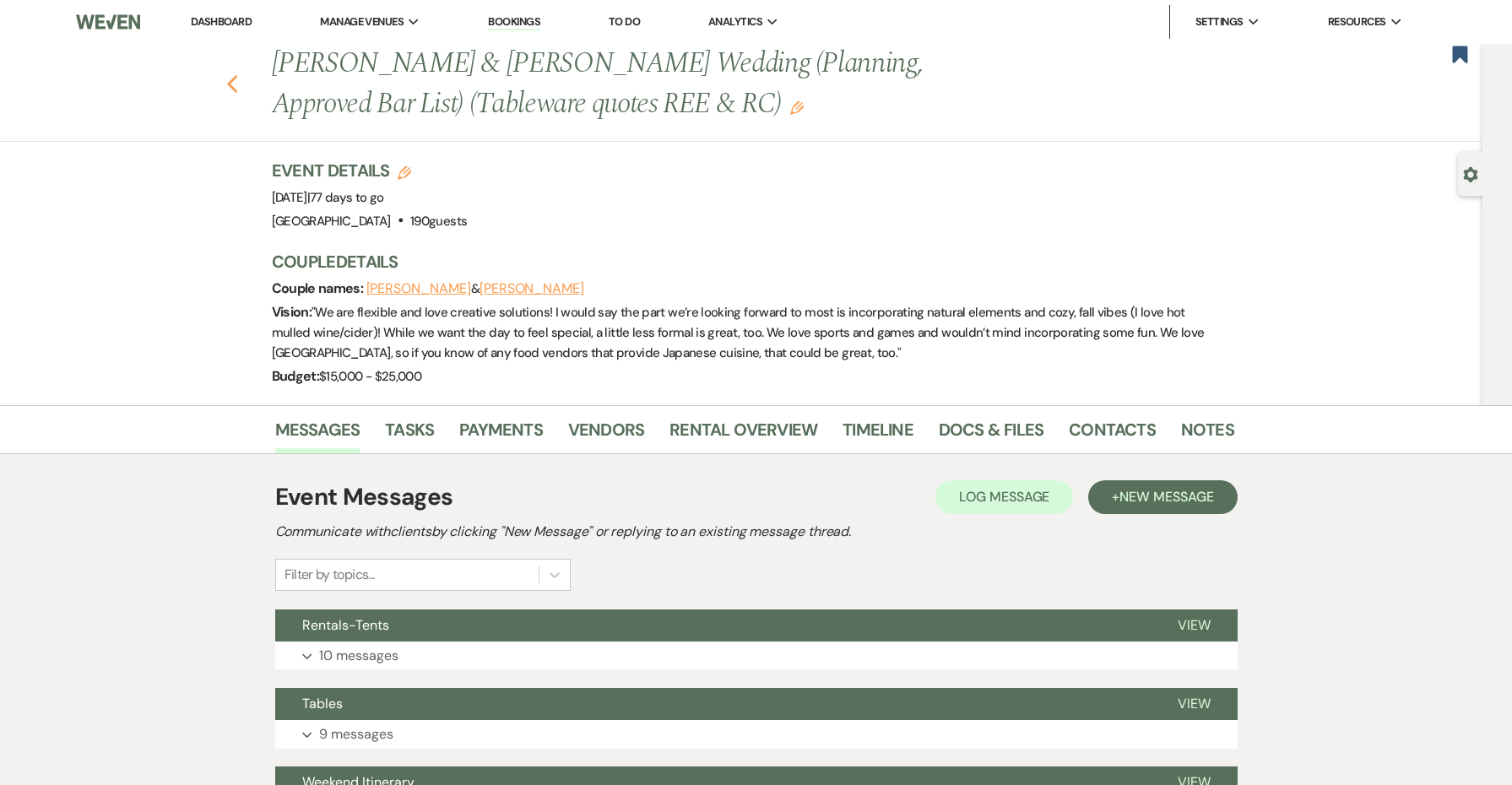
click at [232, 82] on icon "Previous" at bounding box center [232, 85] width 13 height 21
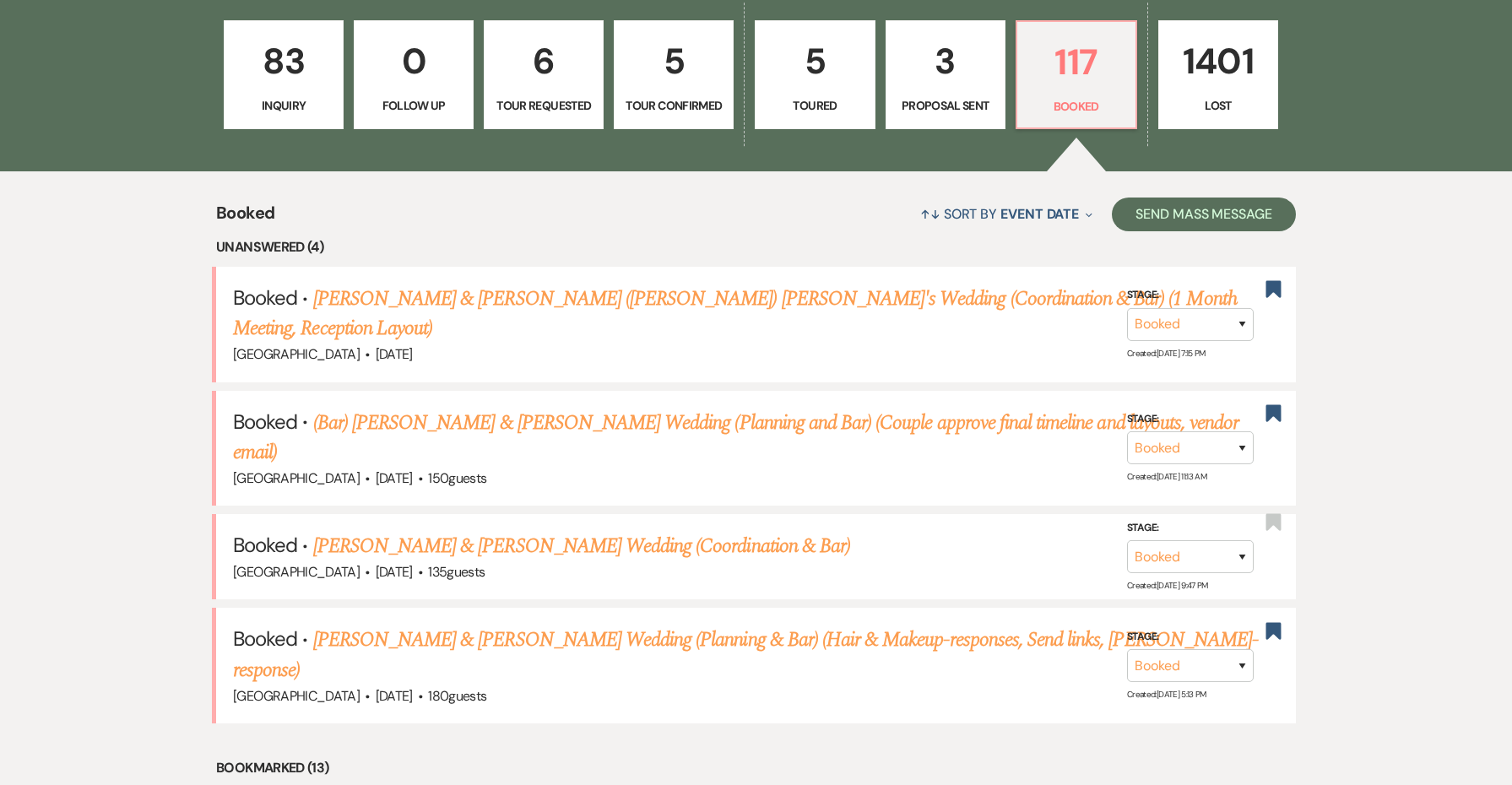
scroll to position [648, 0]
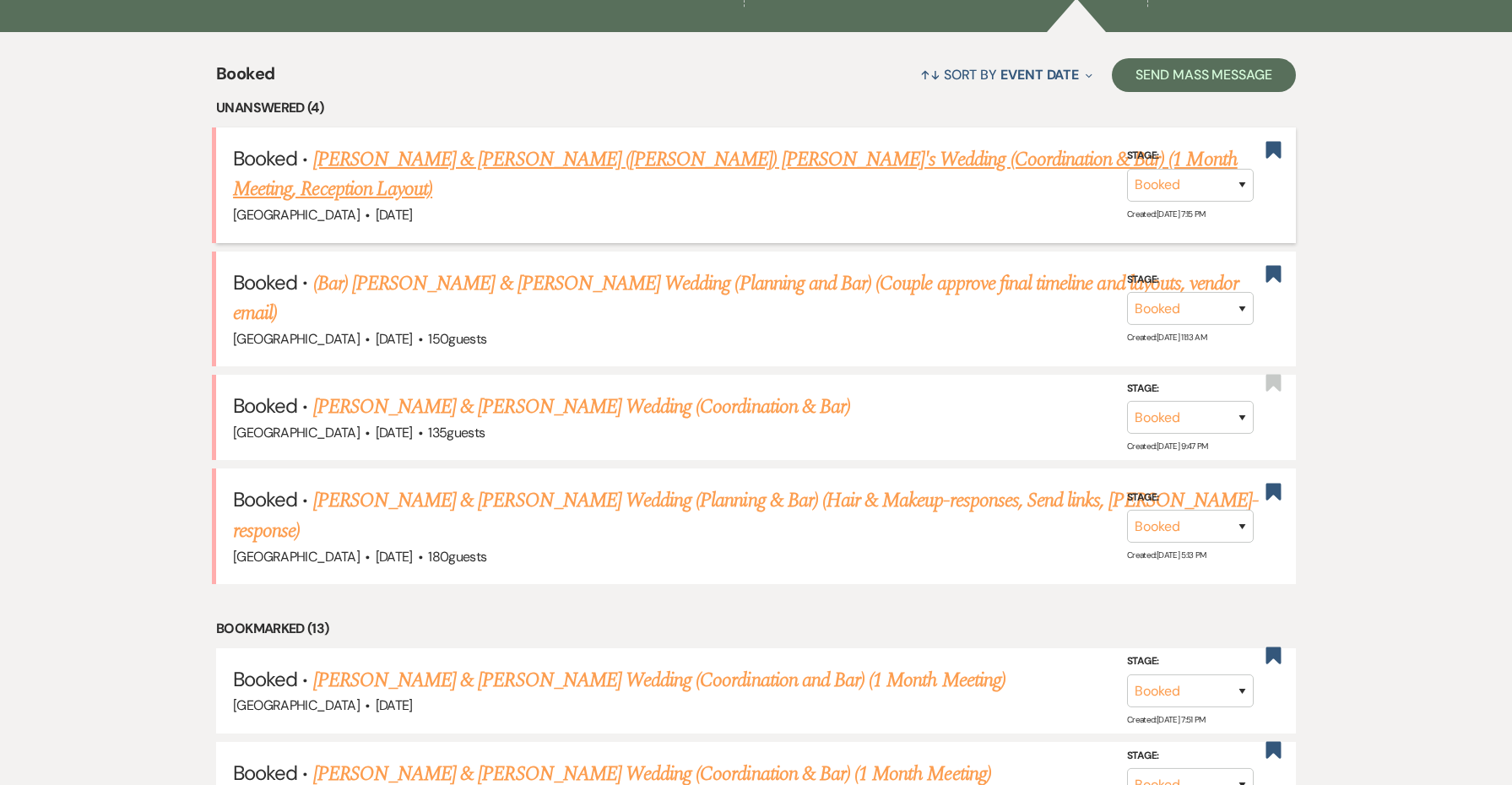
click at [472, 155] on link "[PERSON_NAME] & [PERSON_NAME] ([PERSON_NAME]) [PERSON_NAME]'s Wedding (Coordina…" at bounding box center [735, 174] width 1004 height 61
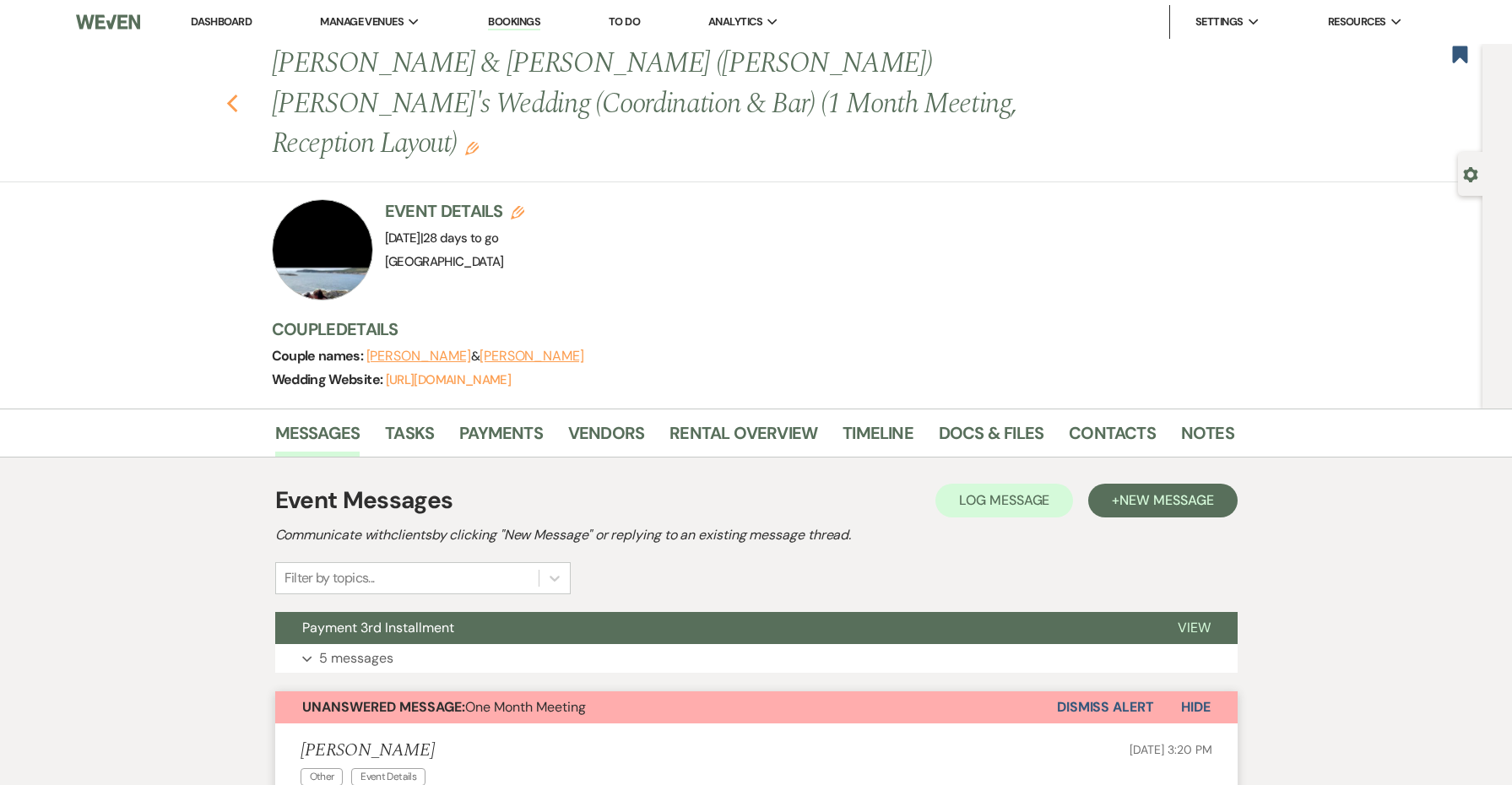
click at [236, 94] on icon "Previous" at bounding box center [232, 104] width 13 height 21
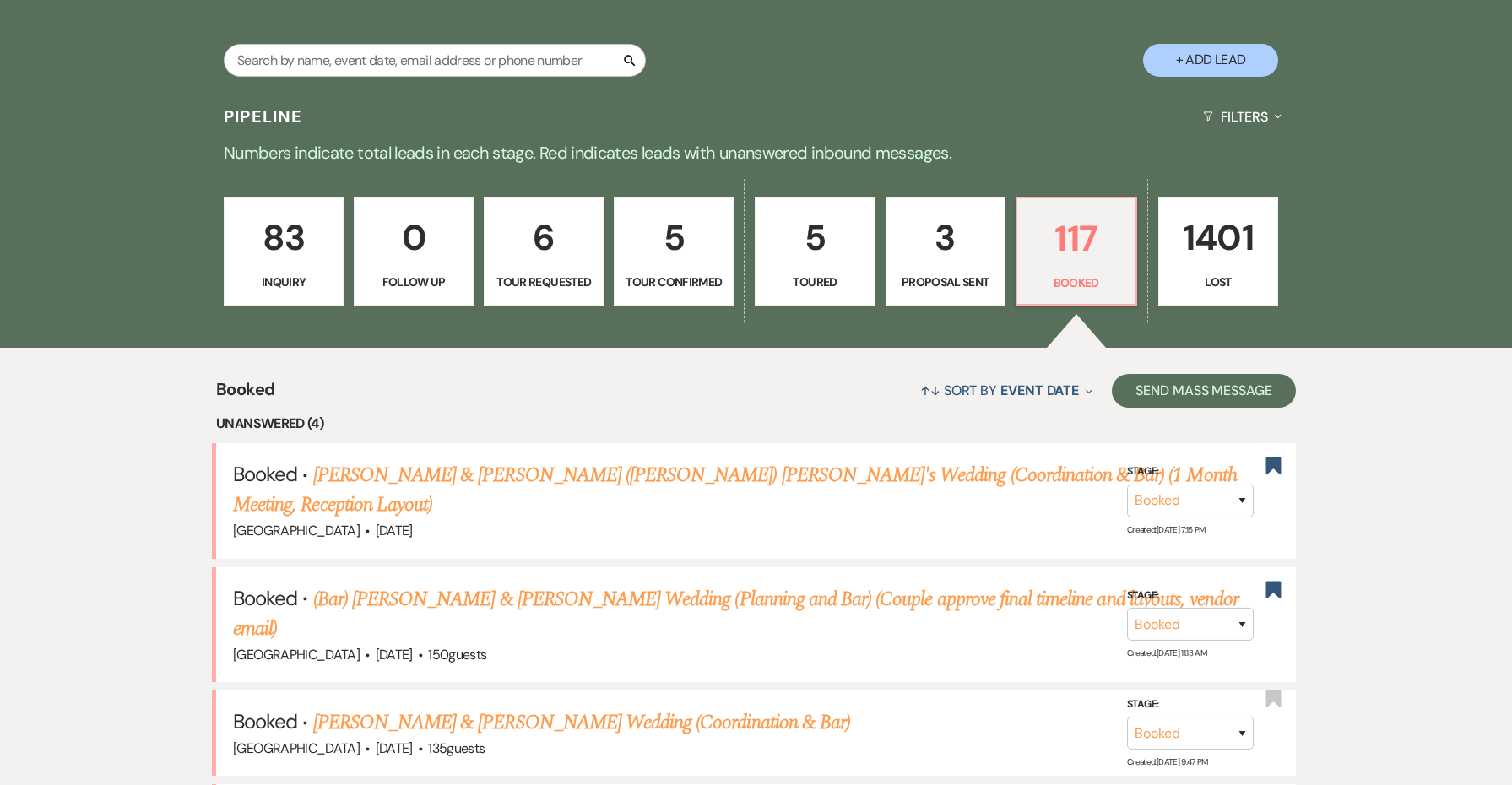
scroll to position [325, 0]
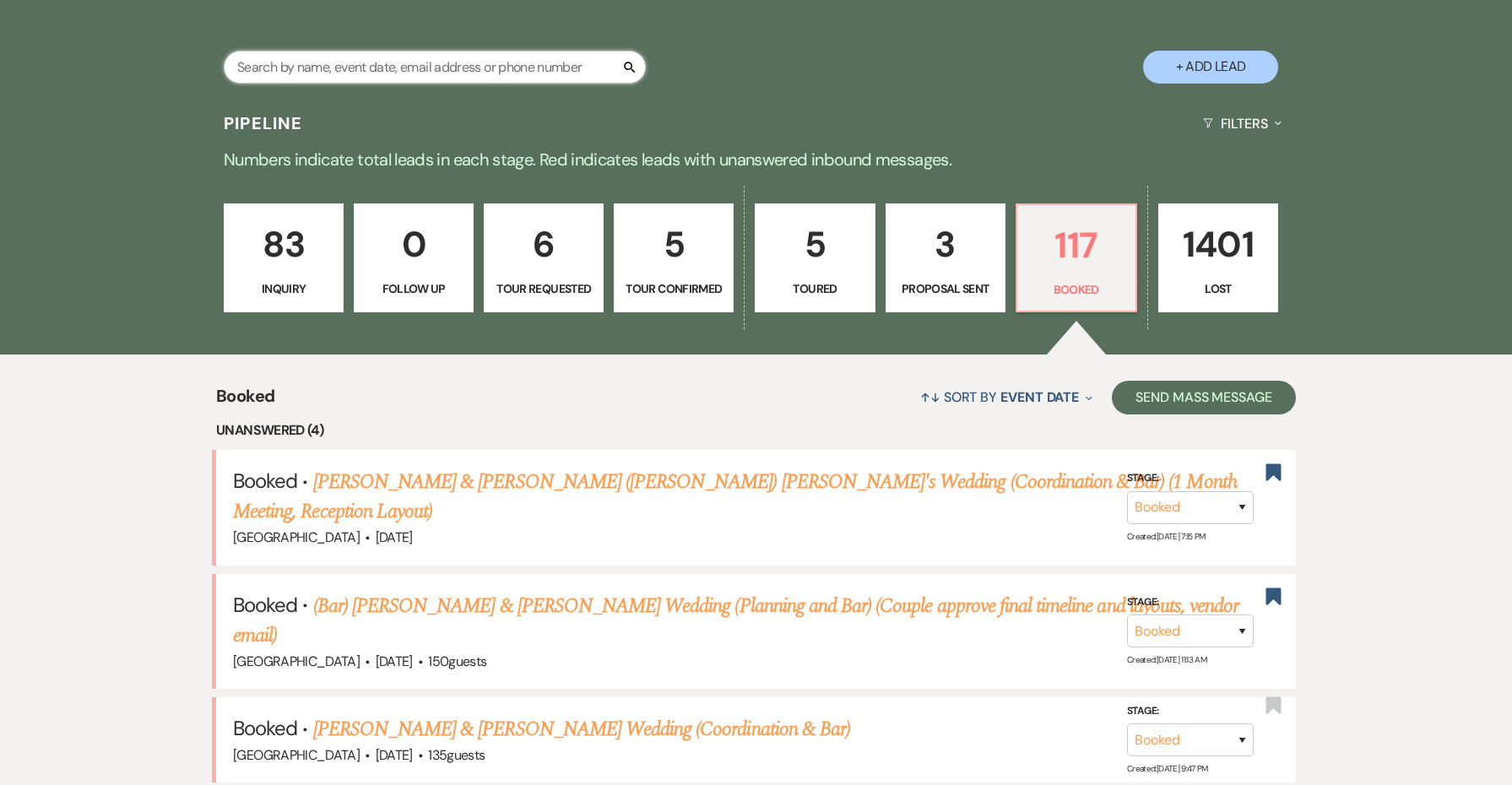
click at [470, 71] on input "text" at bounding box center [435, 67] width 422 height 33
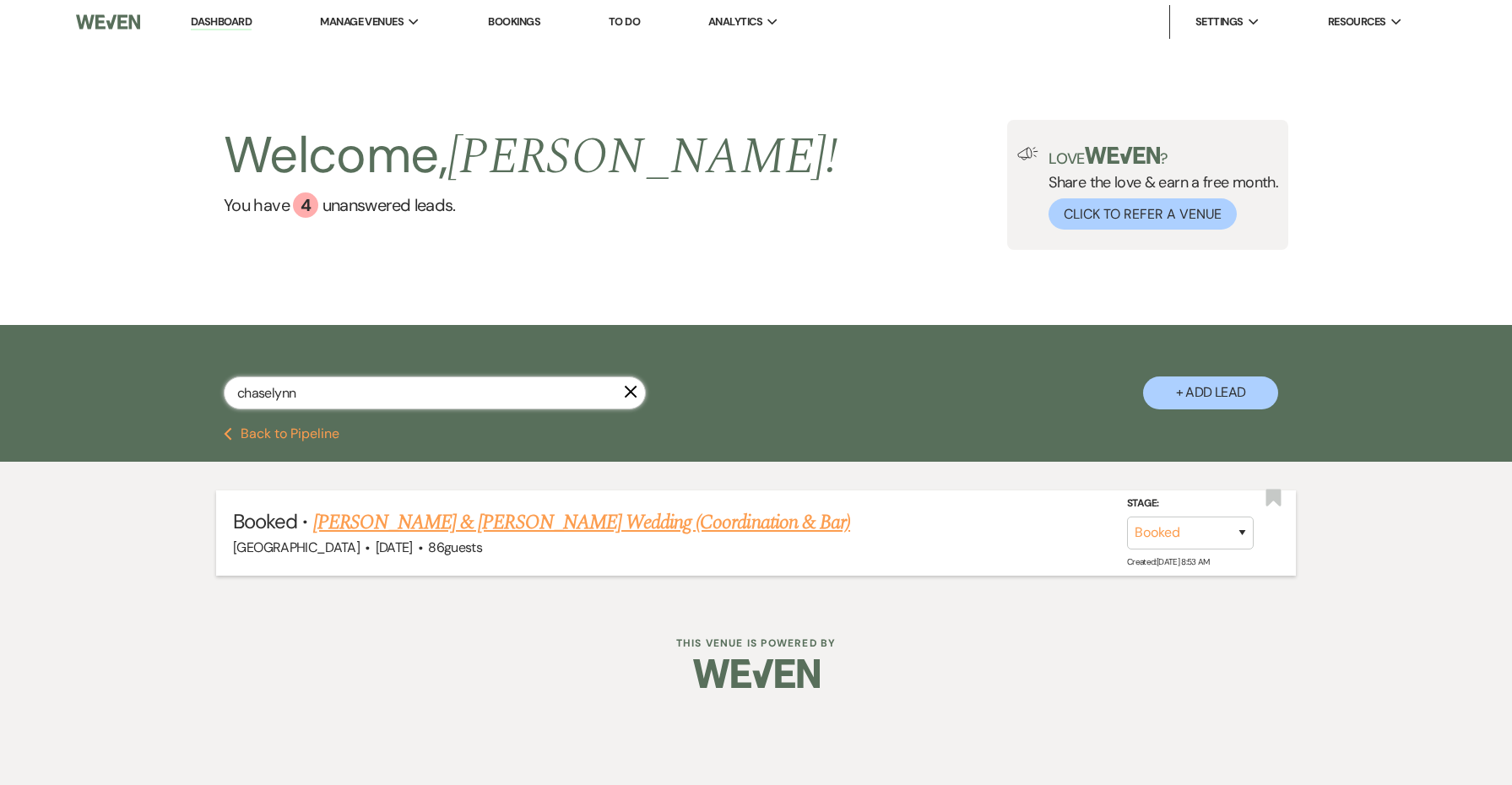
type input "Chaselynn"
click at [491, 519] on link "[PERSON_NAME] & [PERSON_NAME] Wedding (Coordination & Bar)" at bounding box center [581, 523] width 537 height 31
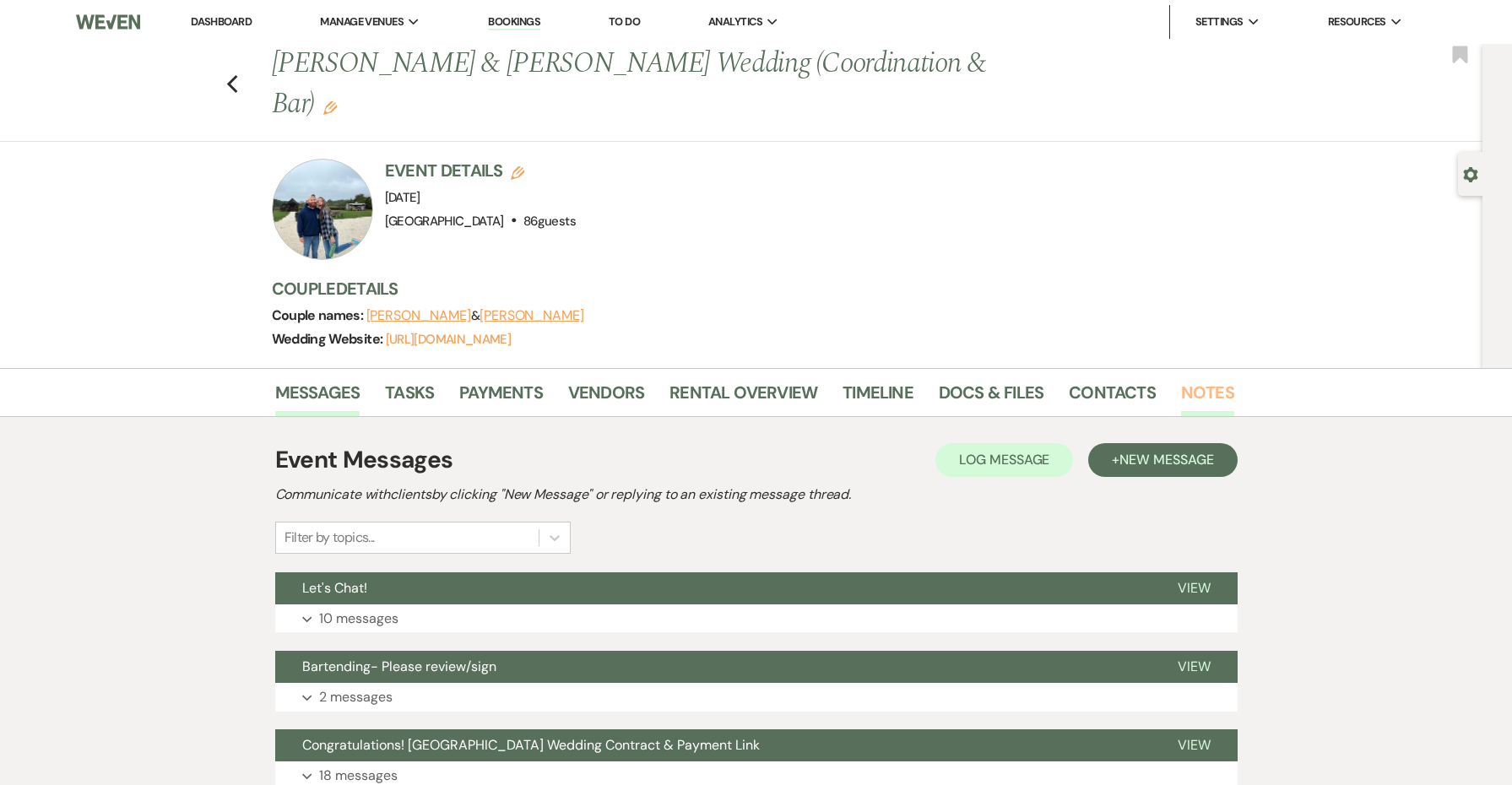
click at [1200, 378] on link "Notes" at bounding box center [1208, 396] width 53 height 37
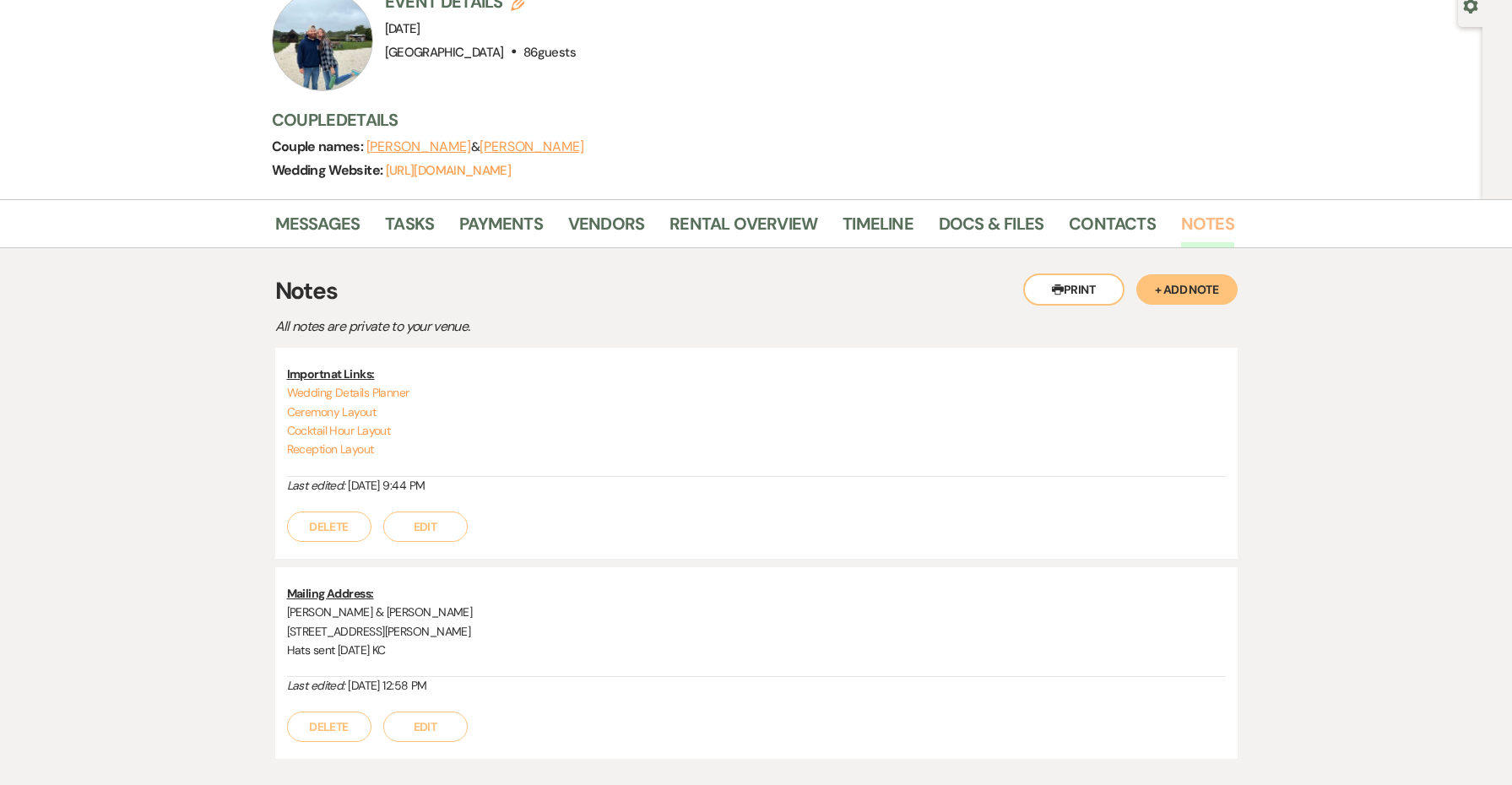
scroll to position [175, 0]
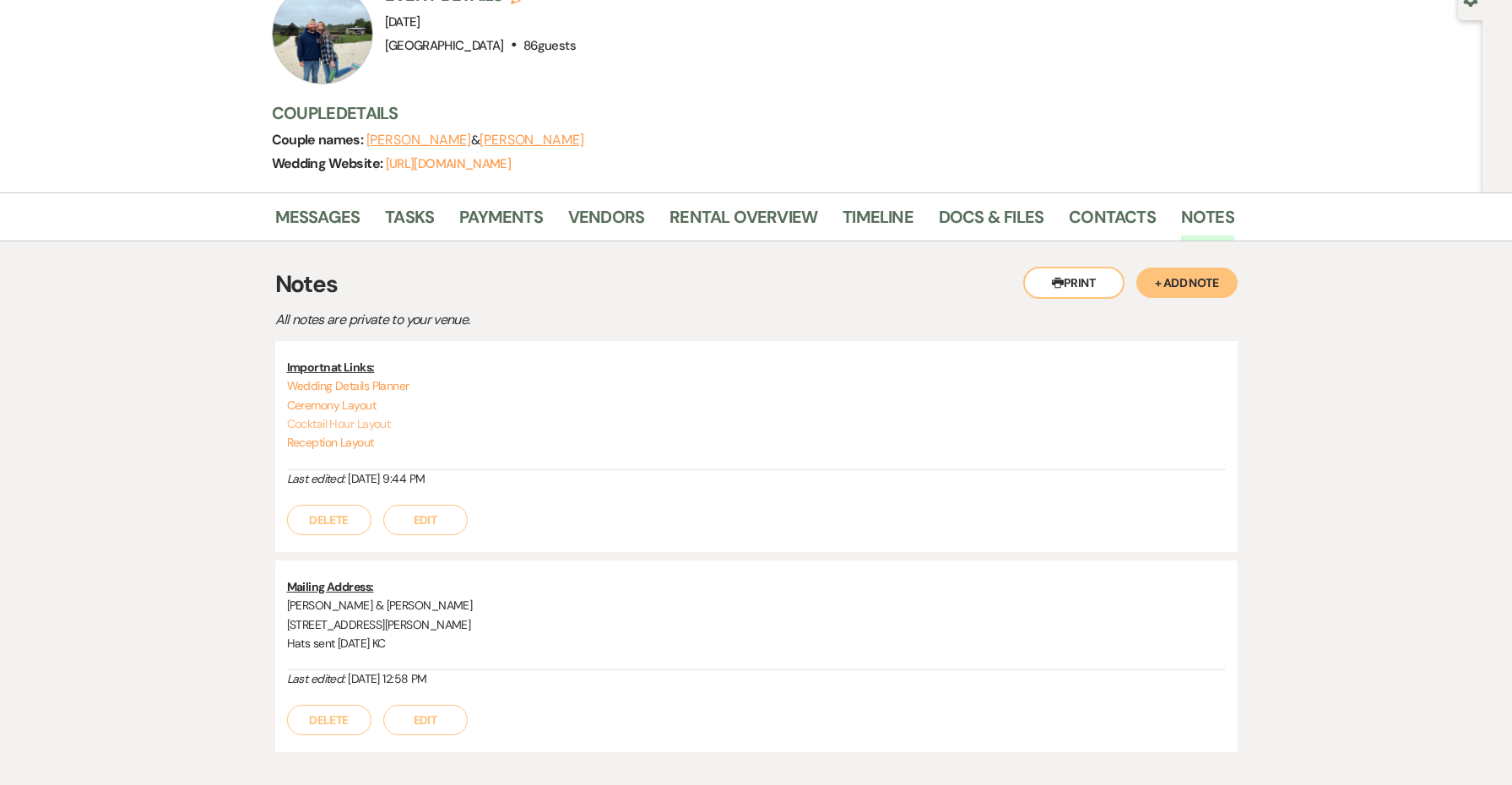
click at [336, 416] on link "Cocktail Hour Layout" at bounding box center [338, 424] width 103 height 15
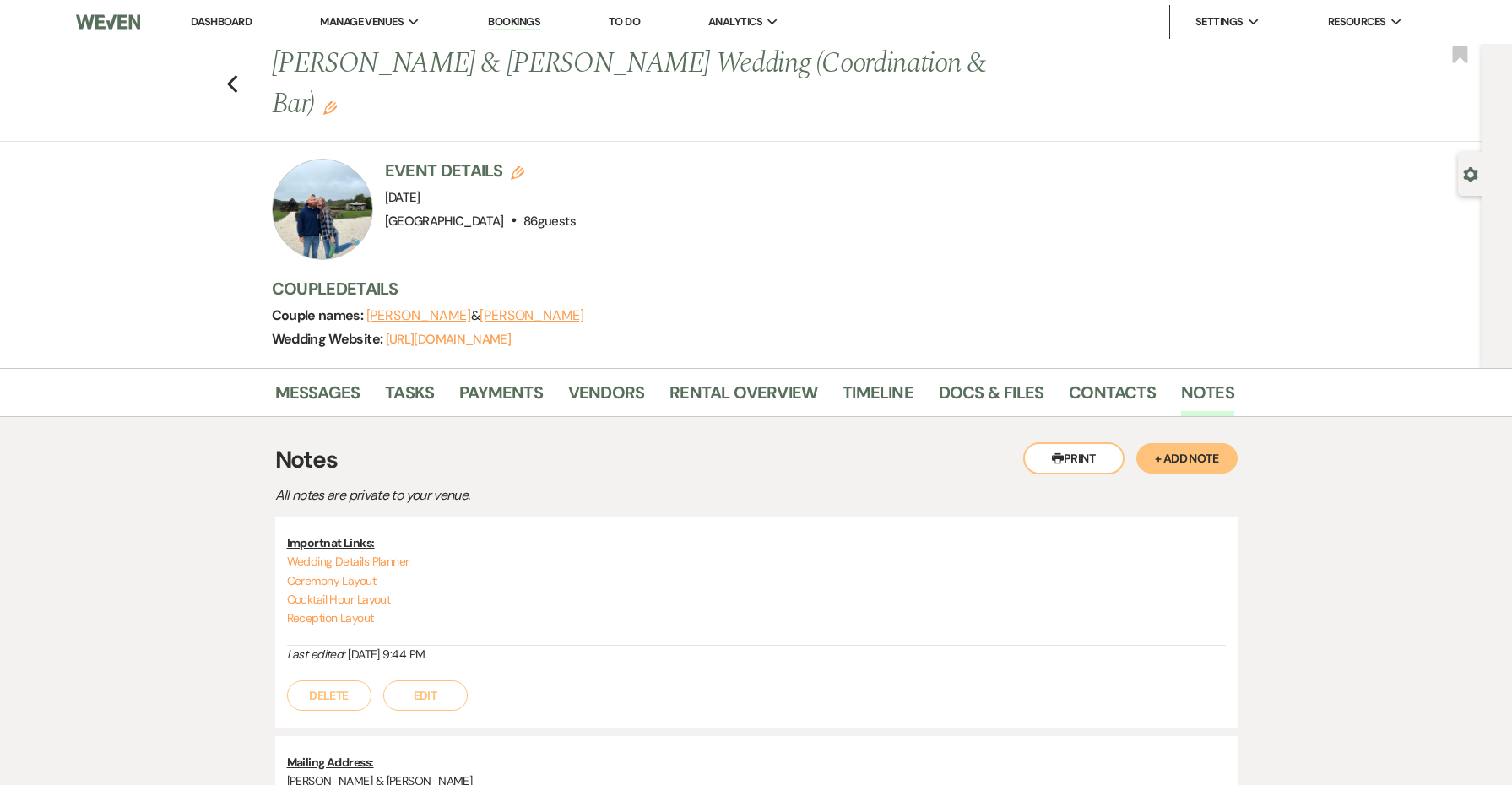
scroll to position [0, 0]
click at [361, 591] on link "Cocktail Hour Layout" at bounding box center [338, 599] width 103 height 15
click at [1274, 117] on link "Log Out" at bounding box center [1281, 124] width 169 height 34
